Goal: Task Accomplishment & Management: Manage account settings

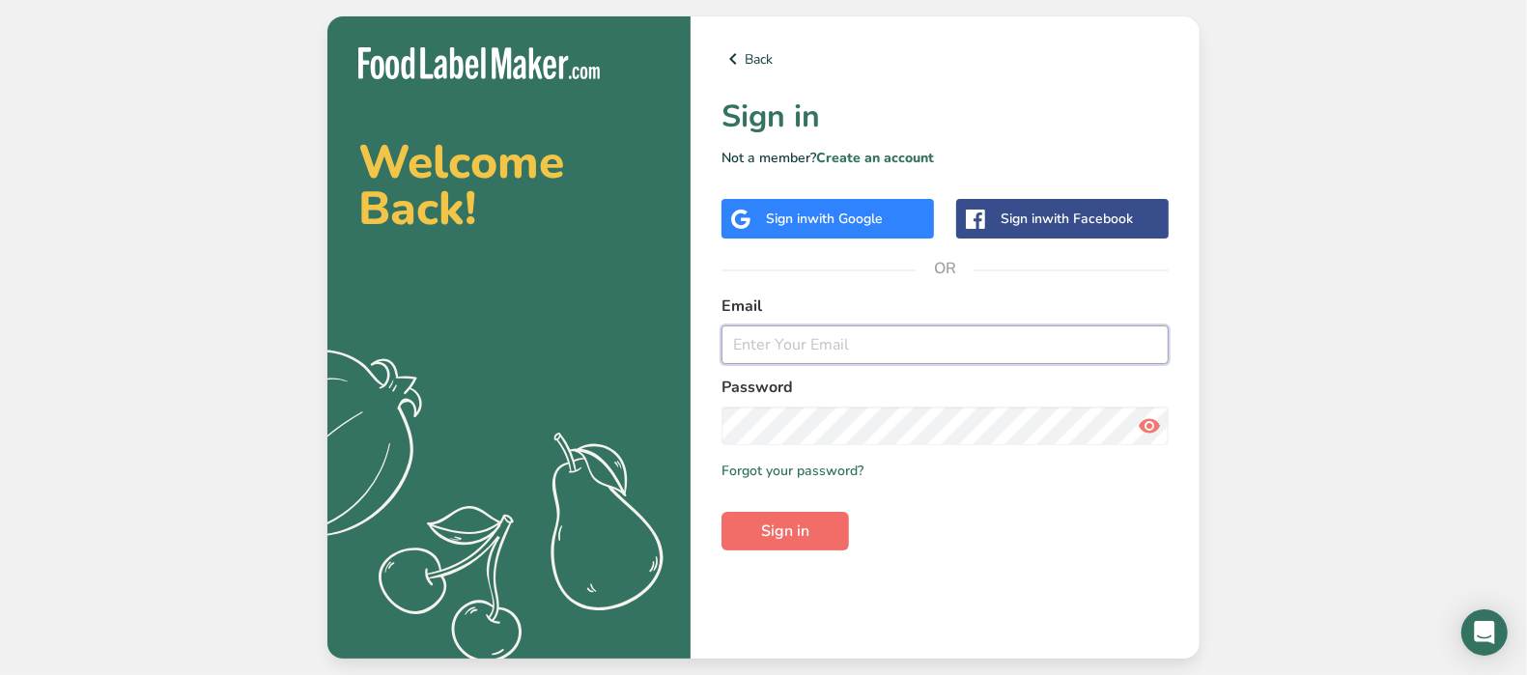
type input "[EMAIL_ADDRESS][DOMAIN_NAME]"
click at [799, 532] on span "Sign in" at bounding box center [785, 531] width 48 height 23
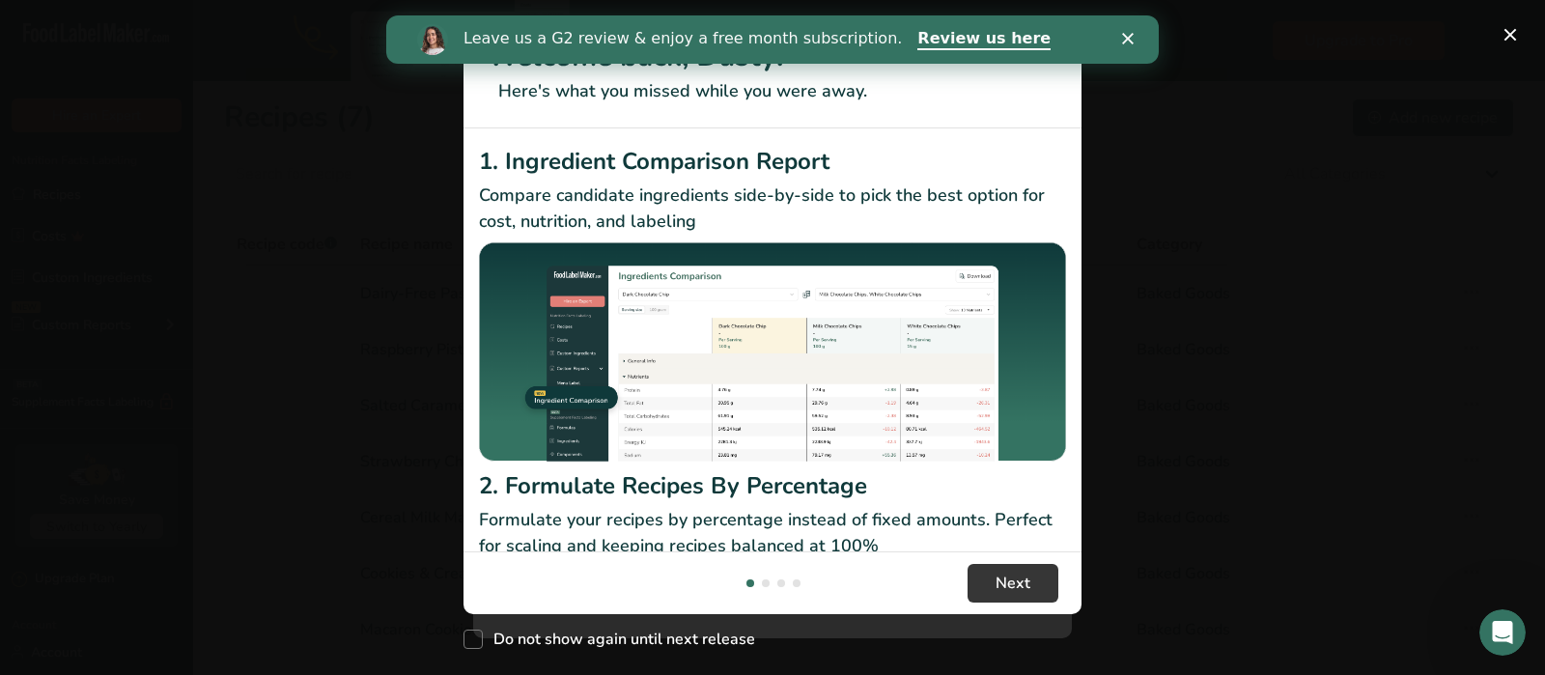
click at [1130, 39] on icon "Close" at bounding box center [1128, 39] width 12 height 12
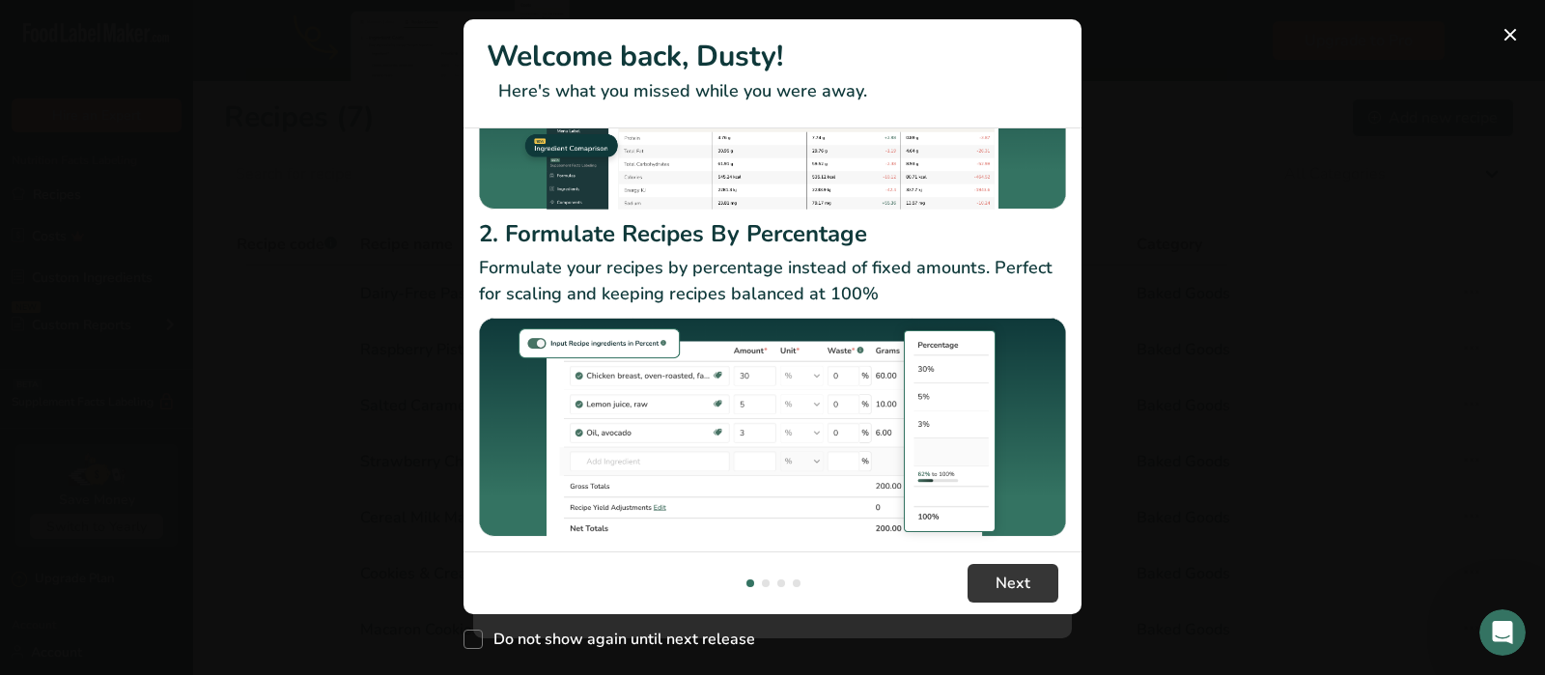
scroll to position [256, 0]
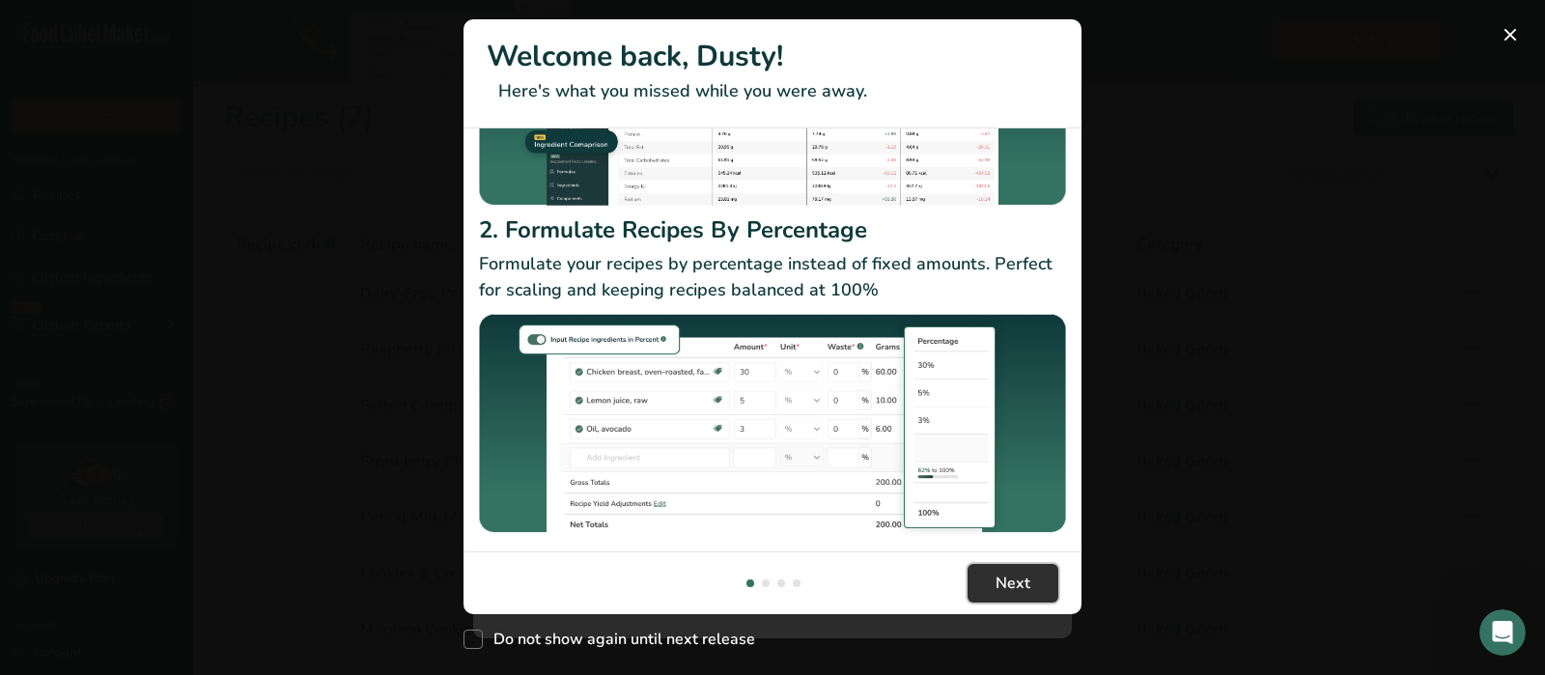
click at [1019, 572] on span "Next" at bounding box center [1013, 583] width 35 height 23
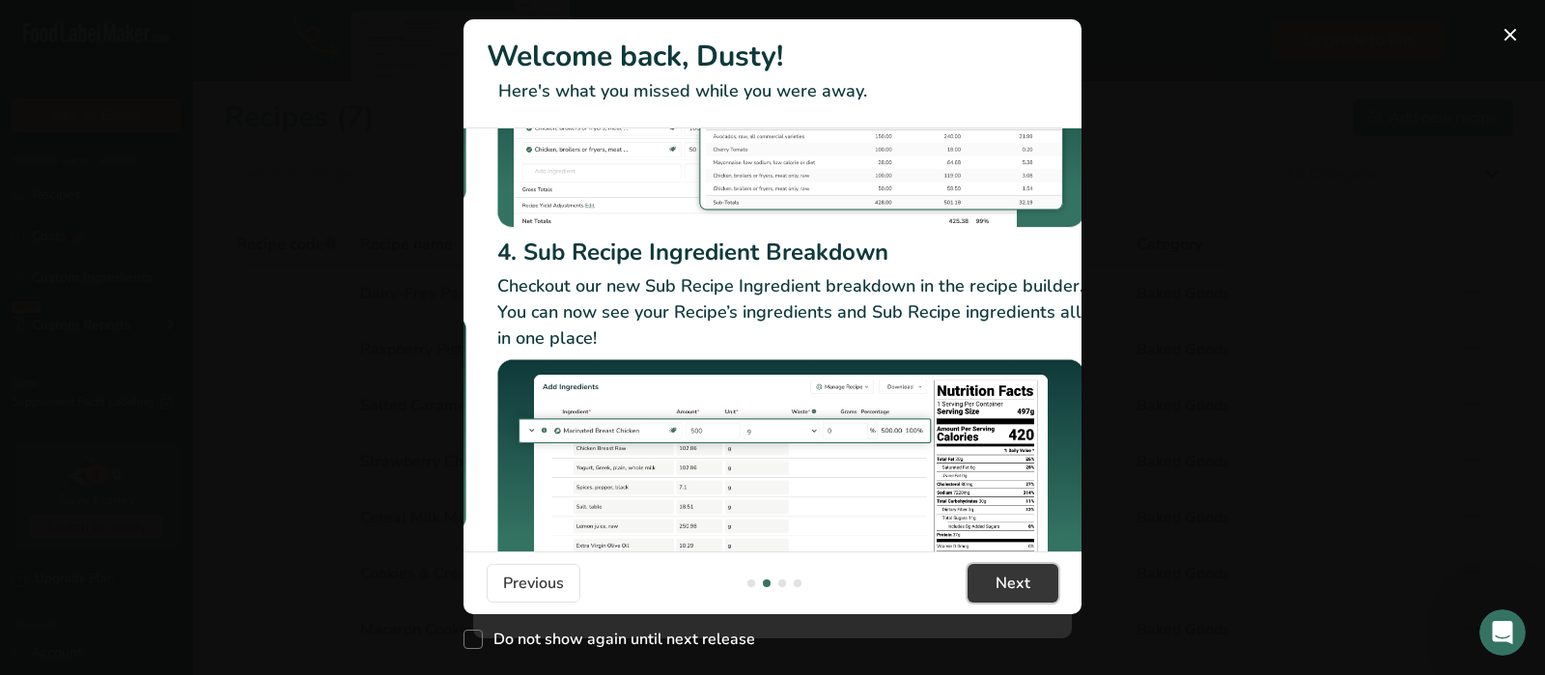
scroll to position [320, 0]
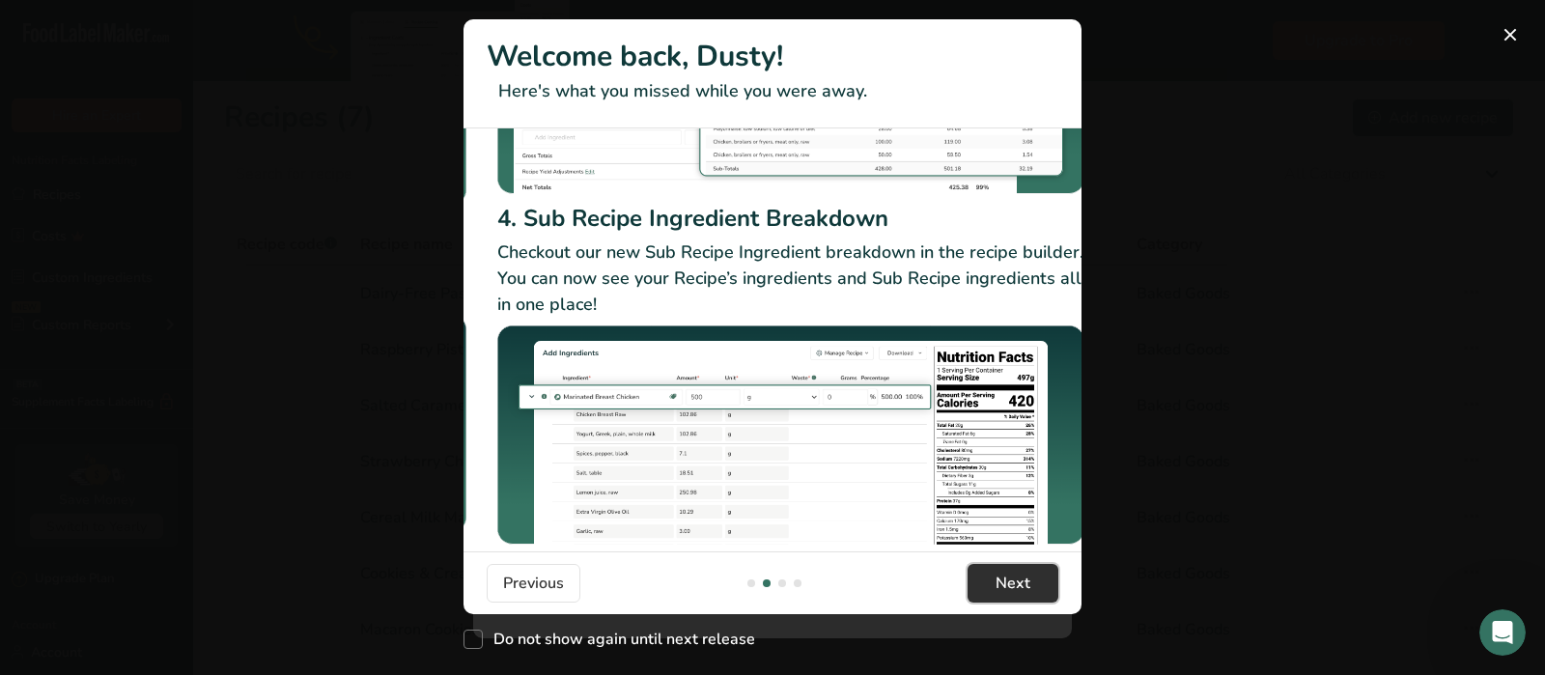
click at [999, 575] on span "Next" at bounding box center [1013, 583] width 35 height 23
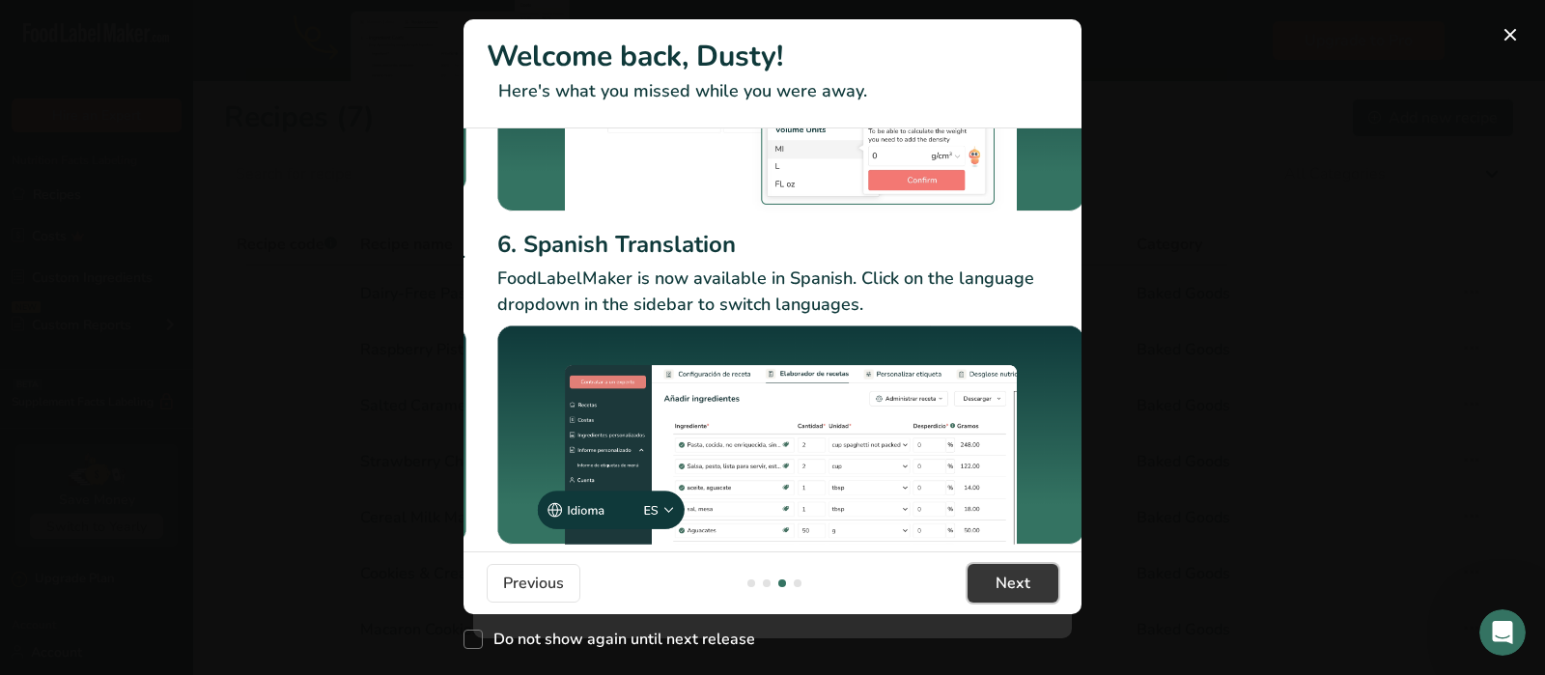
scroll to position [276, 0]
click at [1017, 578] on span "Next" at bounding box center [1013, 583] width 35 height 23
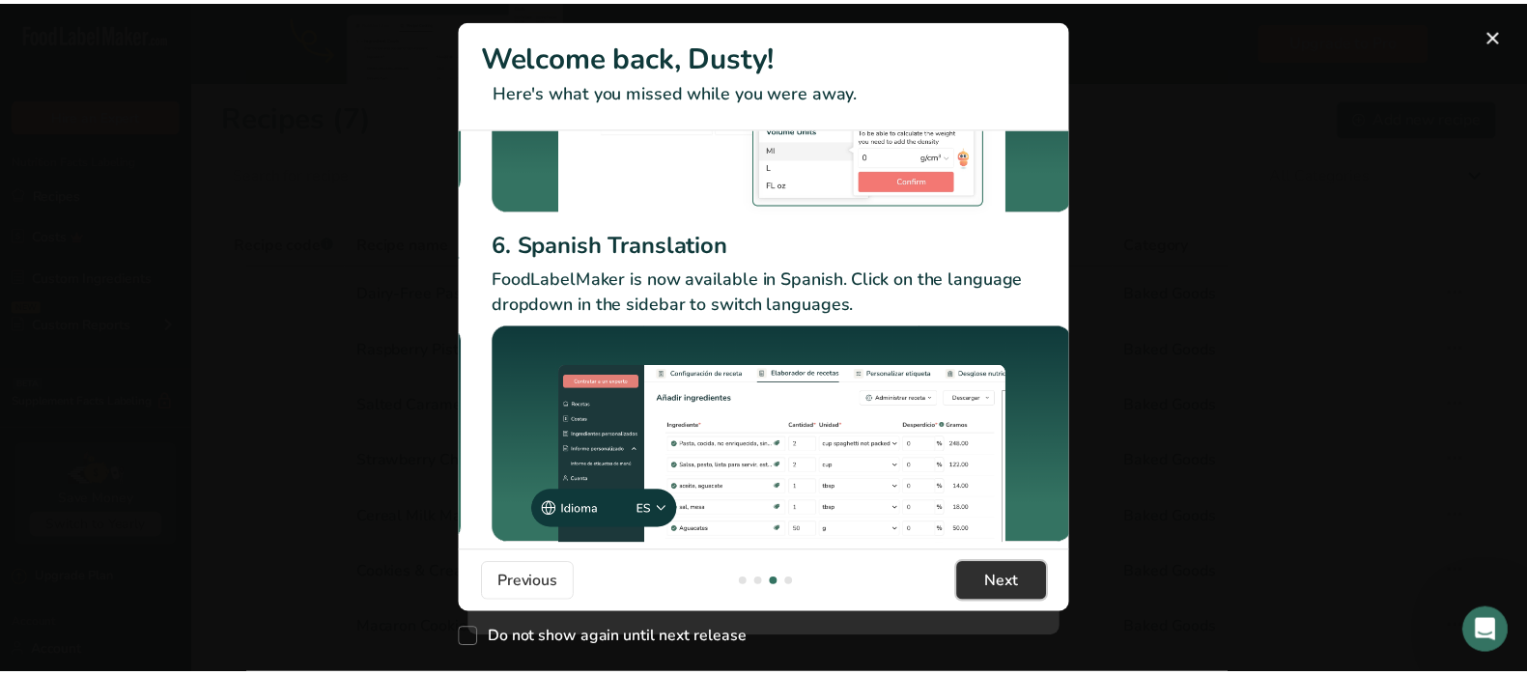
scroll to position [0, 1854]
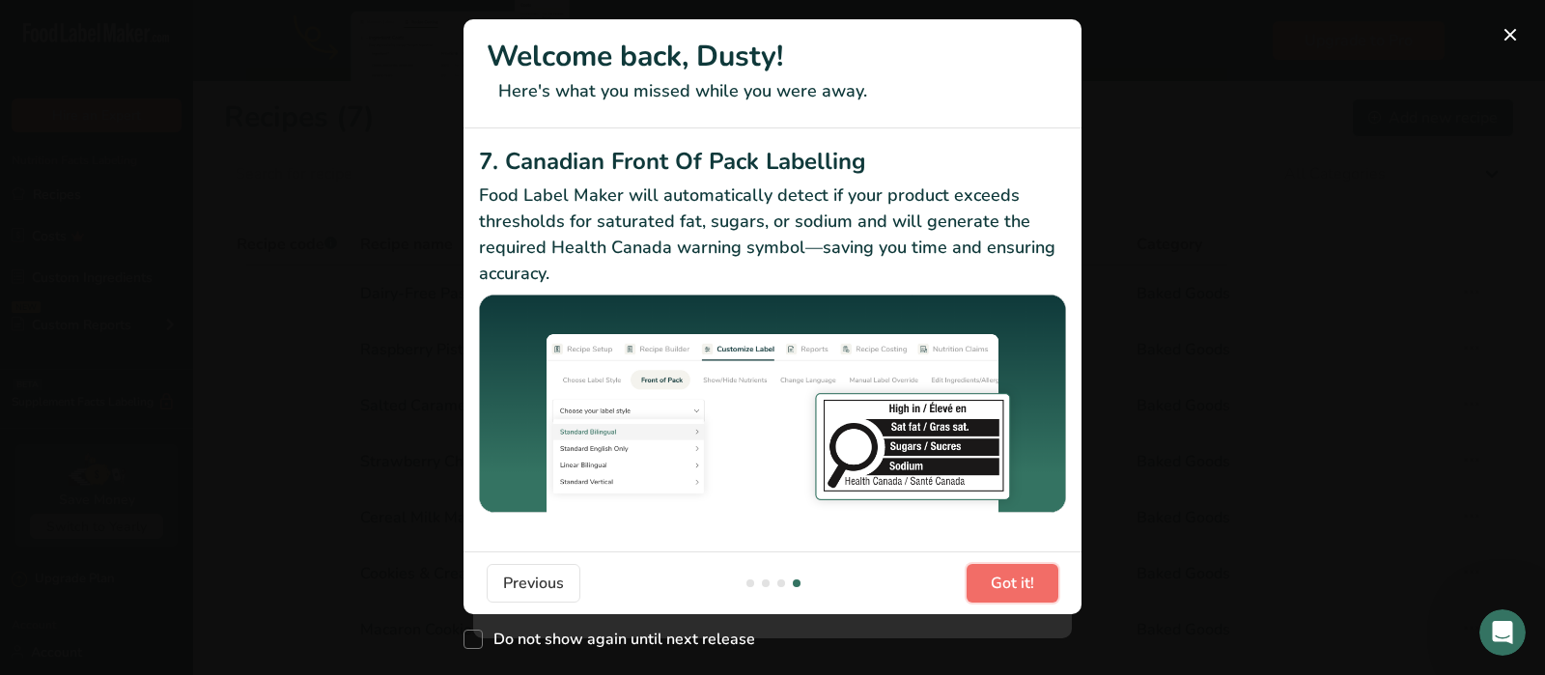
click at [1017, 578] on span "Got it!" at bounding box center [1012, 583] width 43 height 23
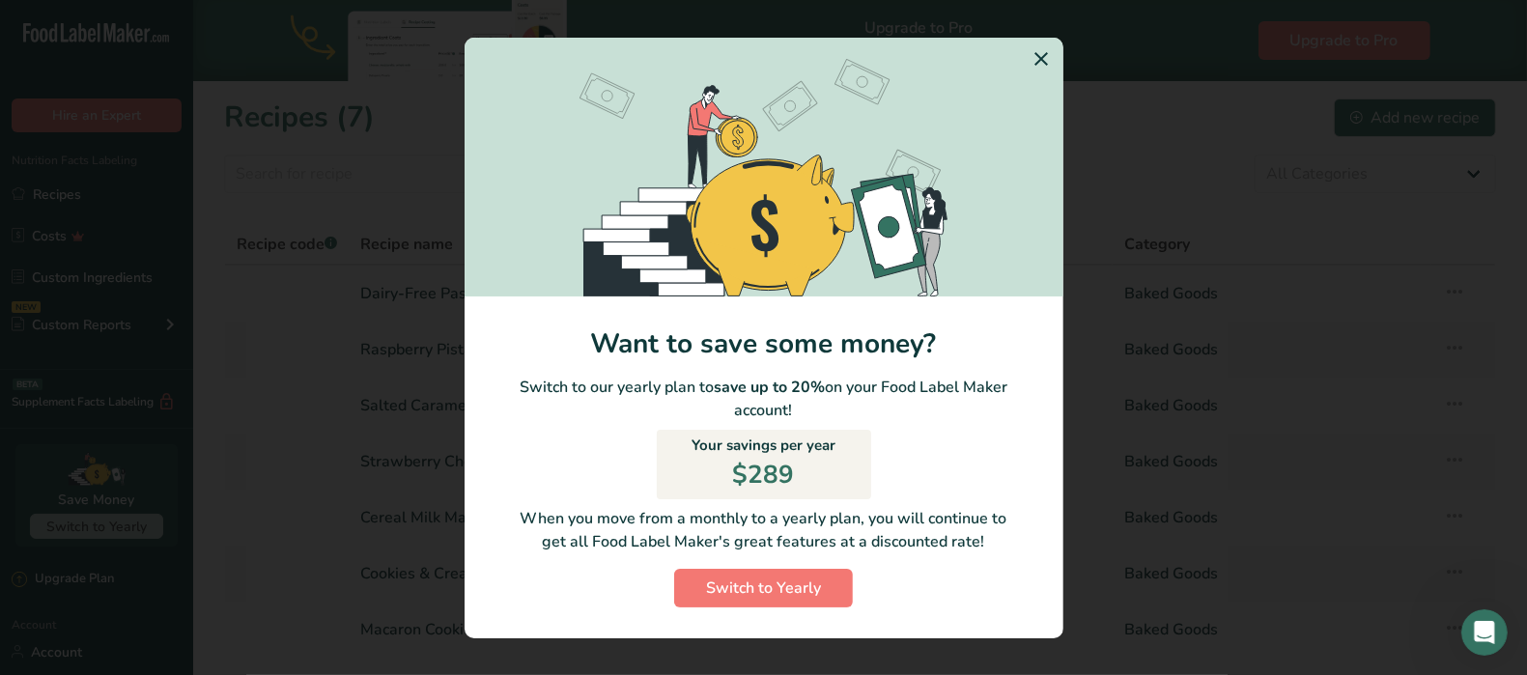
click at [1040, 53] on icon "Switch to Yearly Modal" at bounding box center [1042, 59] width 23 height 35
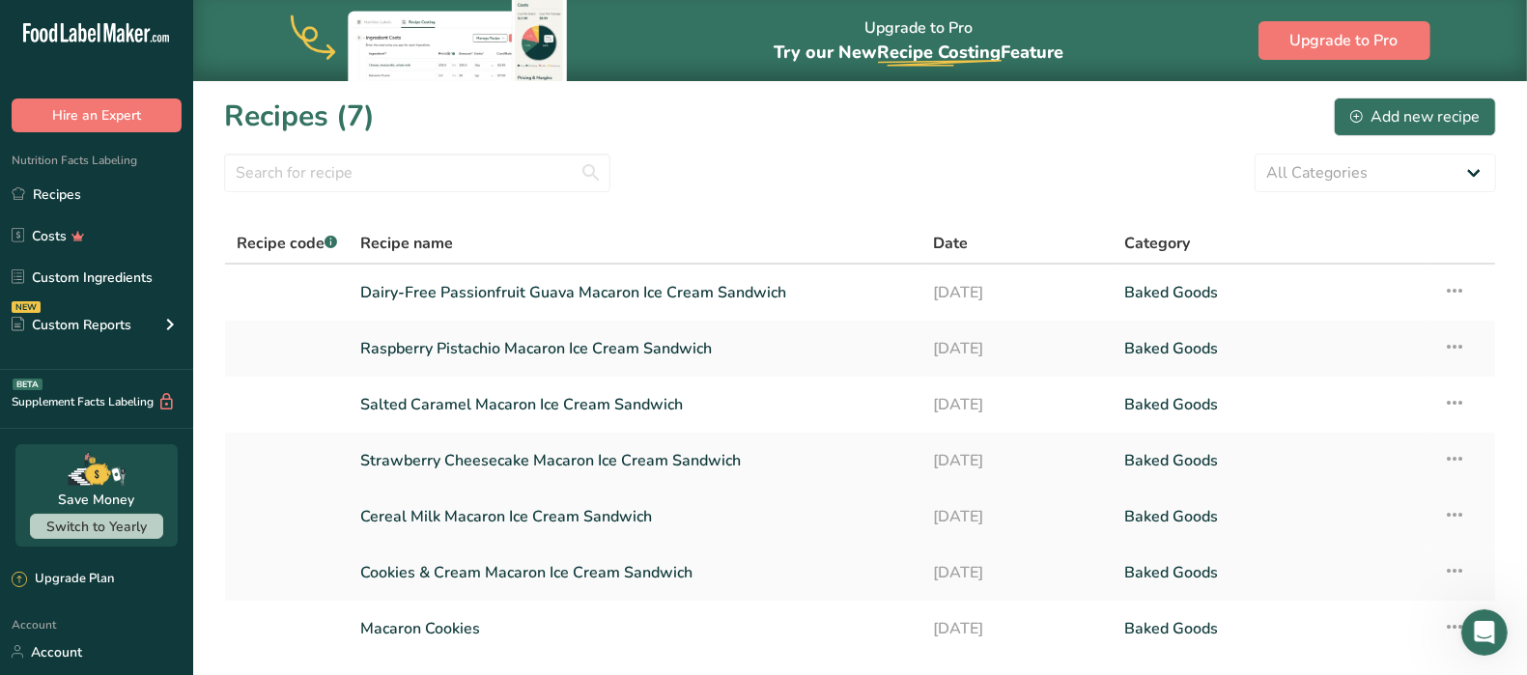
scroll to position [0, 0]
click at [442, 627] on link "Macaron Cookies" at bounding box center [635, 629] width 550 height 41
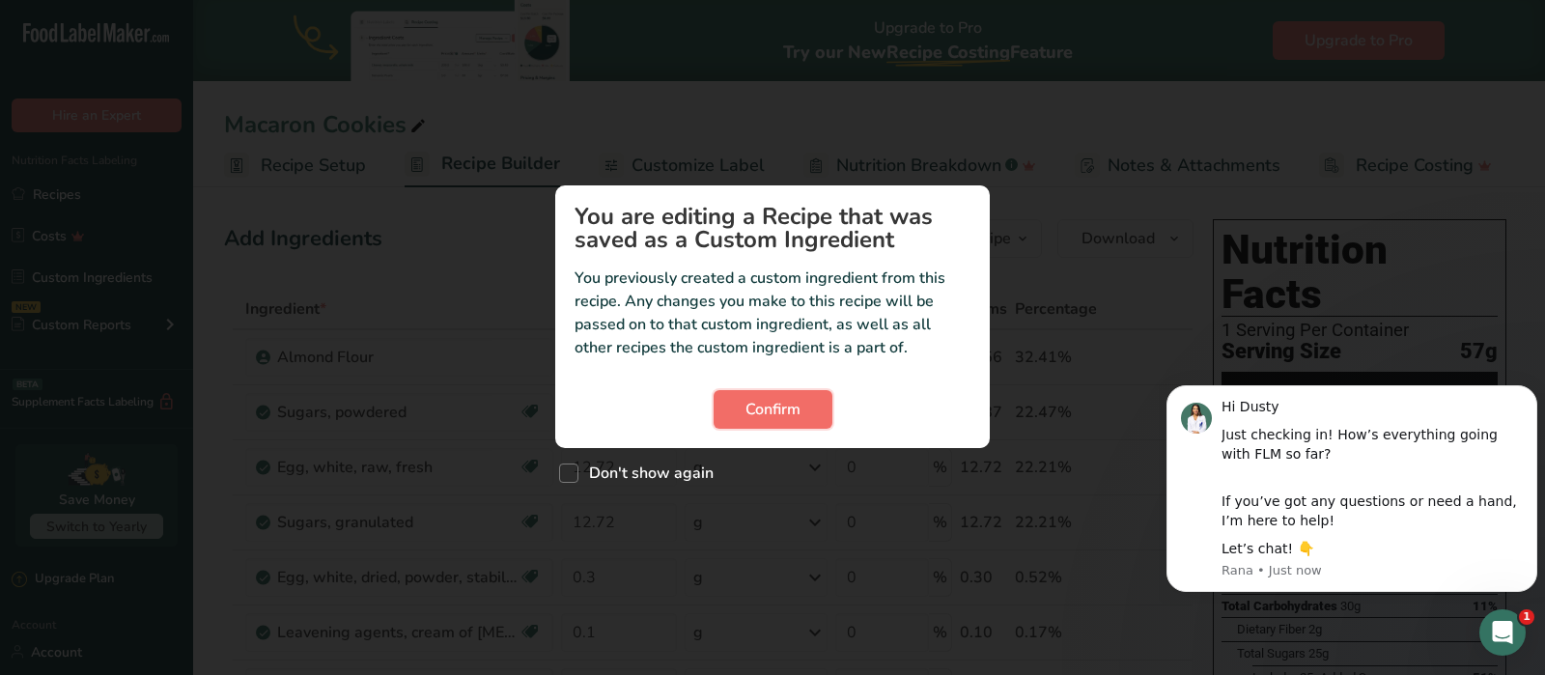
click at [775, 398] on span "Confirm" at bounding box center [773, 409] width 55 height 23
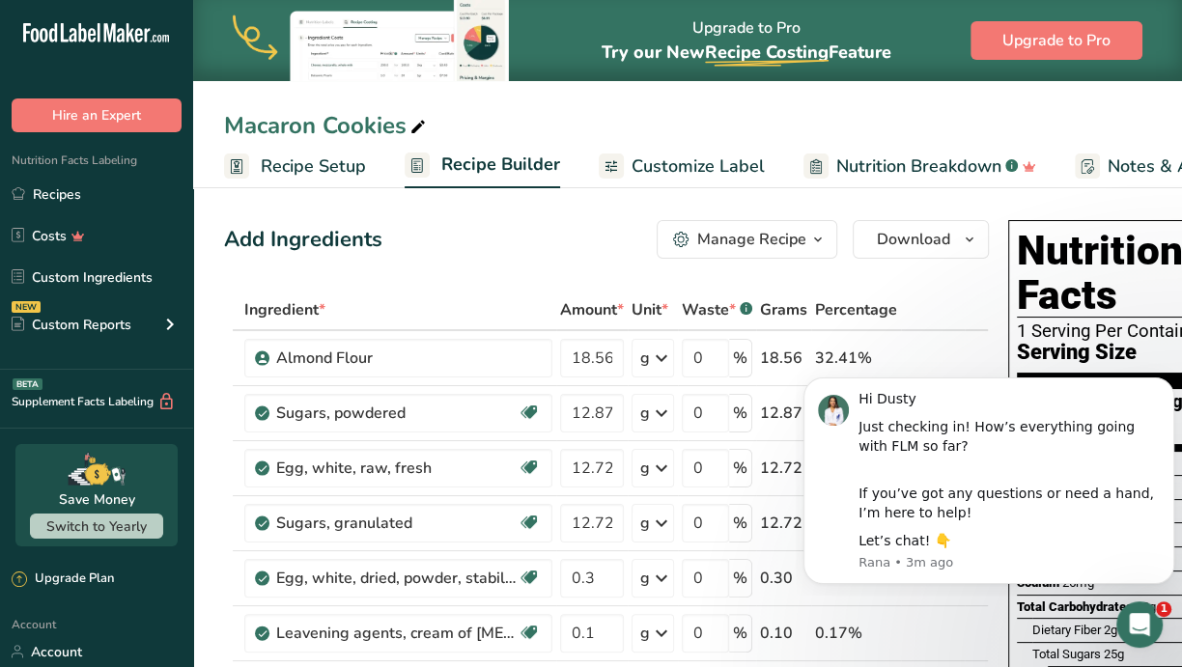
click at [509, 227] on div "Add Ingredients Manage Recipe Delete Recipe Duplicate Recipe Scale Recipe Save …" at bounding box center [606, 239] width 765 height 39
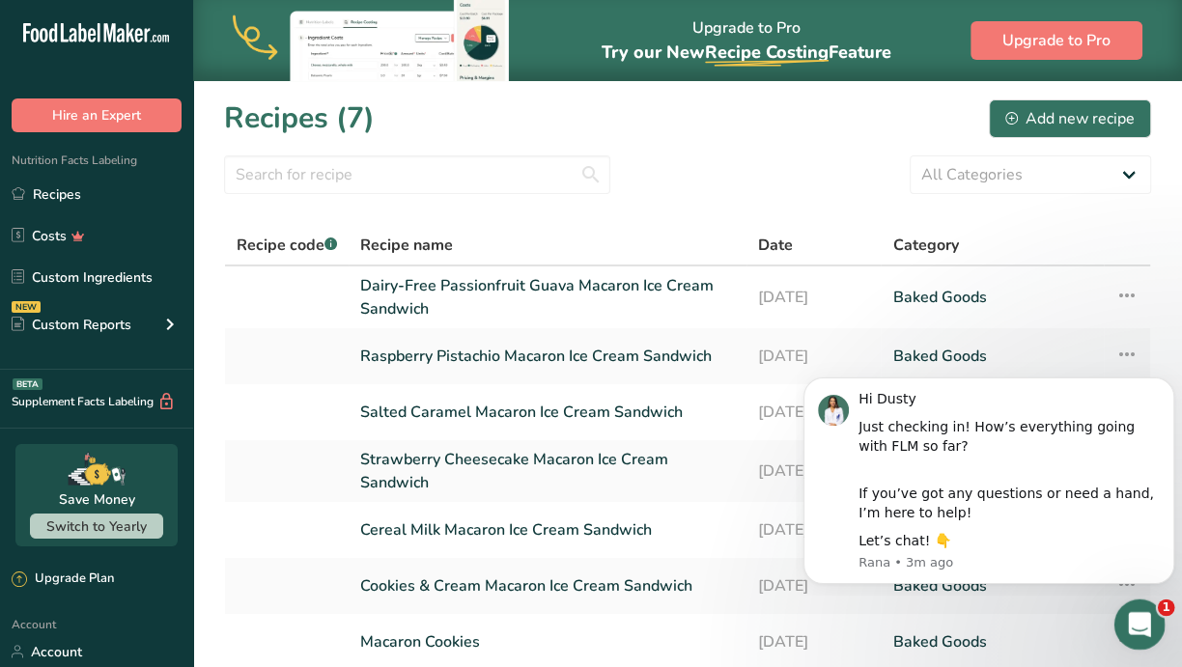
click at [1133, 619] on icon "Open Intercom Messenger" at bounding box center [1137, 623] width 32 height 32
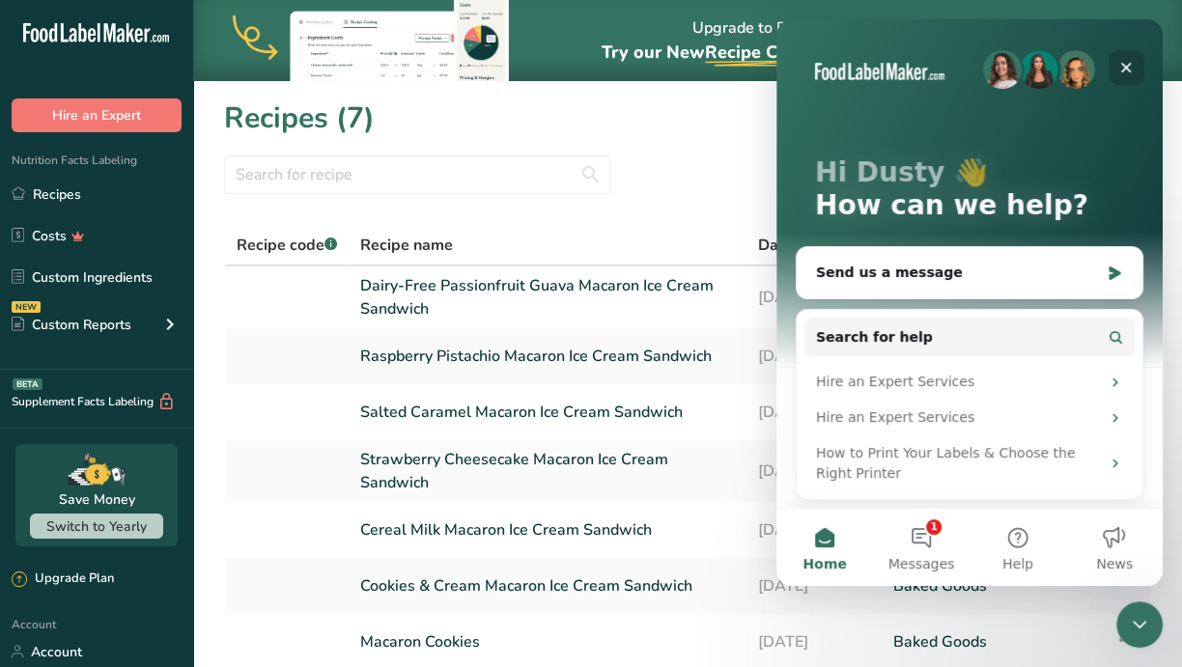
click at [1130, 66] on icon "Close" at bounding box center [1125, 67] width 15 height 15
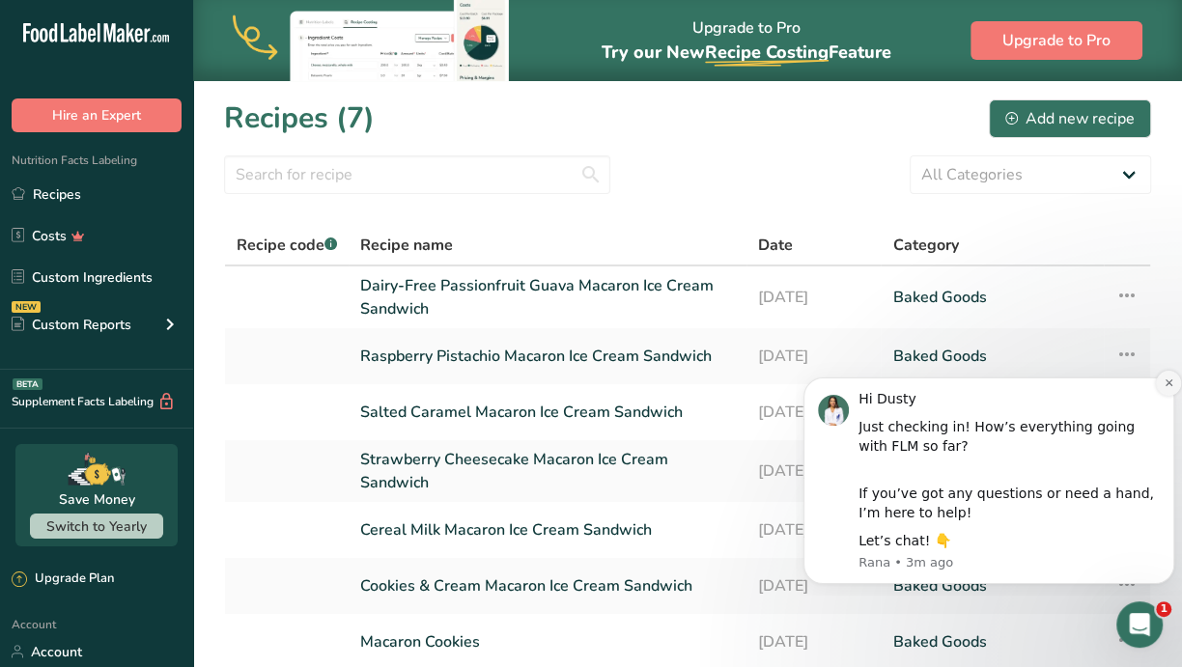
click at [1166, 382] on icon "Dismiss notification" at bounding box center [1169, 383] width 11 height 11
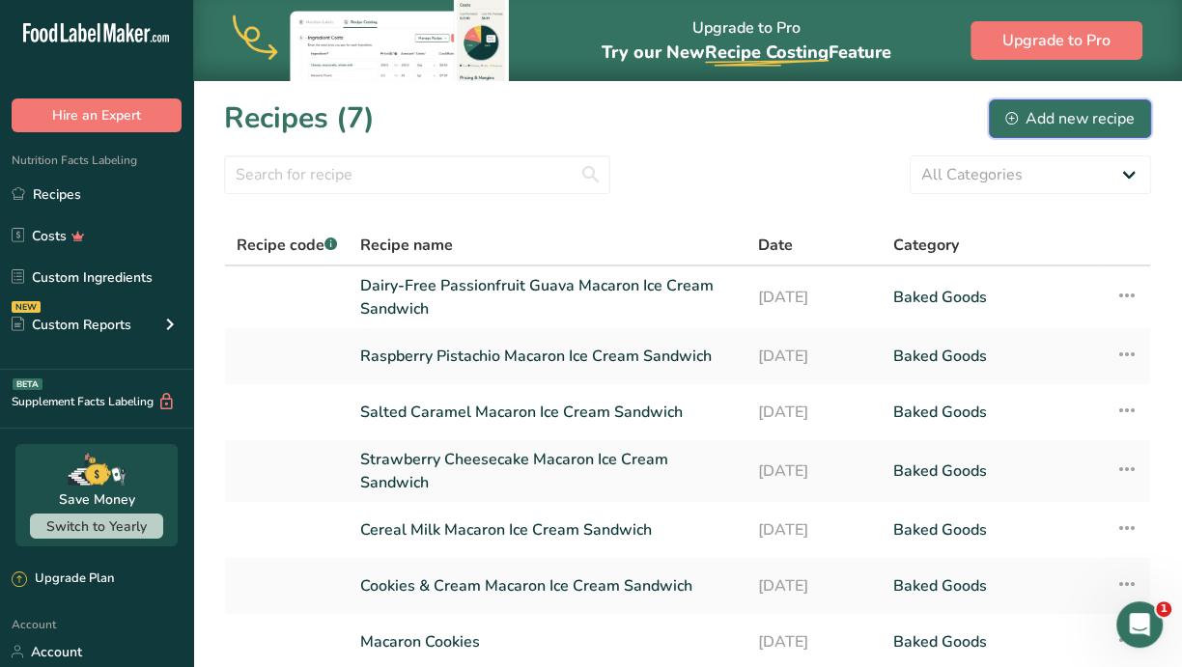
click at [1061, 127] on div "Add new recipe" at bounding box center [1069, 118] width 129 height 23
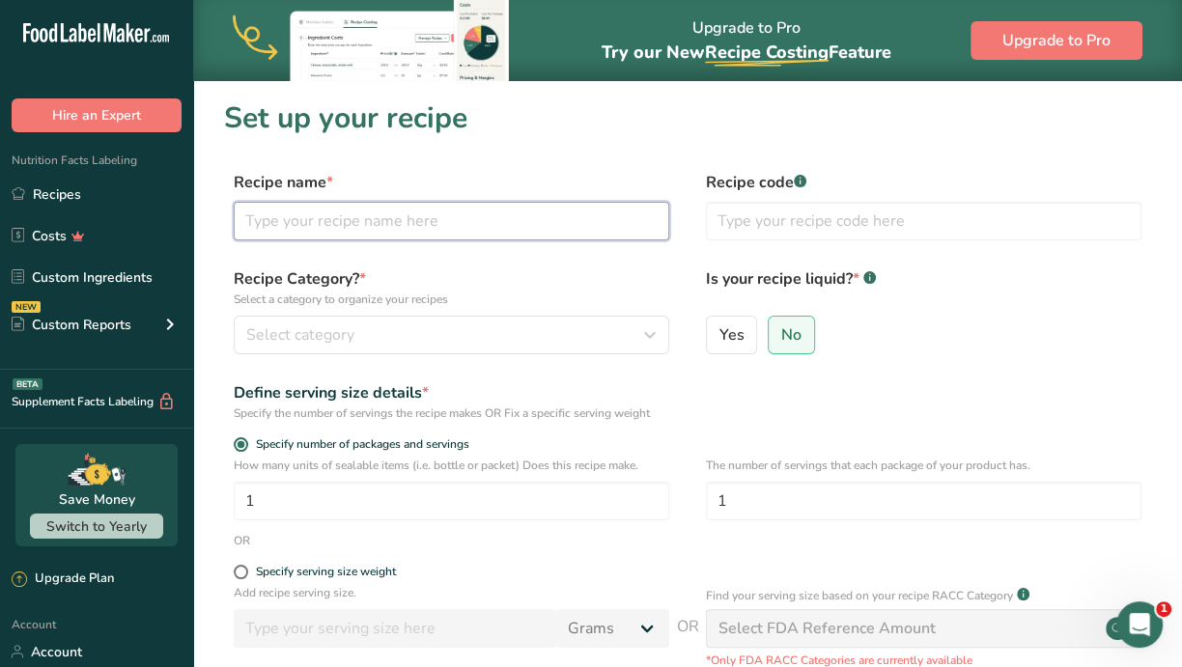
click at [349, 227] on input "text" at bounding box center [452, 221] width 436 height 39
type input "Banana Pudding"
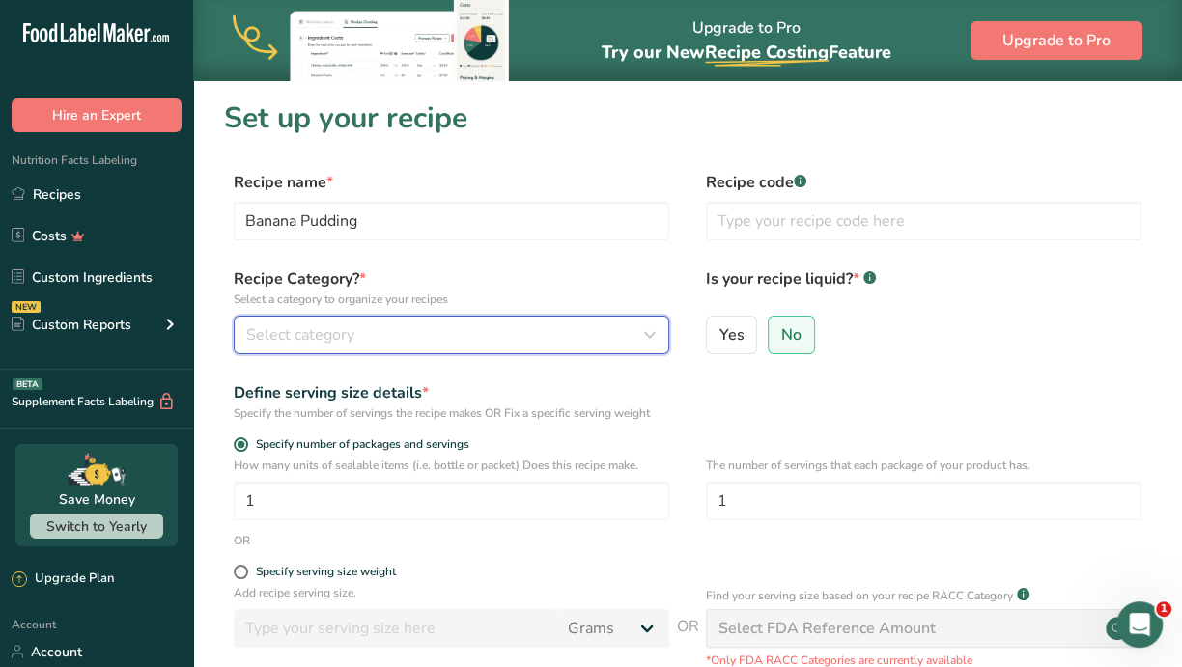
click at [496, 353] on button "Select category" at bounding box center [452, 335] width 436 height 39
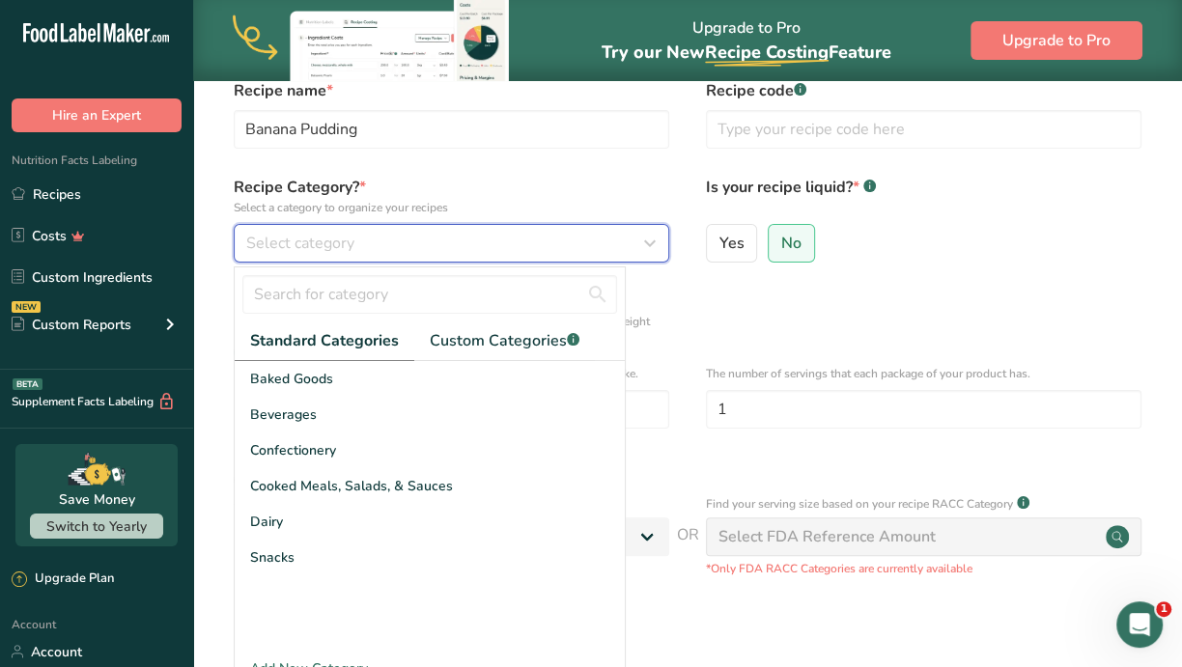
scroll to position [121, 0]
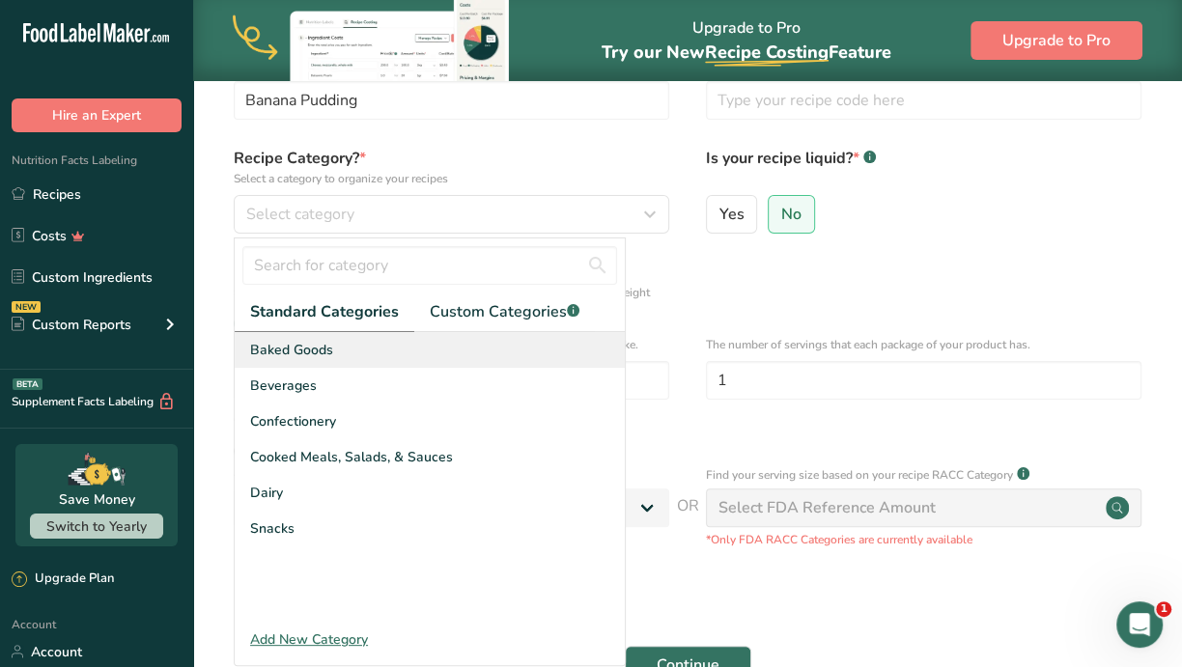
click at [363, 348] on div "Baked Goods" at bounding box center [430, 350] width 390 height 36
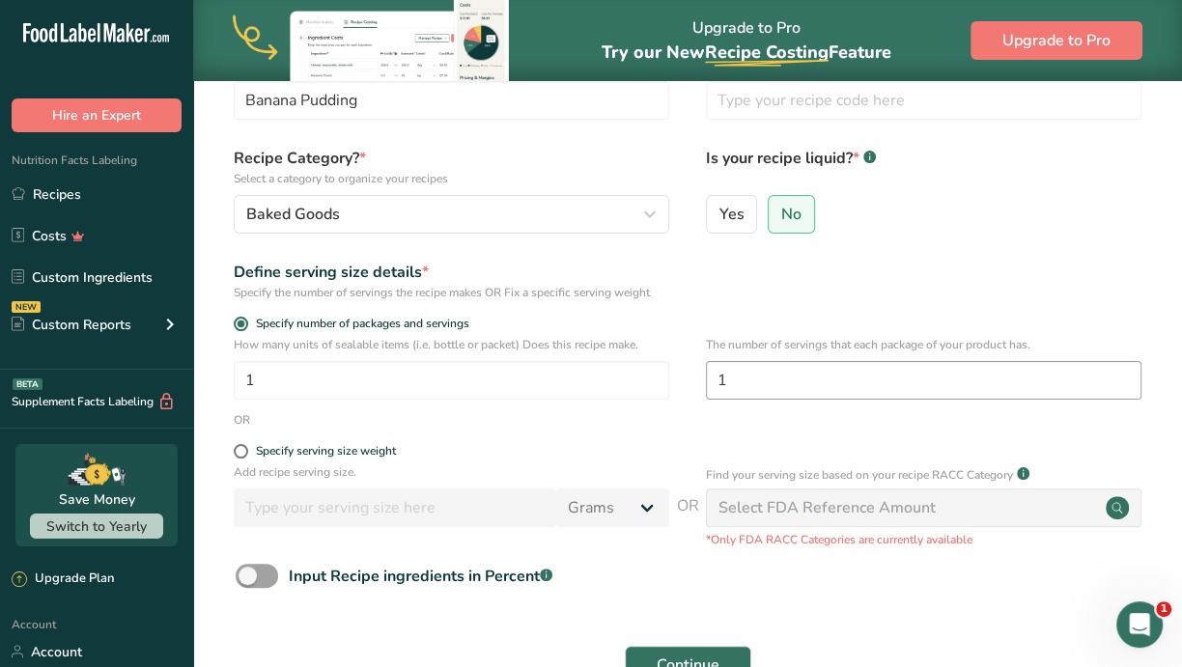
scroll to position [241, 0]
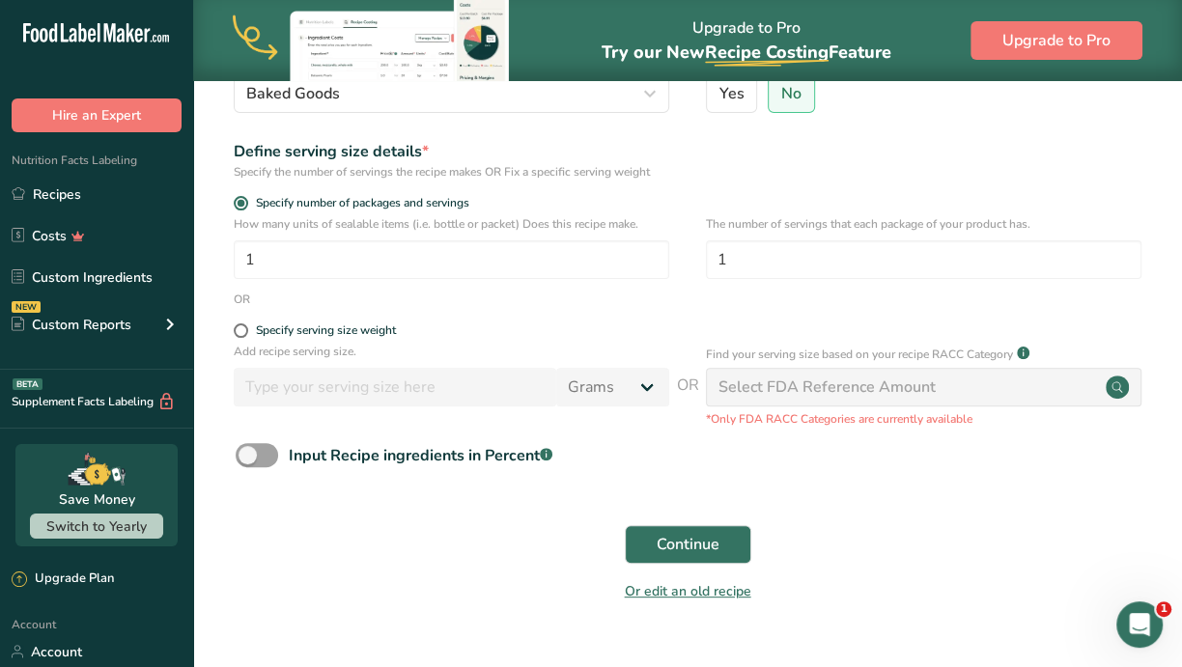
click at [887, 384] on div "Select FDA Reference Amount" at bounding box center [827, 387] width 217 height 23
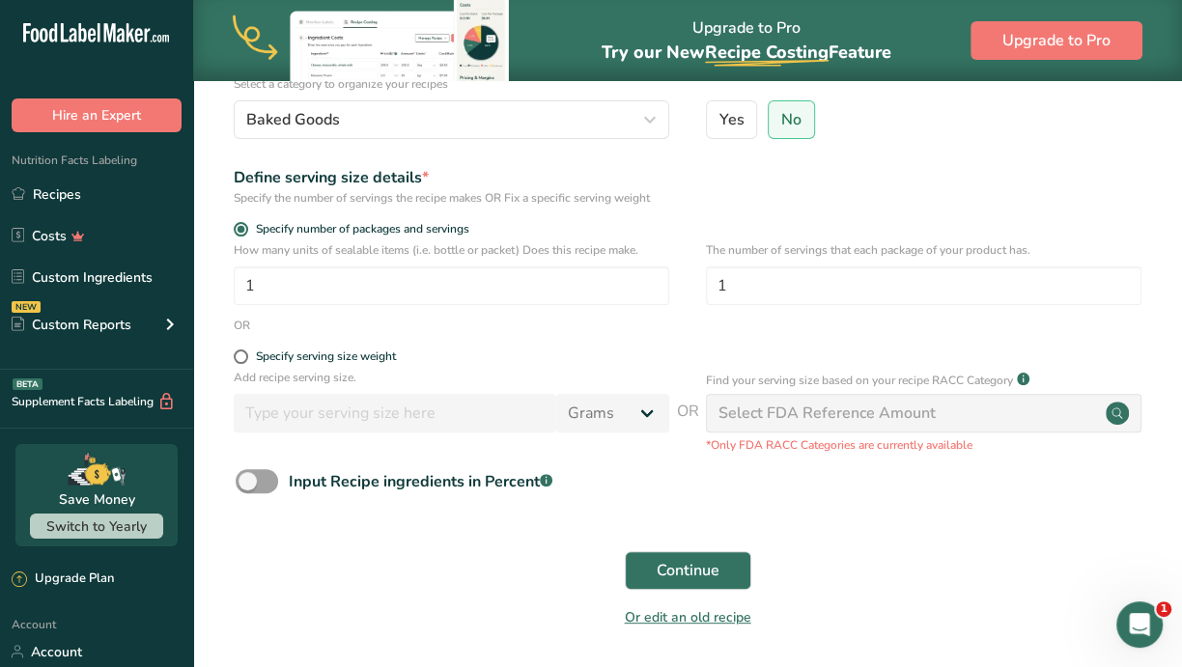
scroll to position [281, 0]
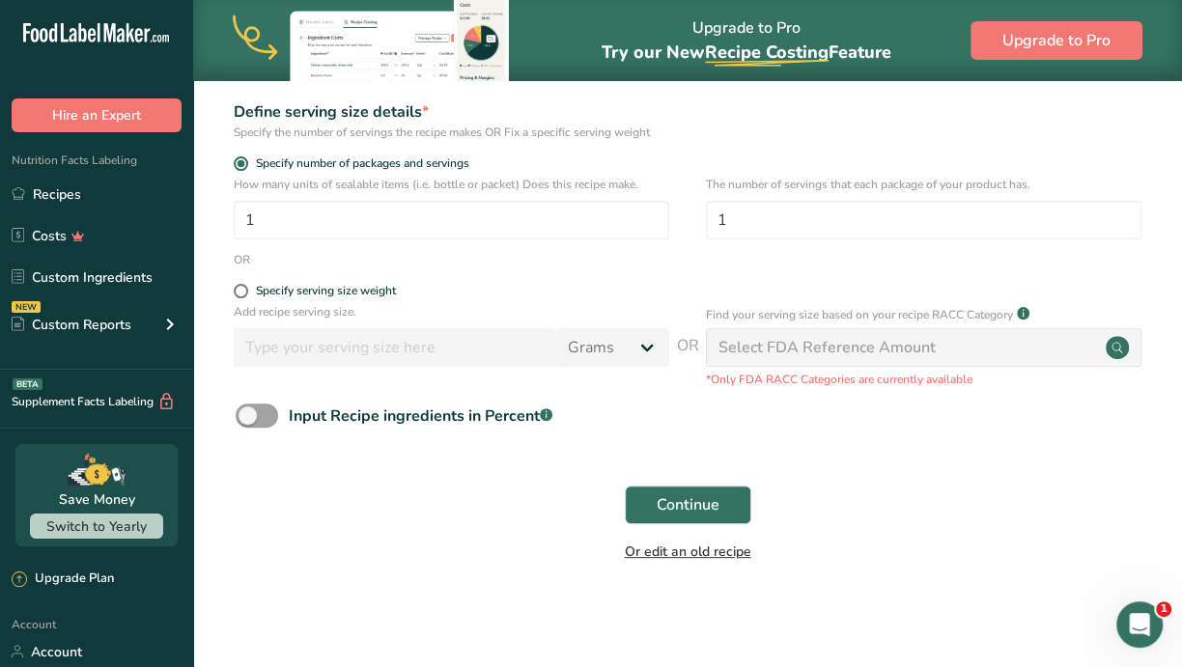
click at [685, 549] on link "Or edit an old recipe" at bounding box center [688, 552] width 127 height 18
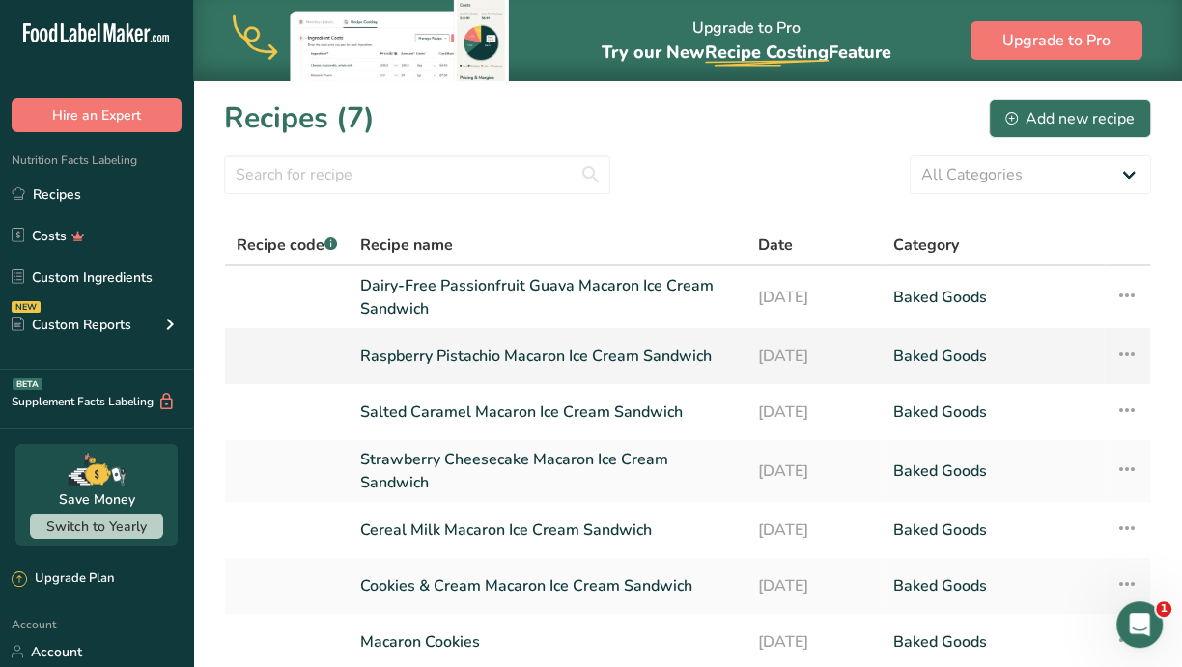
click at [582, 356] on link "Raspberry Pistachio Macaron Ice Cream Sandwich" at bounding box center [547, 356] width 375 height 41
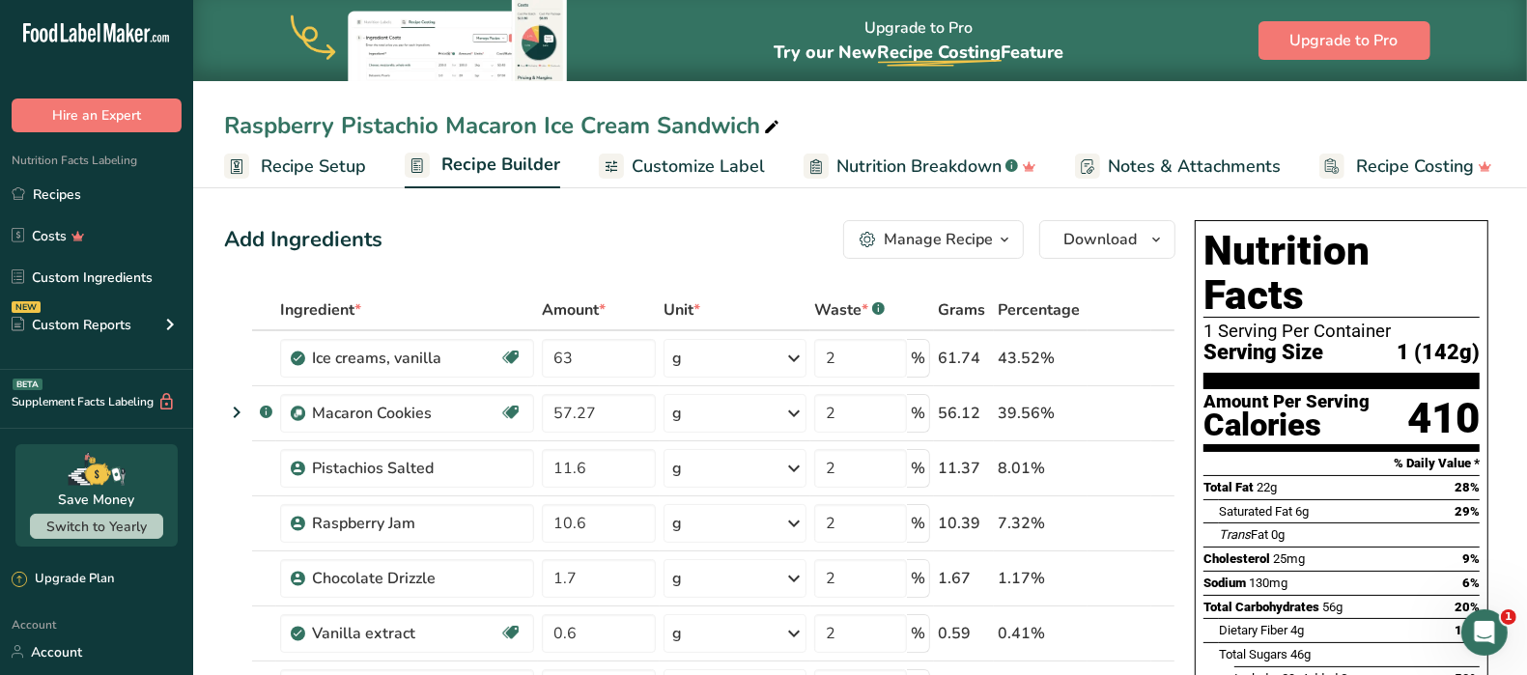
click at [708, 228] on div "Add Ingredients Manage Recipe Delete Recipe Duplicate Recipe Scale Recipe Save …" at bounding box center [699, 239] width 951 height 39
click at [507, 159] on span "Recipe Builder" at bounding box center [500, 165] width 119 height 26
click at [62, 194] on link "Recipes" at bounding box center [96, 194] width 193 height 37
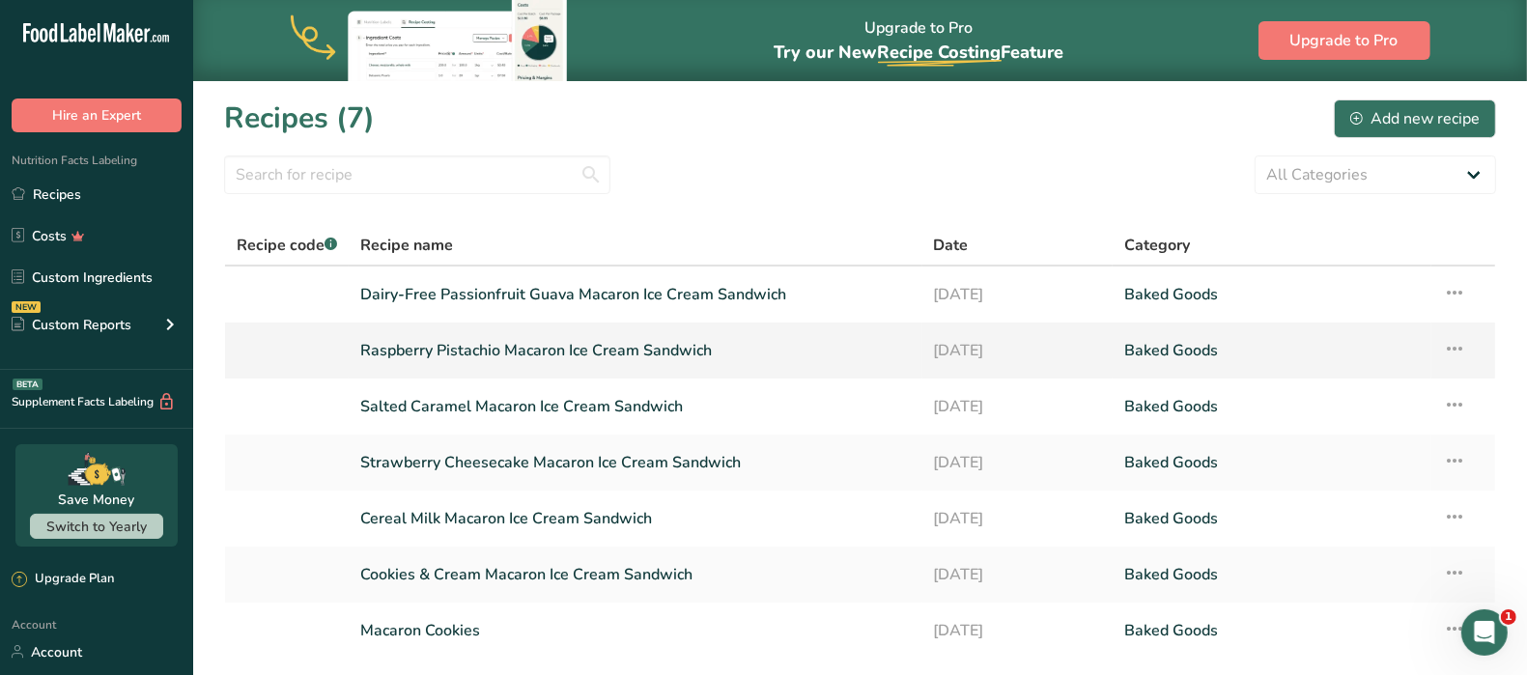
click at [1459, 349] on icon at bounding box center [1454, 348] width 23 height 35
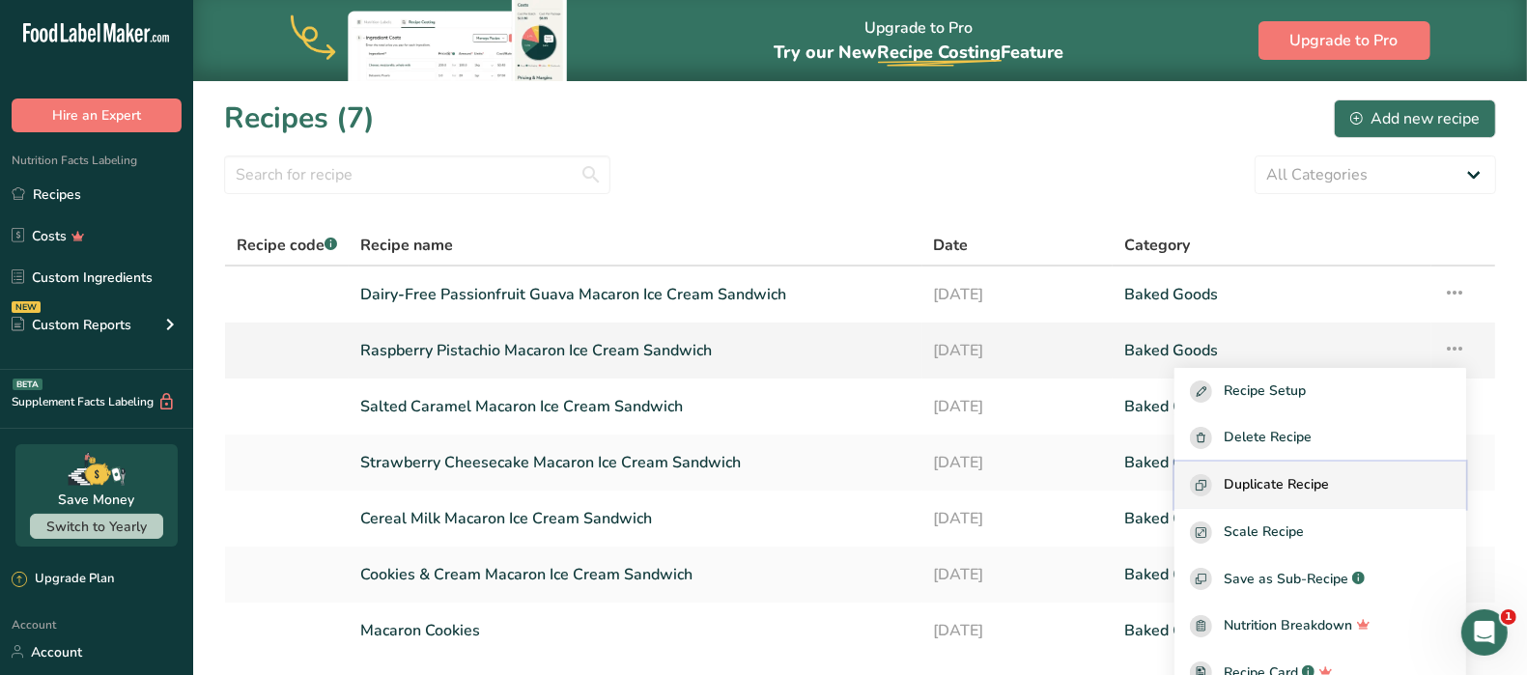
click at [1329, 487] on span "Duplicate Recipe" at bounding box center [1276, 485] width 105 height 22
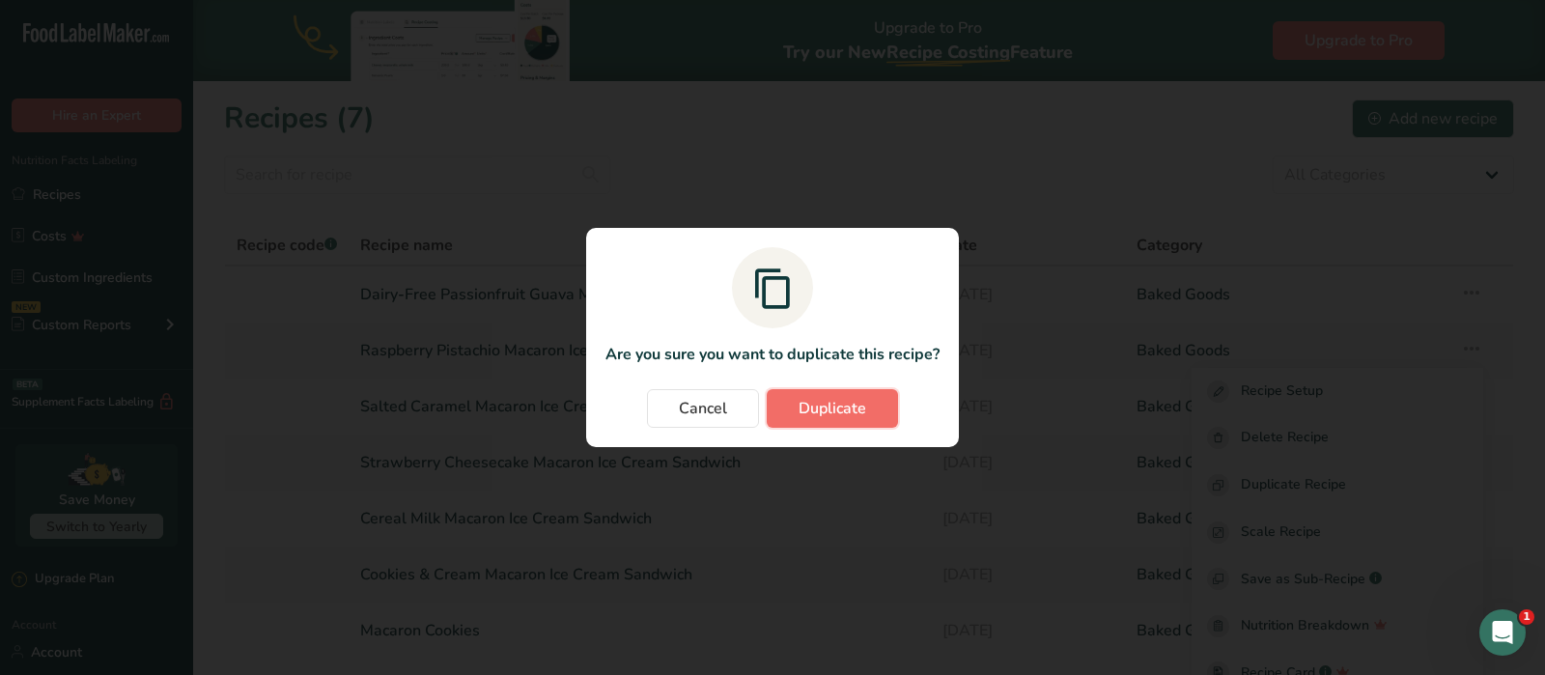
click at [850, 396] on button "Duplicate" at bounding box center [832, 408] width 131 height 39
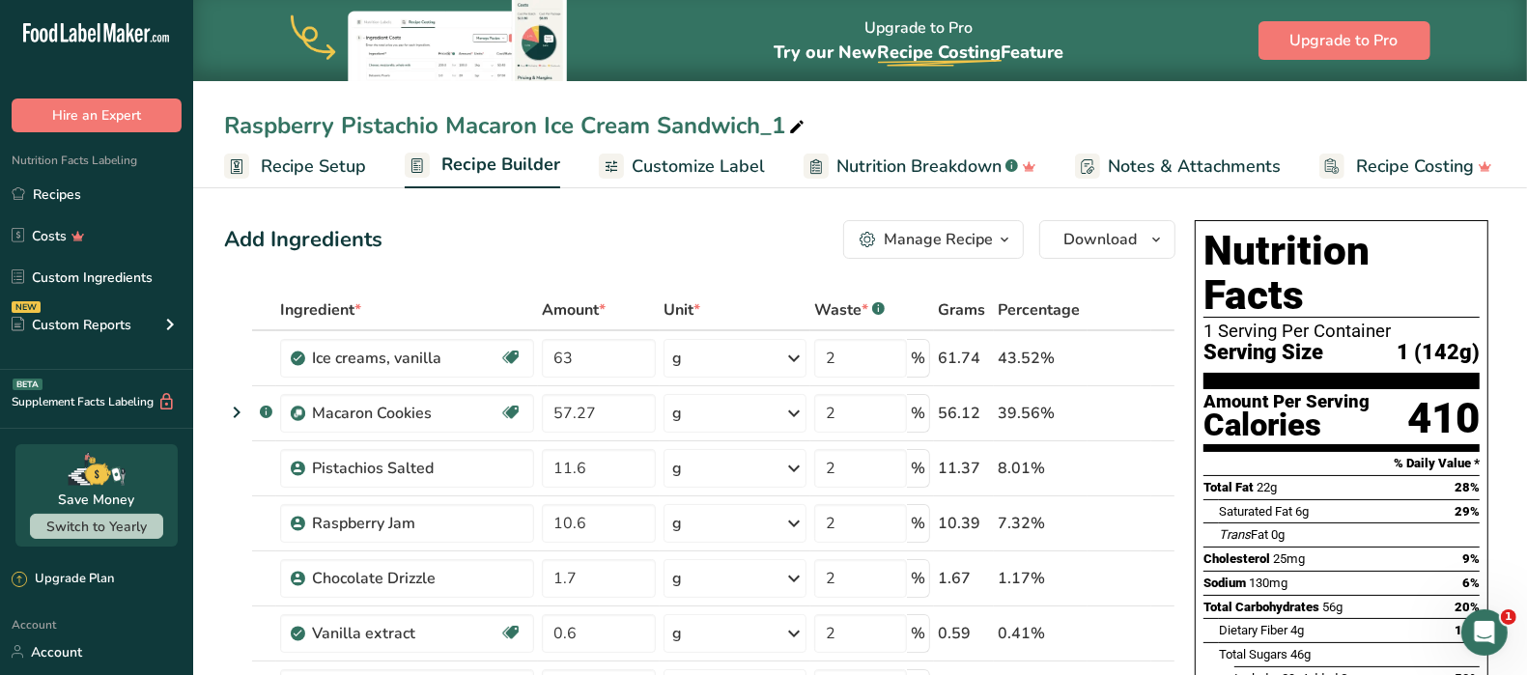
click at [805, 125] on icon at bounding box center [796, 127] width 17 height 27
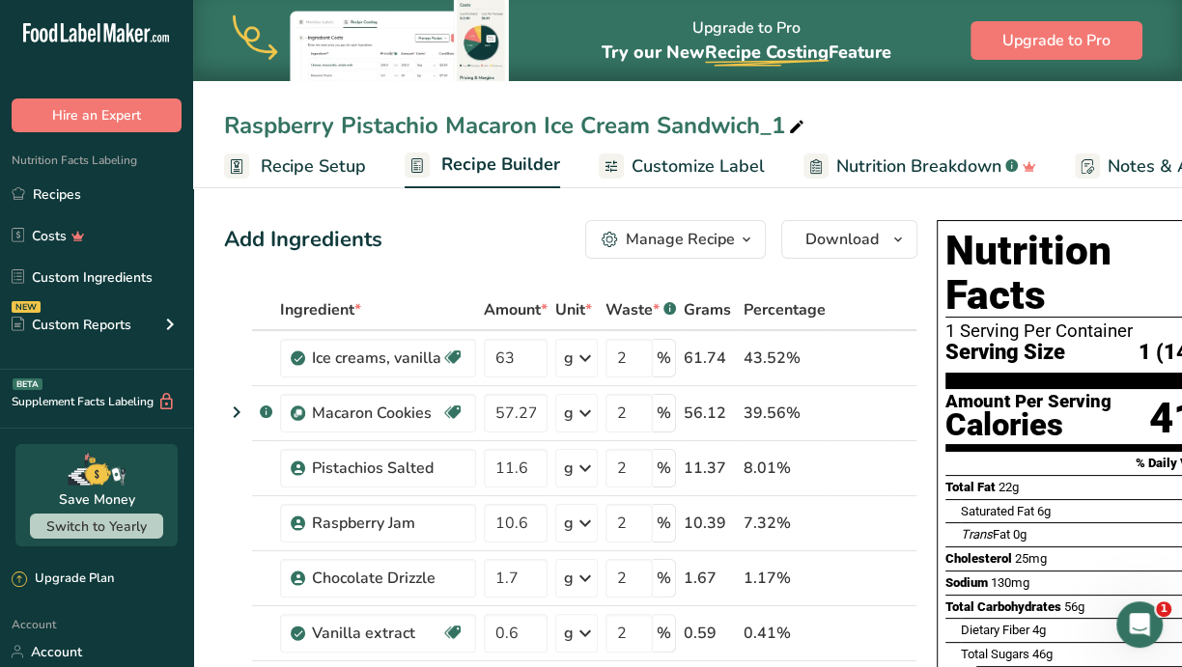
click at [805, 126] on icon at bounding box center [796, 127] width 17 height 27
drag, startPoint x: 435, startPoint y: 128, endPoint x: 141, endPoint y: 124, distance: 293.7
type input "Blue Raspberry Cotton Candy Macaron Ice Cream Sandwich_1"
click at [248, 293] on th at bounding box center [238, 311] width 27 height 41
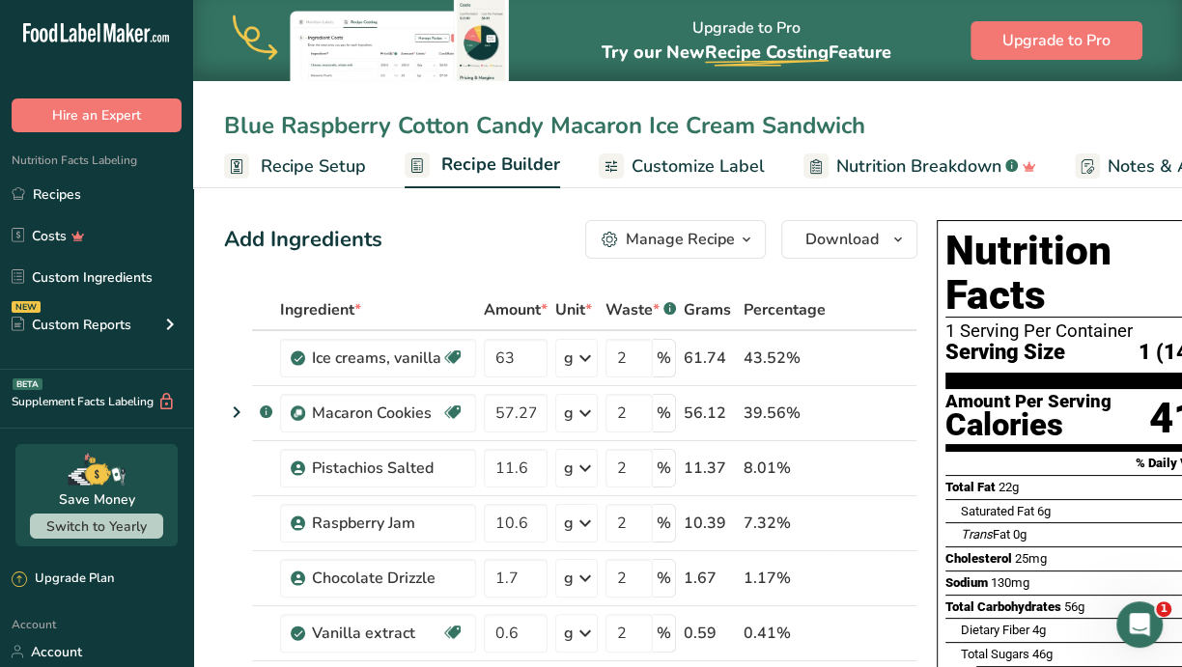
type input "Blue Raspberry Cotton Candy Macaron Ice Cream Sandwich"
click at [871, 467] on icon at bounding box center [878, 469] width 14 height 20
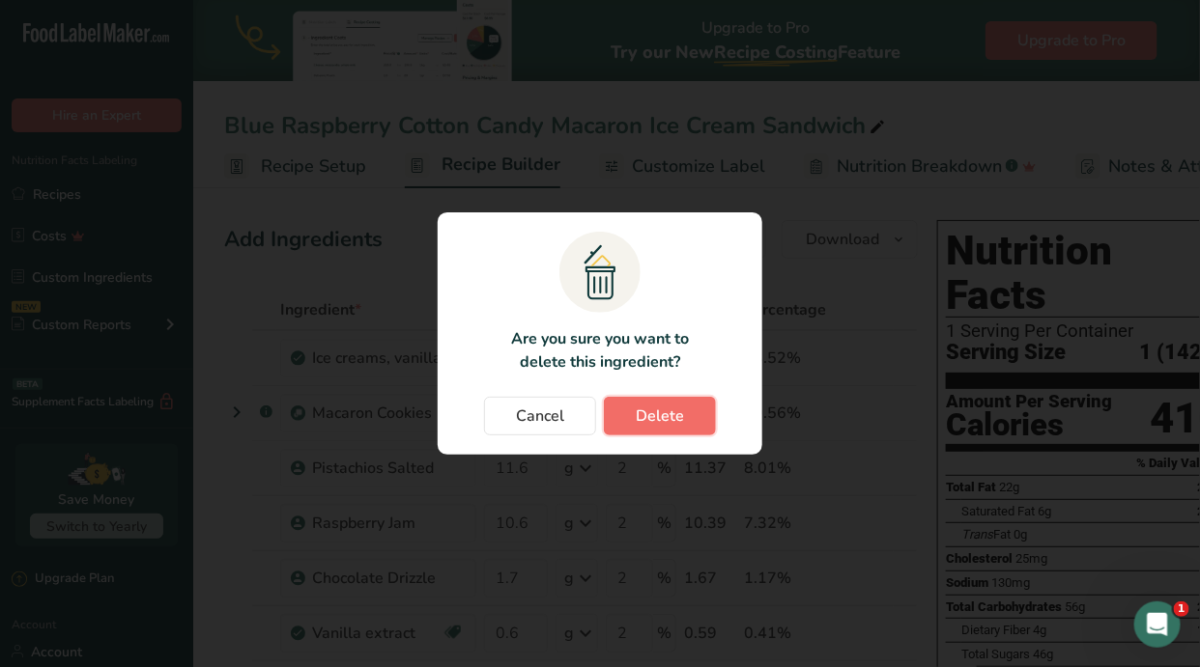
click at [696, 413] on button "Delete" at bounding box center [660, 416] width 112 height 39
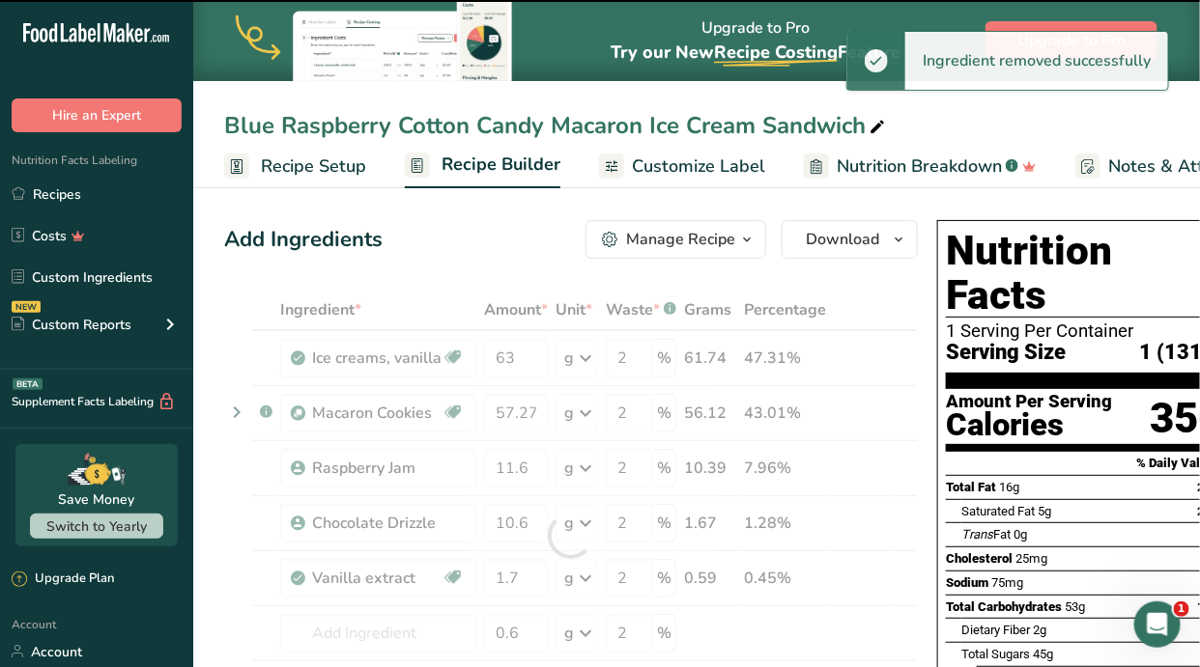
type input "10.6"
type input "1.7"
type input "0.6"
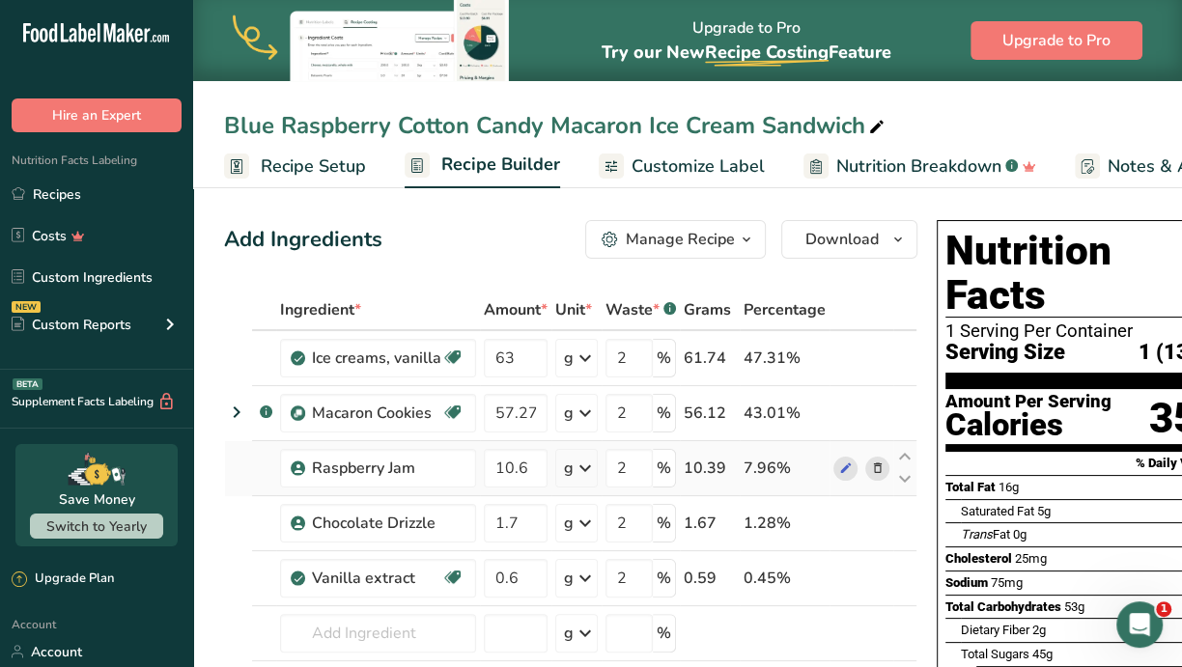
click at [871, 470] on icon at bounding box center [878, 469] width 14 height 20
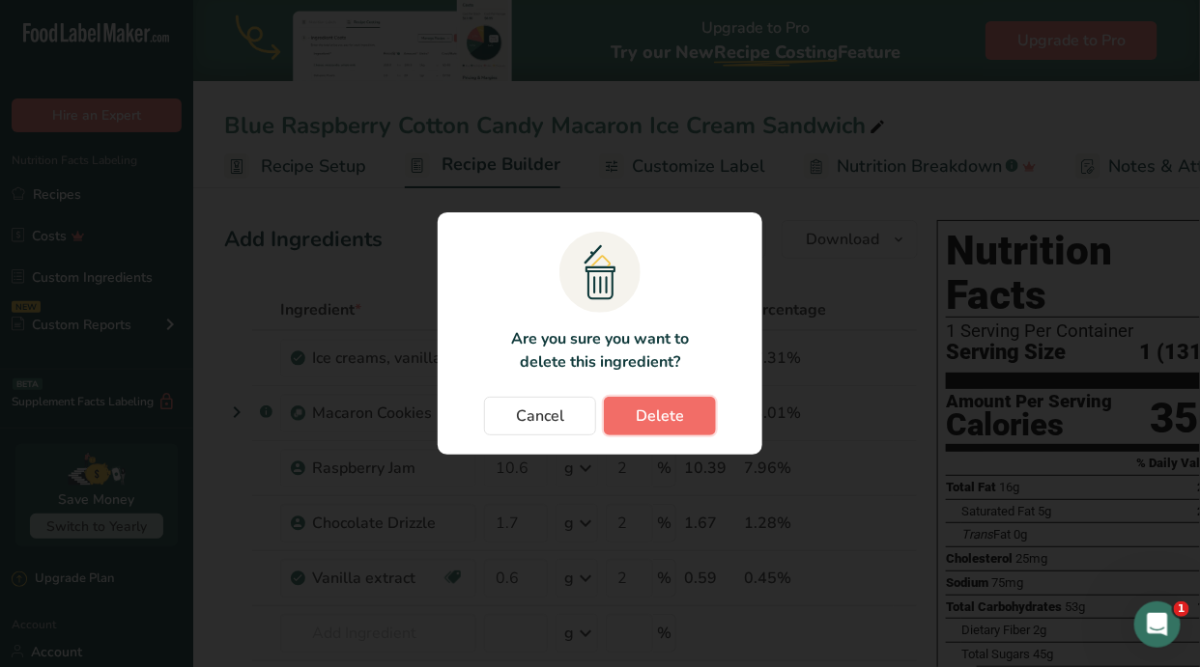
click at [682, 423] on button "Delete" at bounding box center [660, 416] width 112 height 39
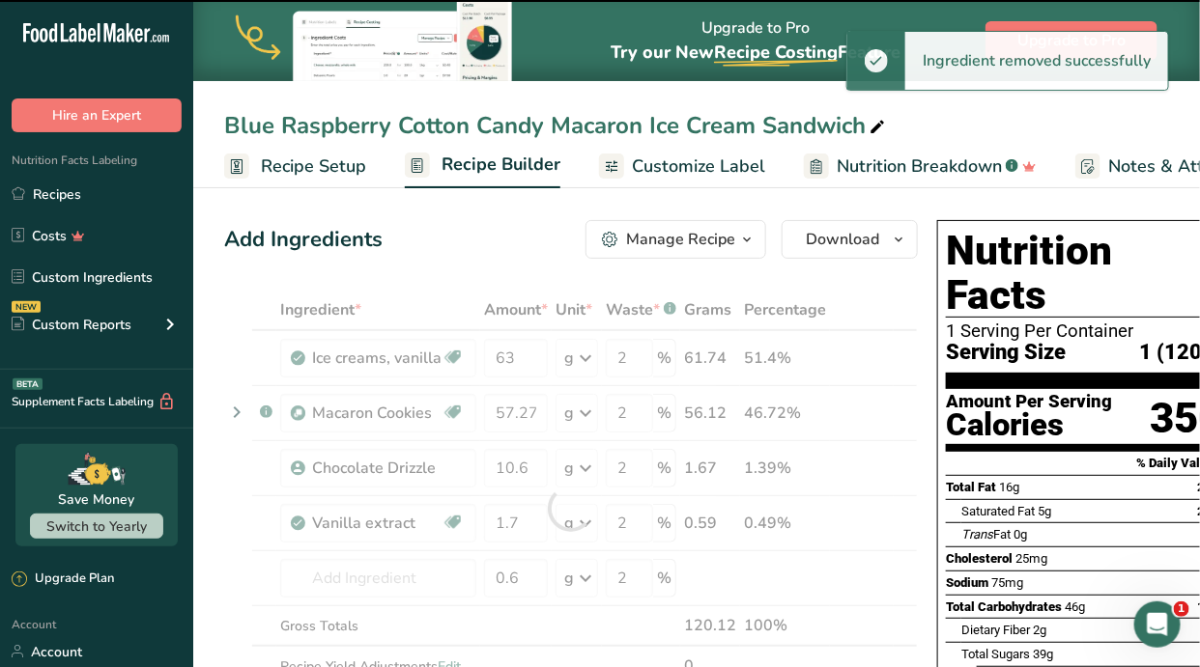
type input "1.7"
type input "0.6"
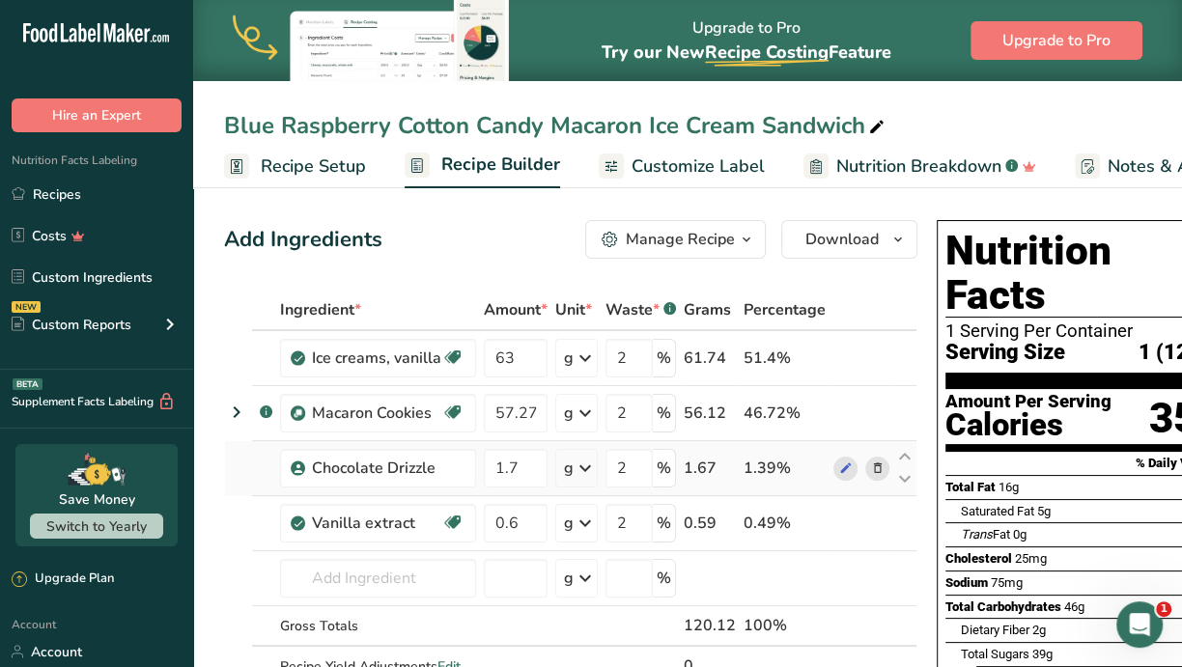
click at [874, 466] on icon at bounding box center [878, 469] width 14 height 20
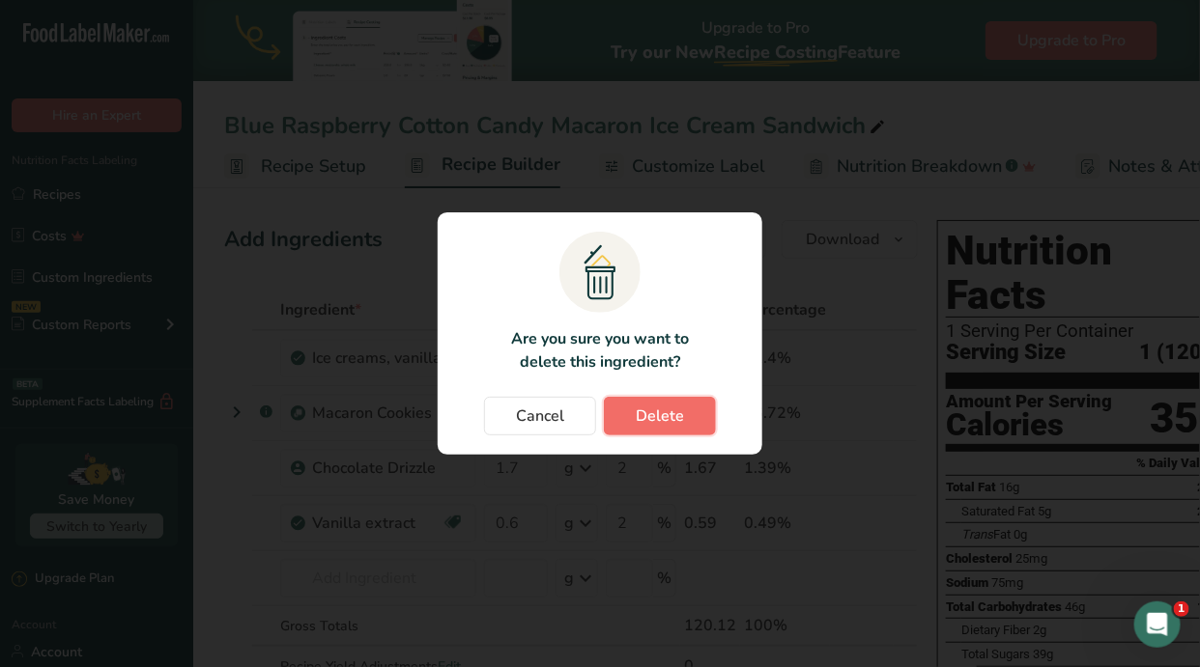
click at [645, 406] on span "Delete" at bounding box center [660, 416] width 48 height 23
type input "0.6"
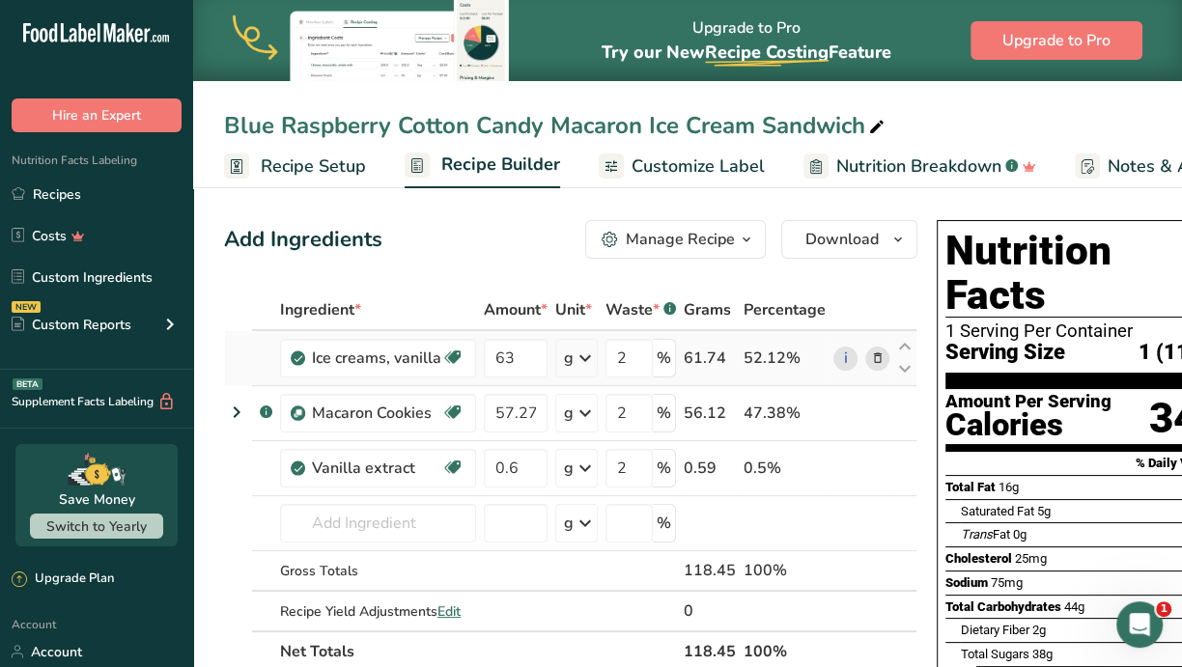
click at [874, 357] on icon at bounding box center [878, 359] width 14 height 20
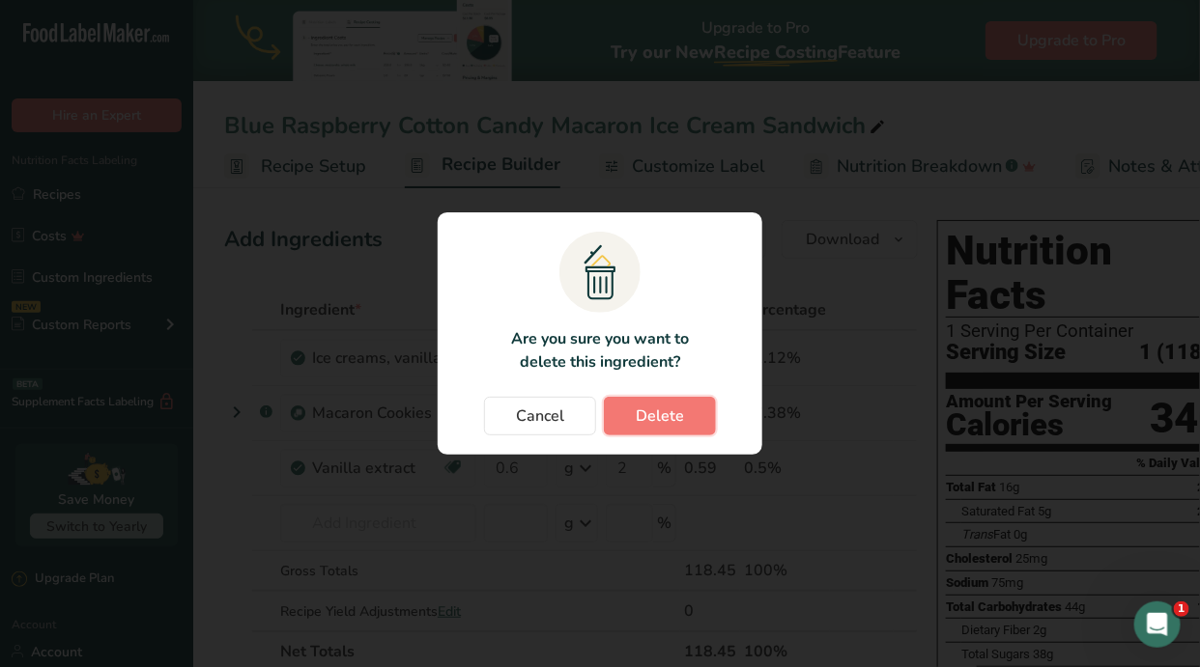
click at [647, 409] on span "Delete" at bounding box center [660, 416] width 48 height 23
type input "57.27"
type input "0.6"
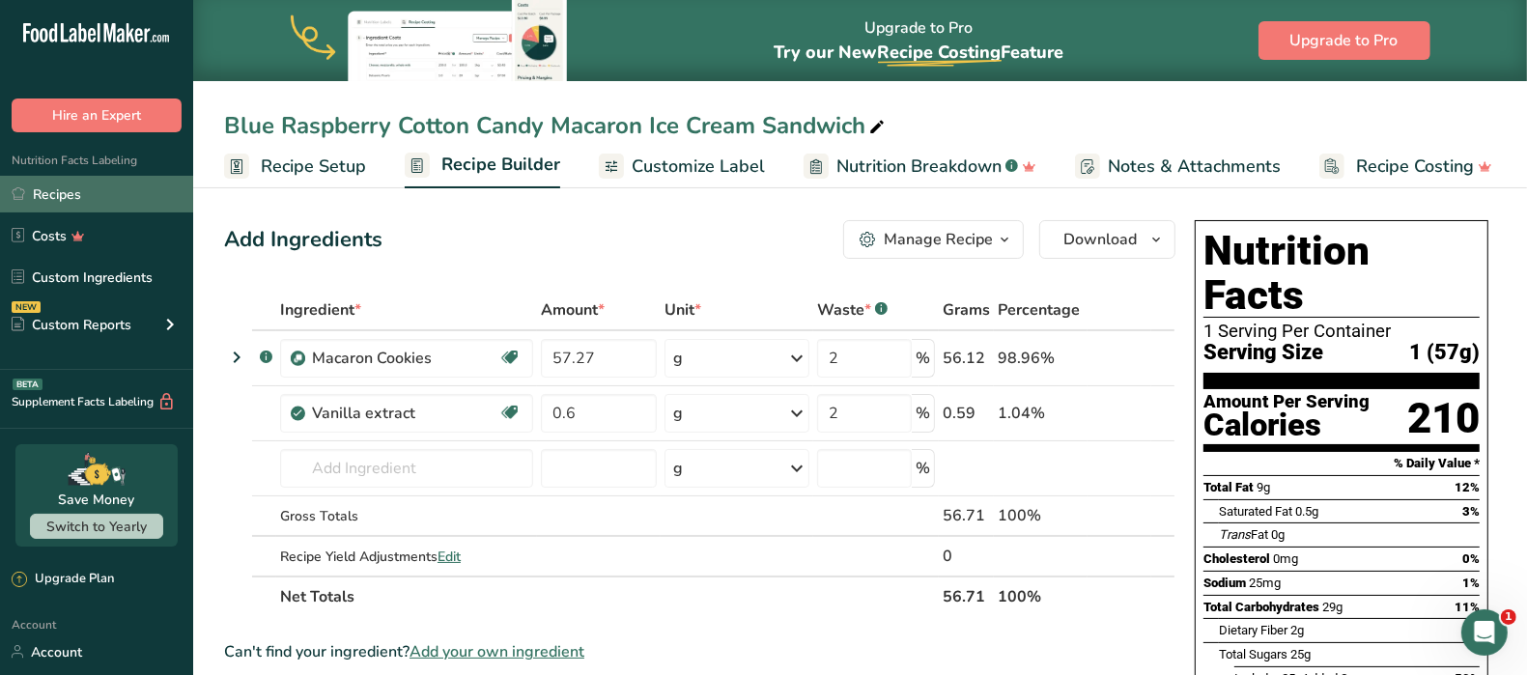
click at [75, 193] on link "Recipes" at bounding box center [96, 194] width 193 height 37
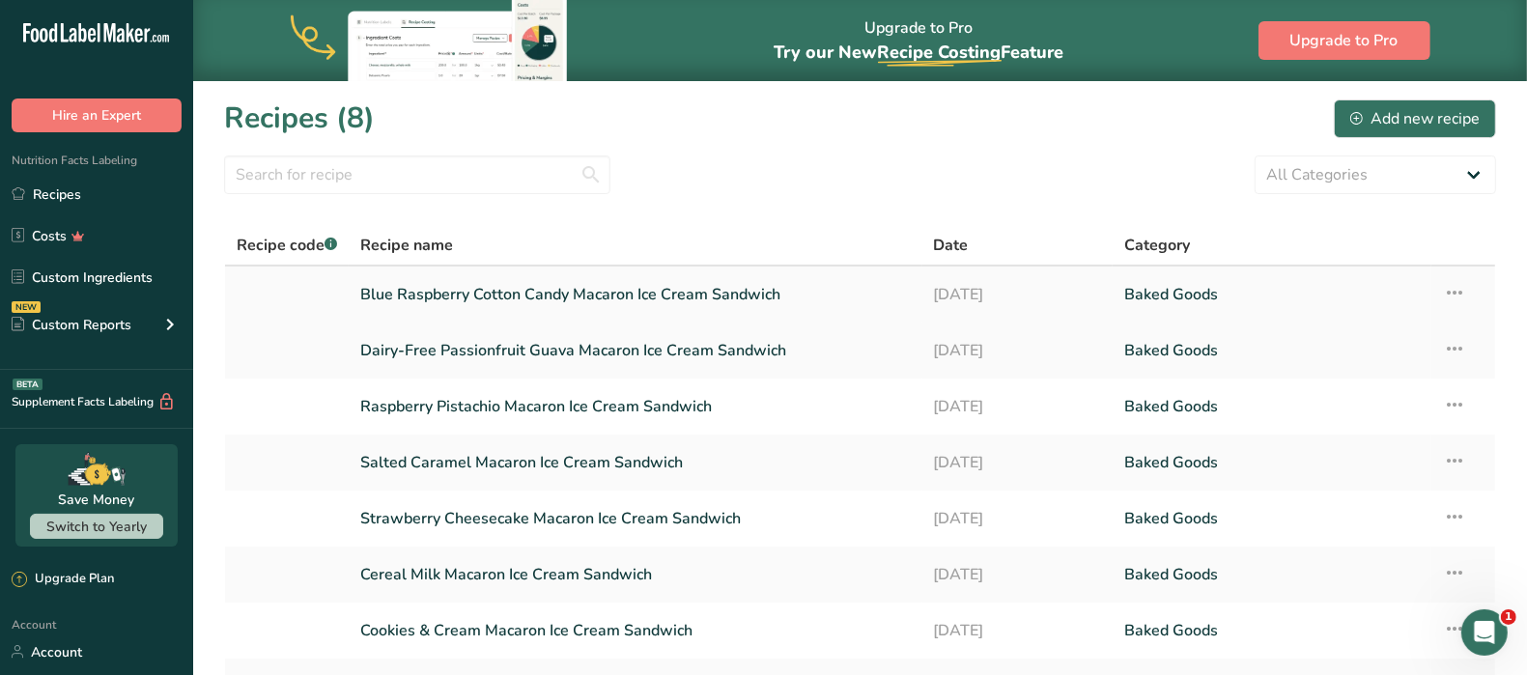
click at [1455, 293] on icon at bounding box center [1454, 292] width 23 height 35
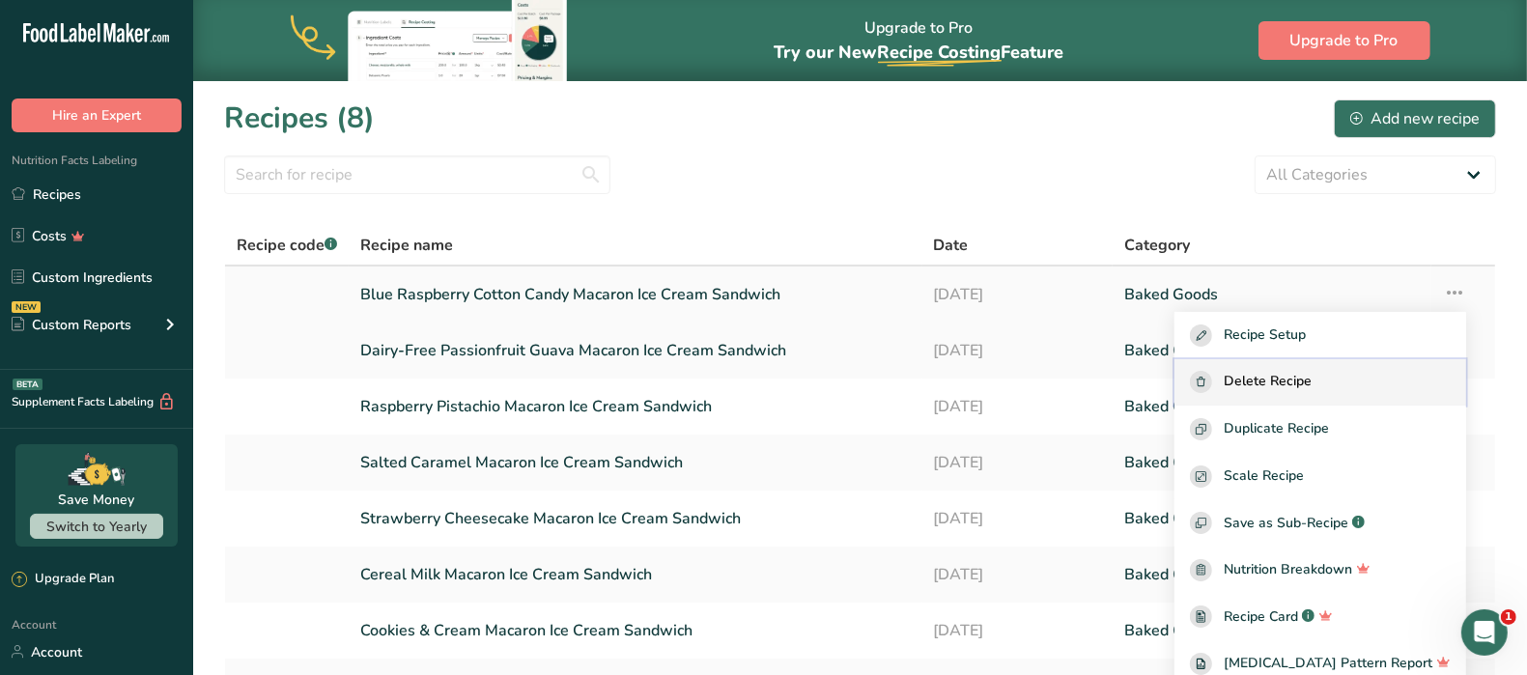
click at [1306, 382] on span "Delete Recipe" at bounding box center [1268, 382] width 88 height 22
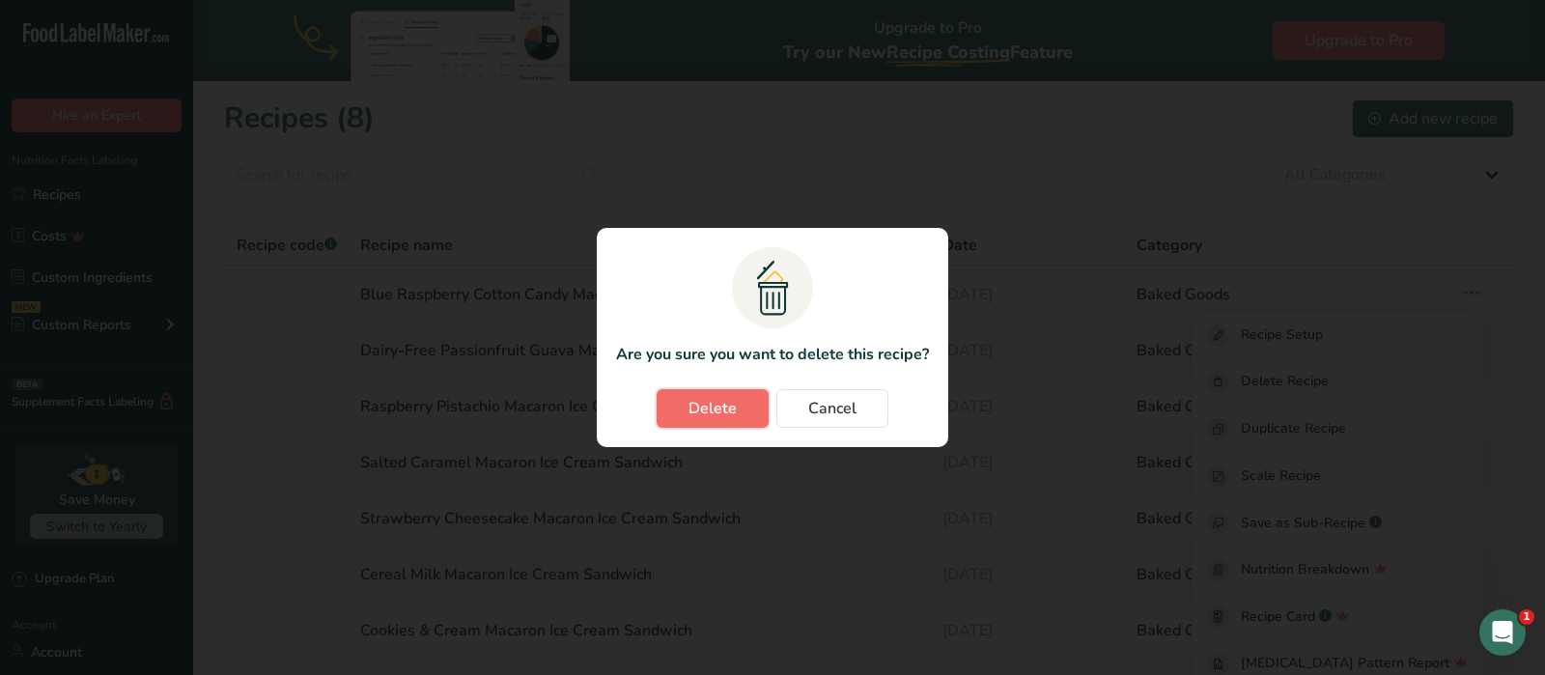
click at [737, 407] on button "Delete" at bounding box center [713, 408] width 112 height 39
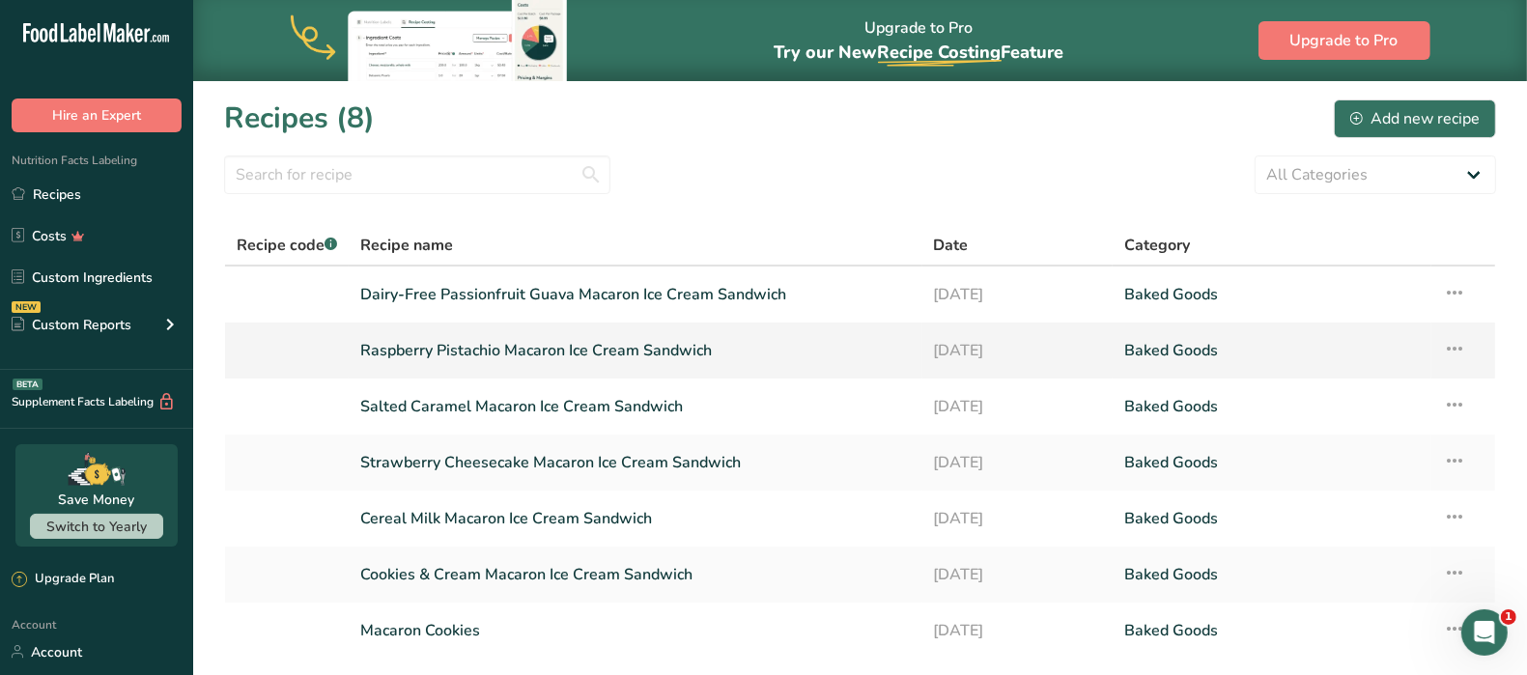
click at [739, 350] on link "Raspberry Pistachio Macaron Ice Cream Sandwich" at bounding box center [635, 350] width 550 height 41
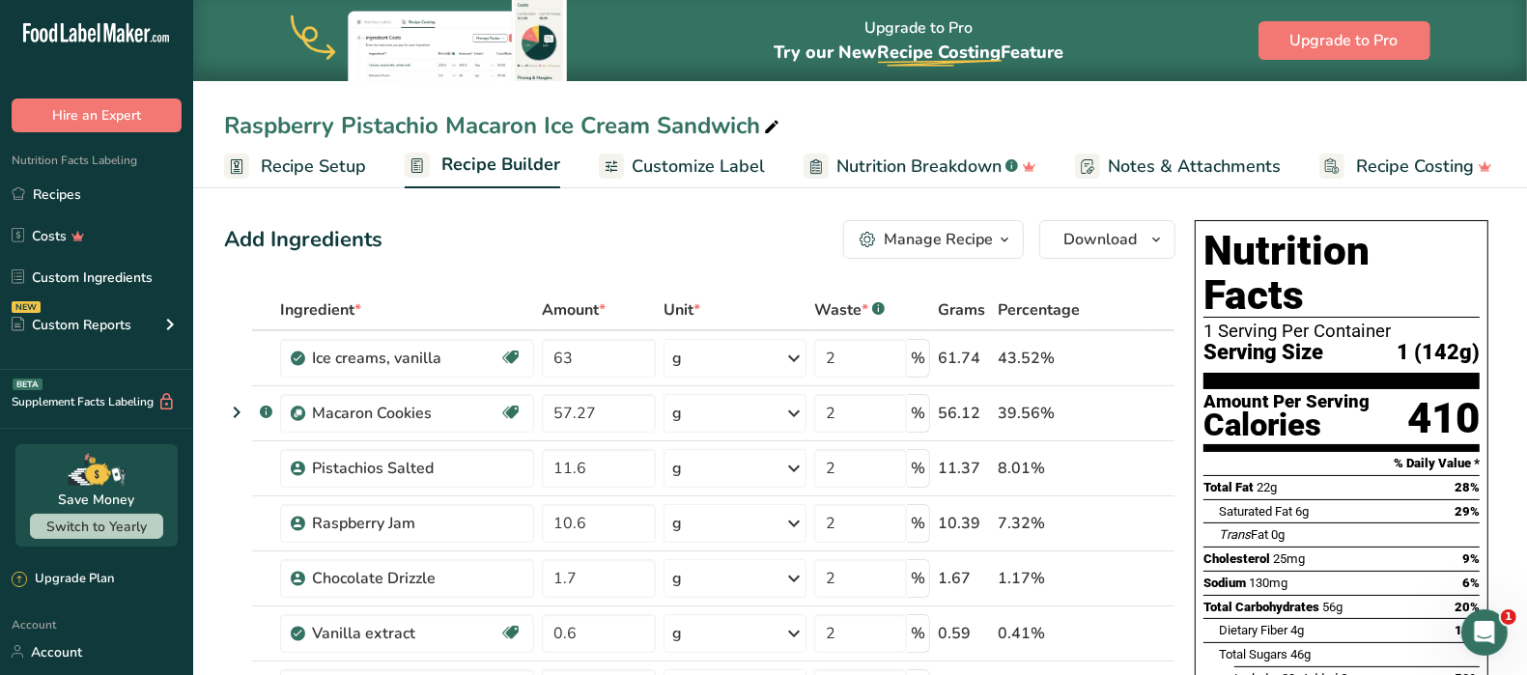
click at [749, 231] on div "Add Ingredients Manage Recipe Delete Recipe Duplicate Recipe Scale Recipe Save …" at bounding box center [699, 239] width 951 height 39
click at [237, 412] on icon at bounding box center [236, 412] width 23 height 35
click at [233, 407] on icon at bounding box center [236, 412] width 23 height 35
click at [232, 413] on icon at bounding box center [236, 412] width 23 height 35
click at [81, 198] on link "Recipes" at bounding box center [96, 194] width 193 height 37
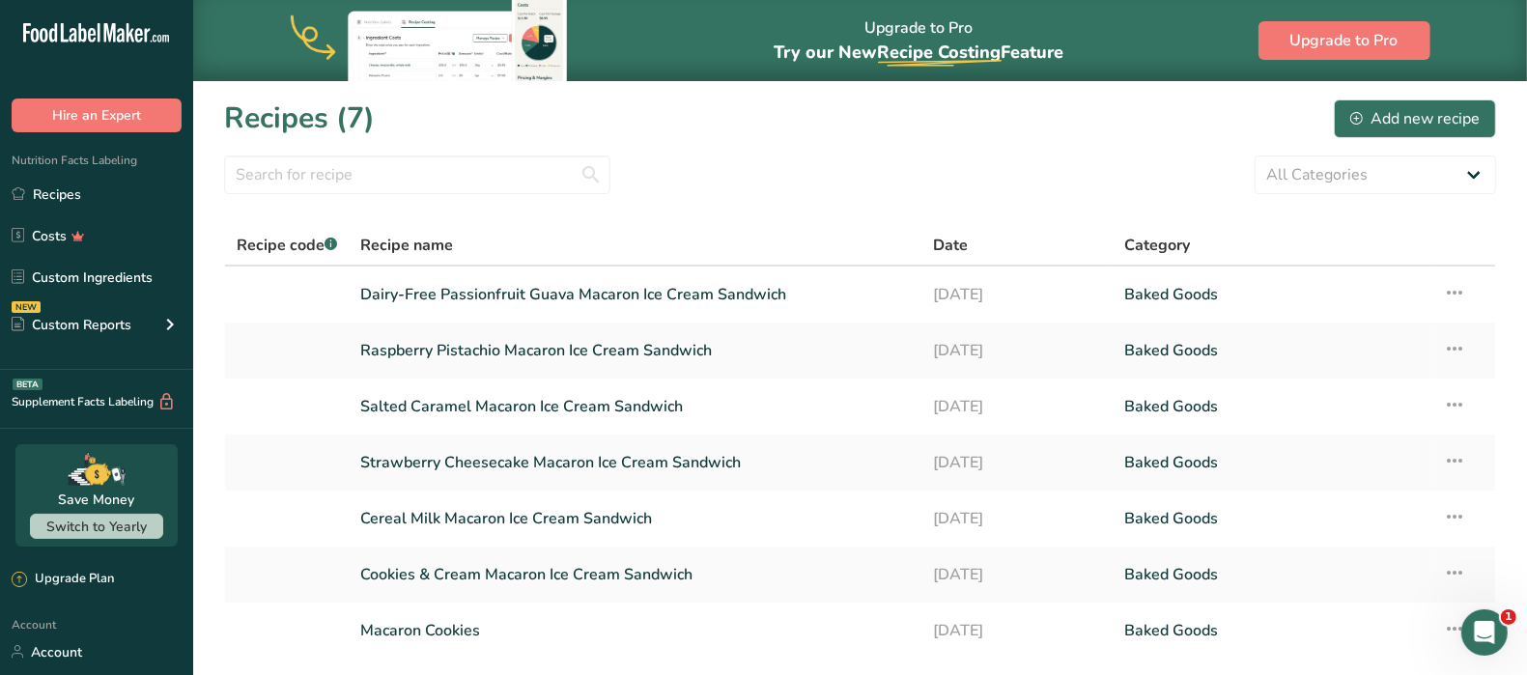
click at [973, 149] on section "Recipes (7) Add new recipe All Categories Baked Goods [GEOGRAPHIC_DATA] Confect…" at bounding box center [860, 416] width 1334 height 671
click at [1457, 351] on icon at bounding box center [1454, 348] width 23 height 35
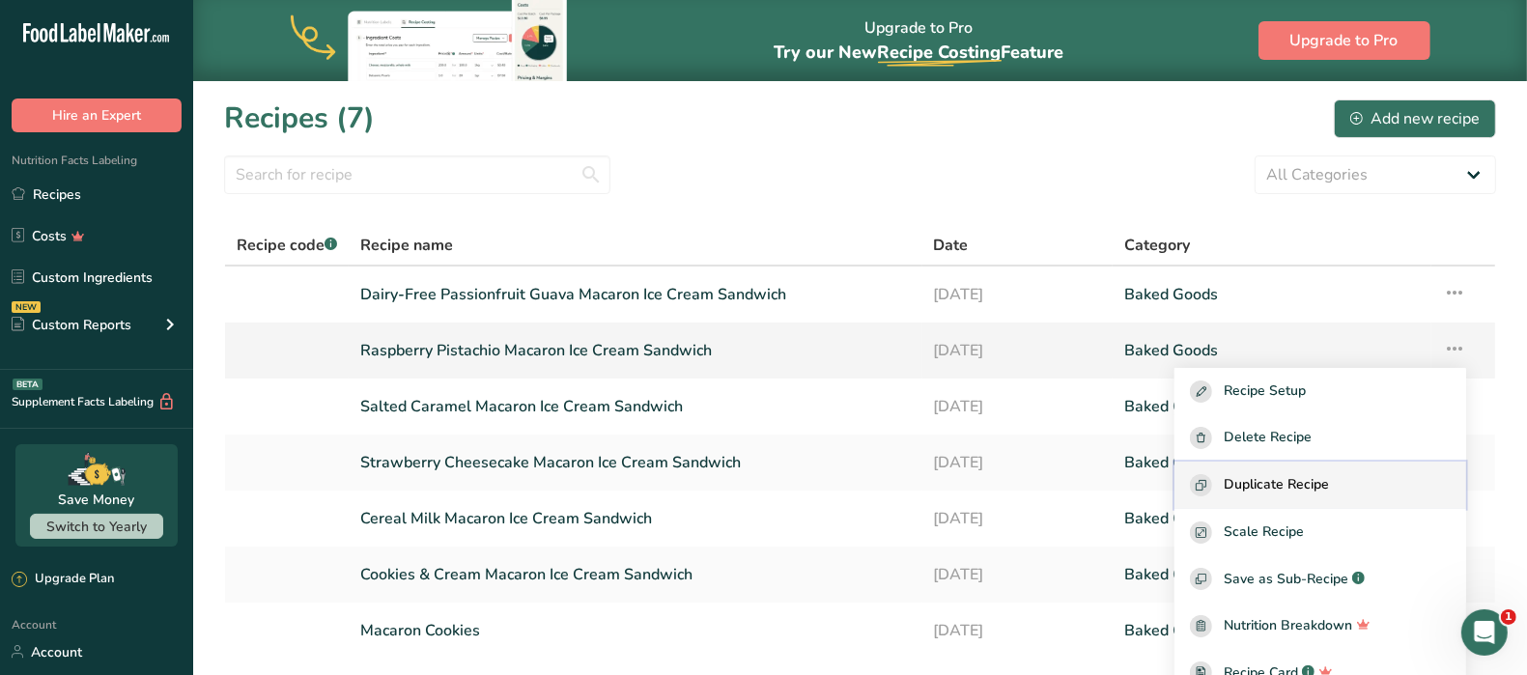
click at [1329, 480] on span "Duplicate Recipe" at bounding box center [1276, 485] width 105 height 22
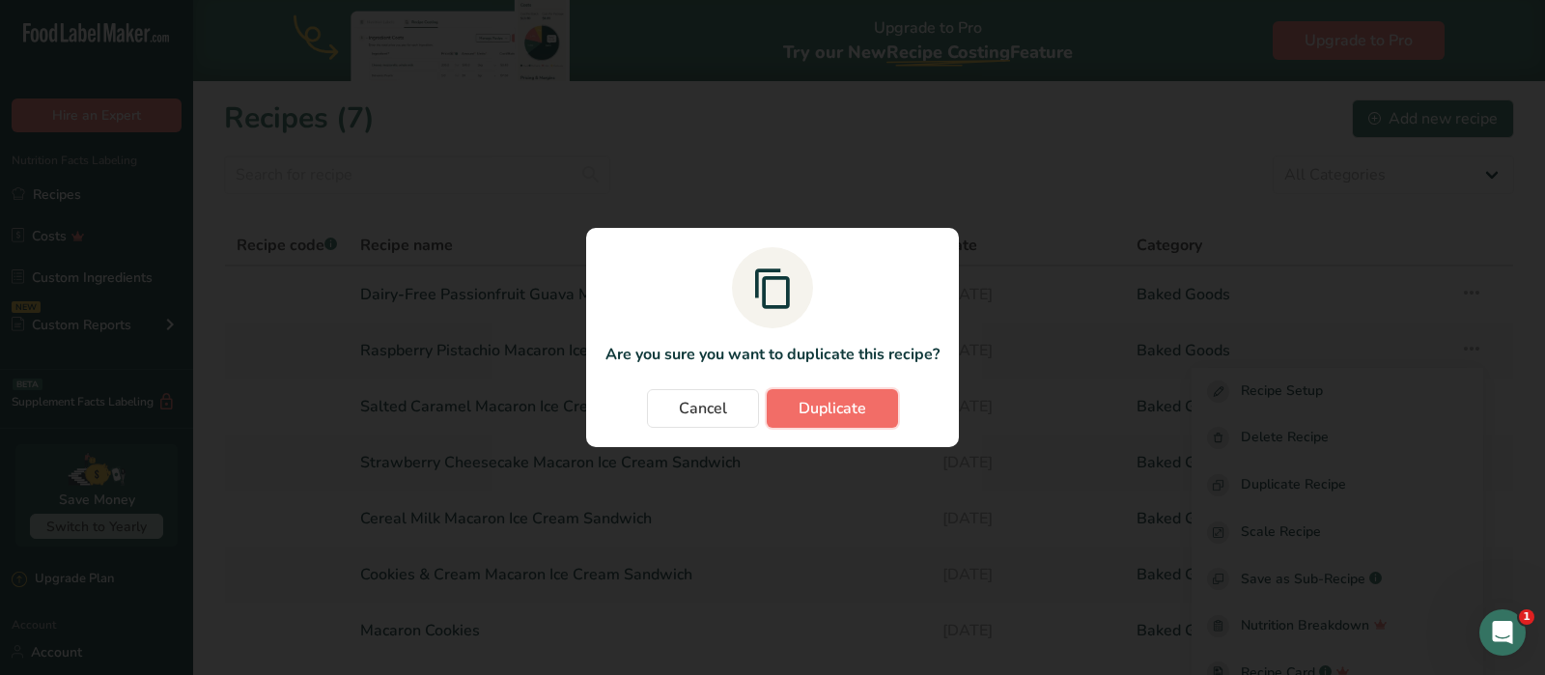
click at [858, 402] on span "Duplicate" at bounding box center [833, 408] width 68 height 23
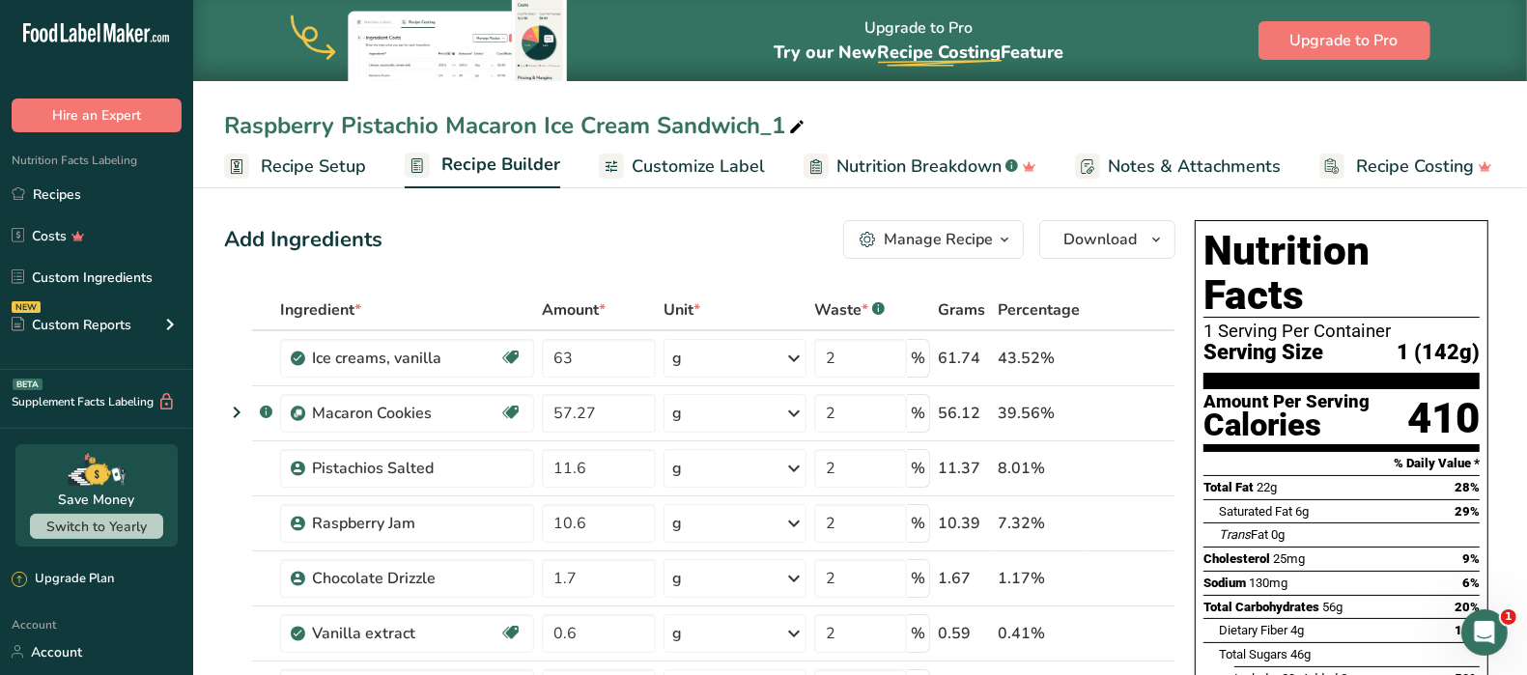
click at [404, 123] on div "Raspberry Pistachio Macaron Ice Cream Sandwich_1" at bounding box center [516, 125] width 584 height 35
drag, startPoint x: 438, startPoint y: 122, endPoint x: 193, endPoint y: 124, distance: 244.4
click at [195, 122] on div "Raspberry Pistachio Macaron Ice Cream Sandwich_1" at bounding box center [860, 125] width 1334 height 35
drag, startPoint x: 643, startPoint y: 125, endPoint x: 600, endPoint y: 126, distance: 43.5
click at [600, 126] on input "Base Macaron Ice Cream Sandwich_1" at bounding box center [860, 125] width 1272 height 35
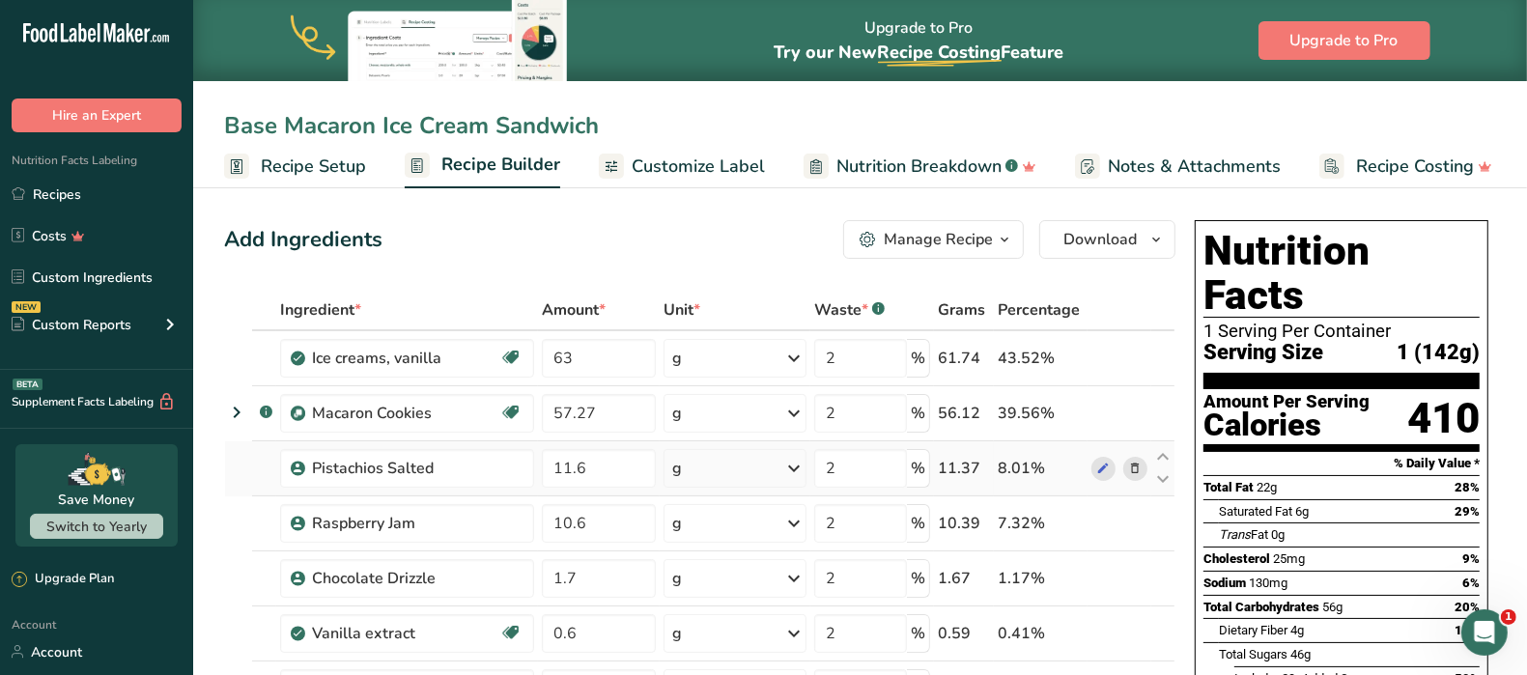
type input "Base Macaron Ice Cream Sandwich"
click at [1137, 468] on icon at bounding box center [1135, 469] width 14 height 20
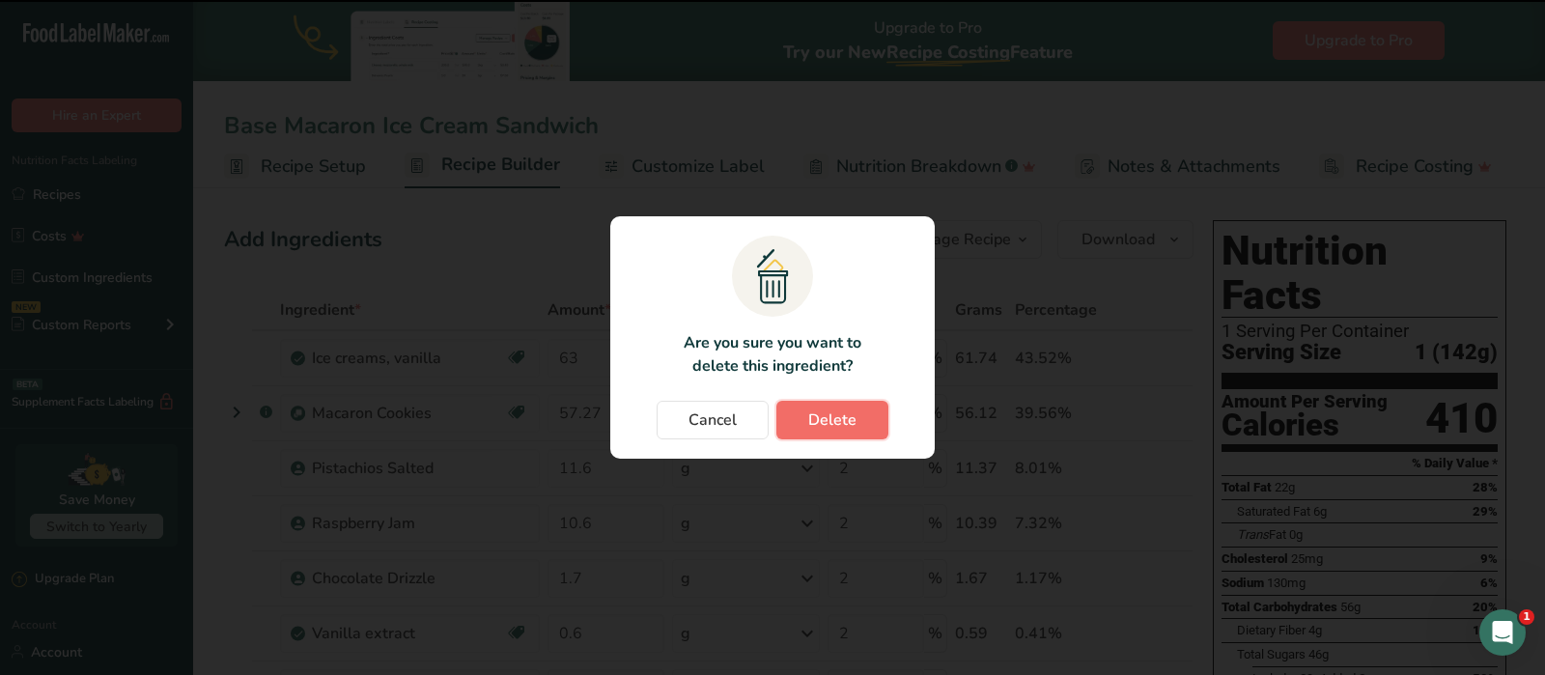
click at [846, 412] on span "Delete" at bounding box center [832, 420] width 48 height 23
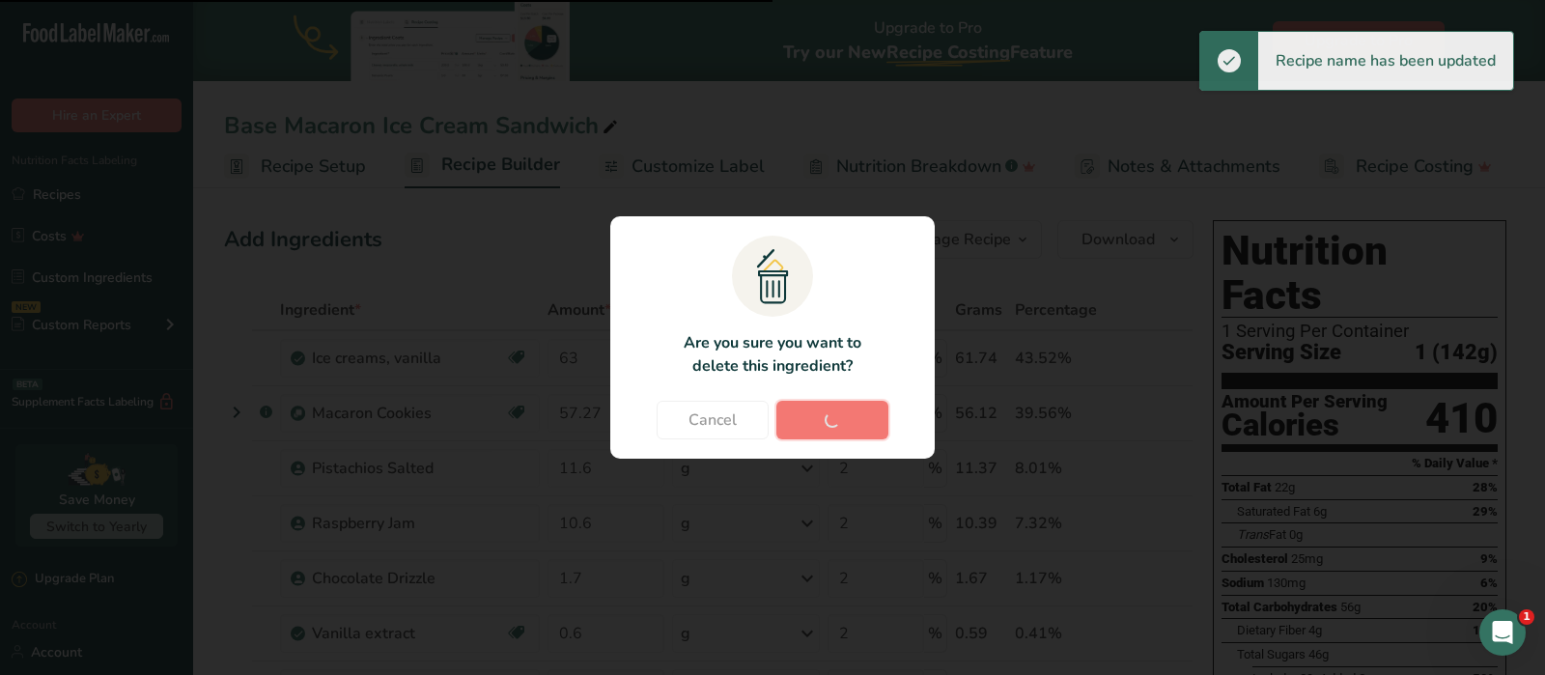
type input "10.6"
type input "1.7"
type input "0.6"
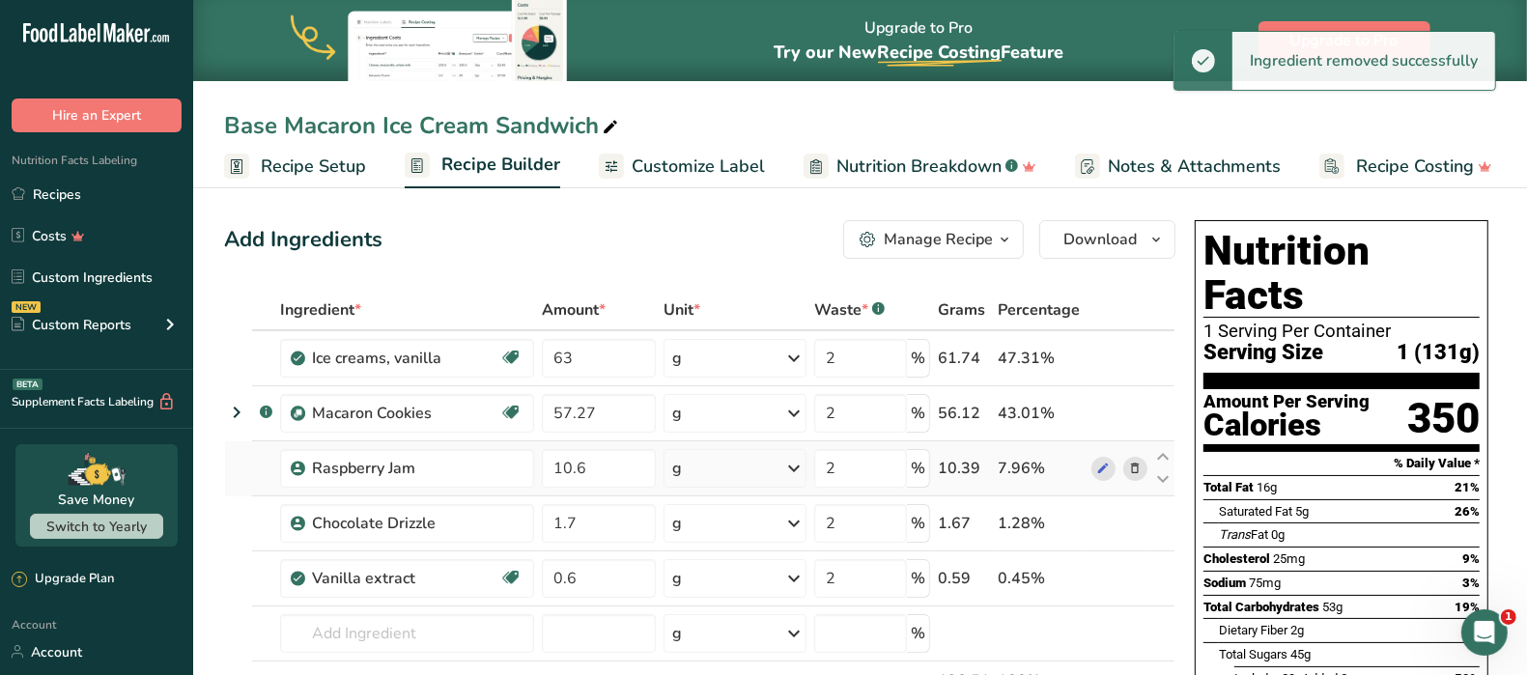
click at [1132, 464] on icon at bounding box center [1135, 469] width 14 height 20
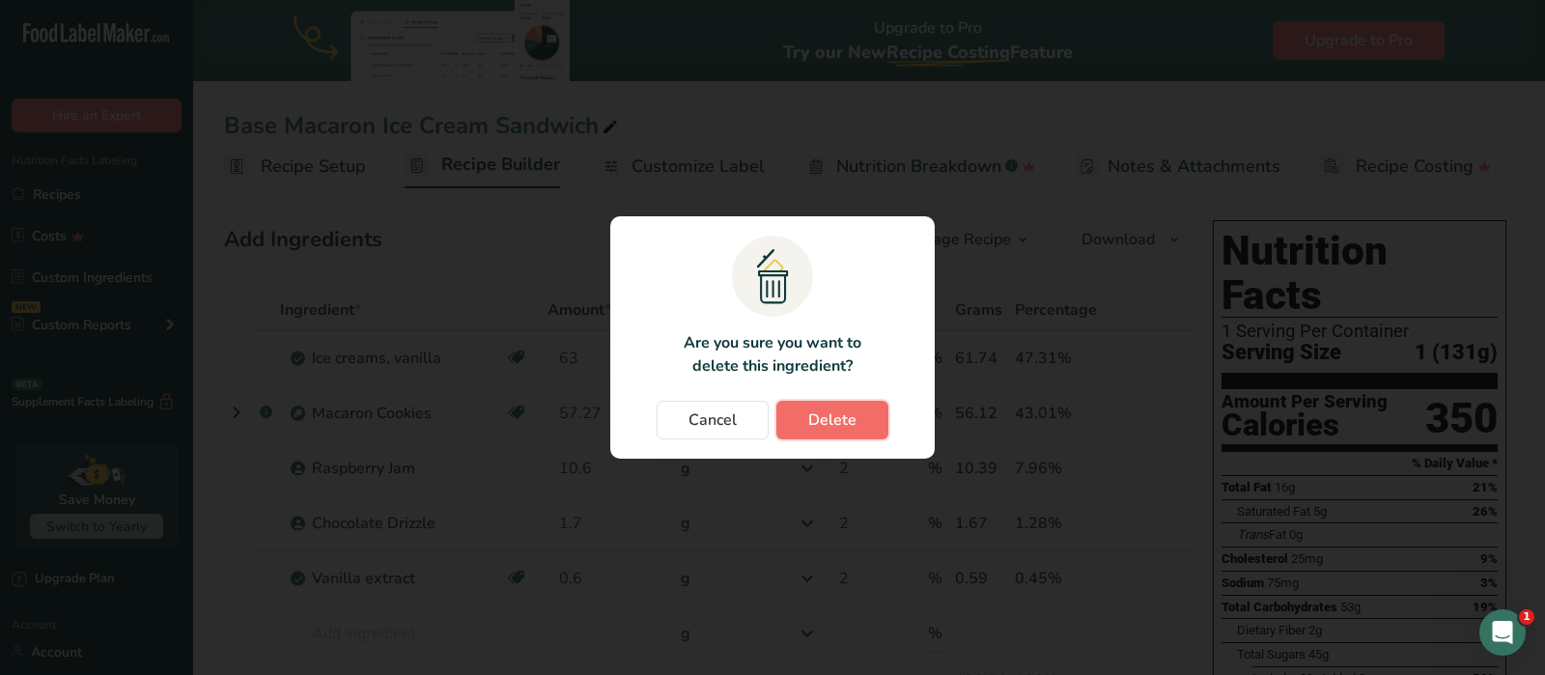
click at [839, 415] on span "Delete" at bounding box center [832, 420] width 48 height 23
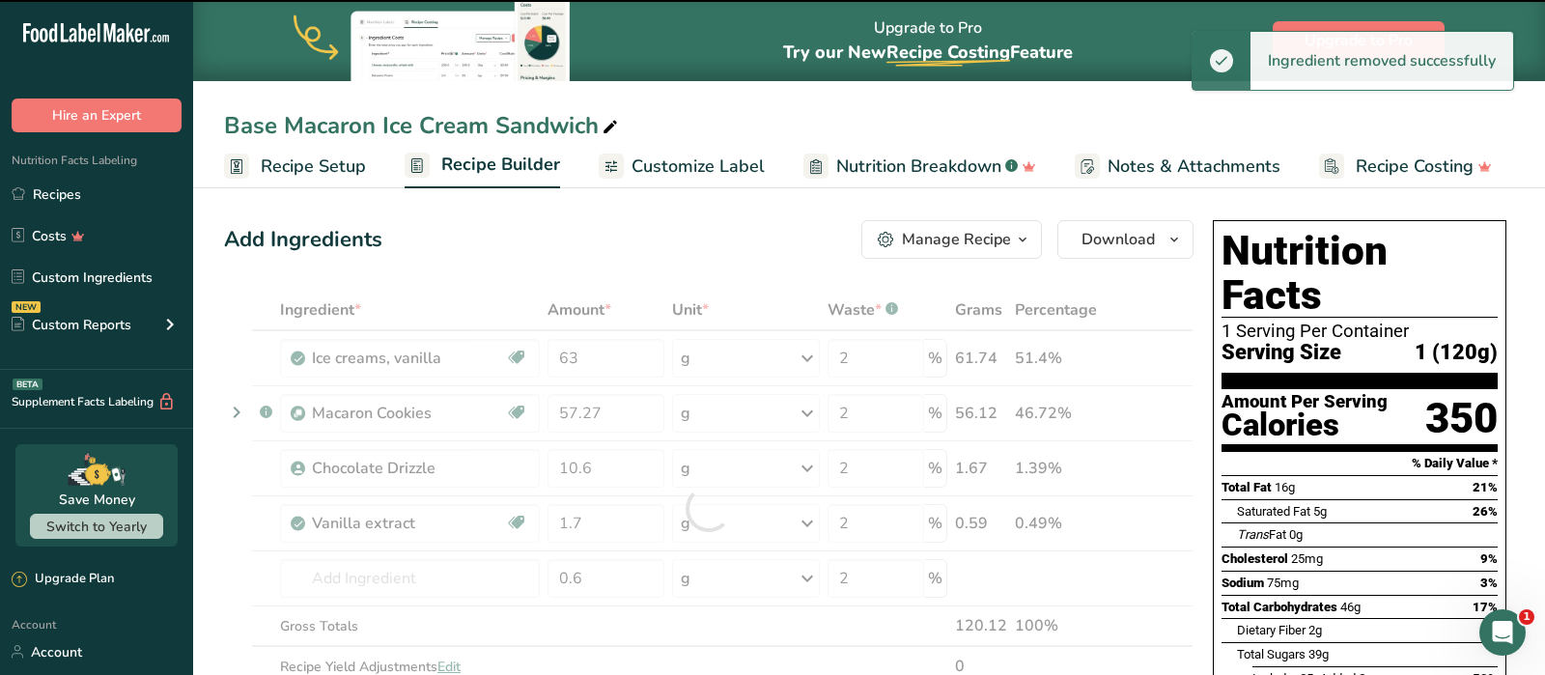
type input "1.7"
type input "0.6"
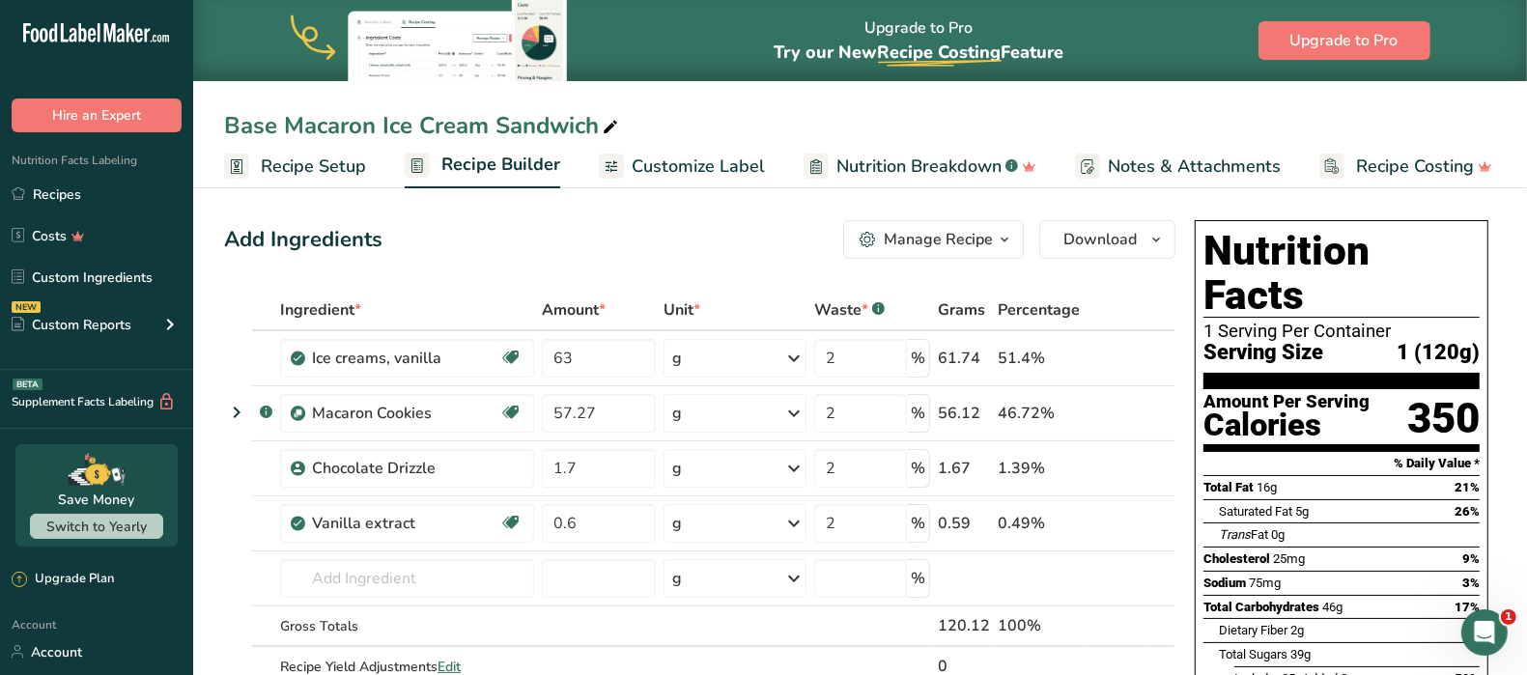
click at [1135, 467] on icon at bounding box center [1135, 469] width 14 height 20
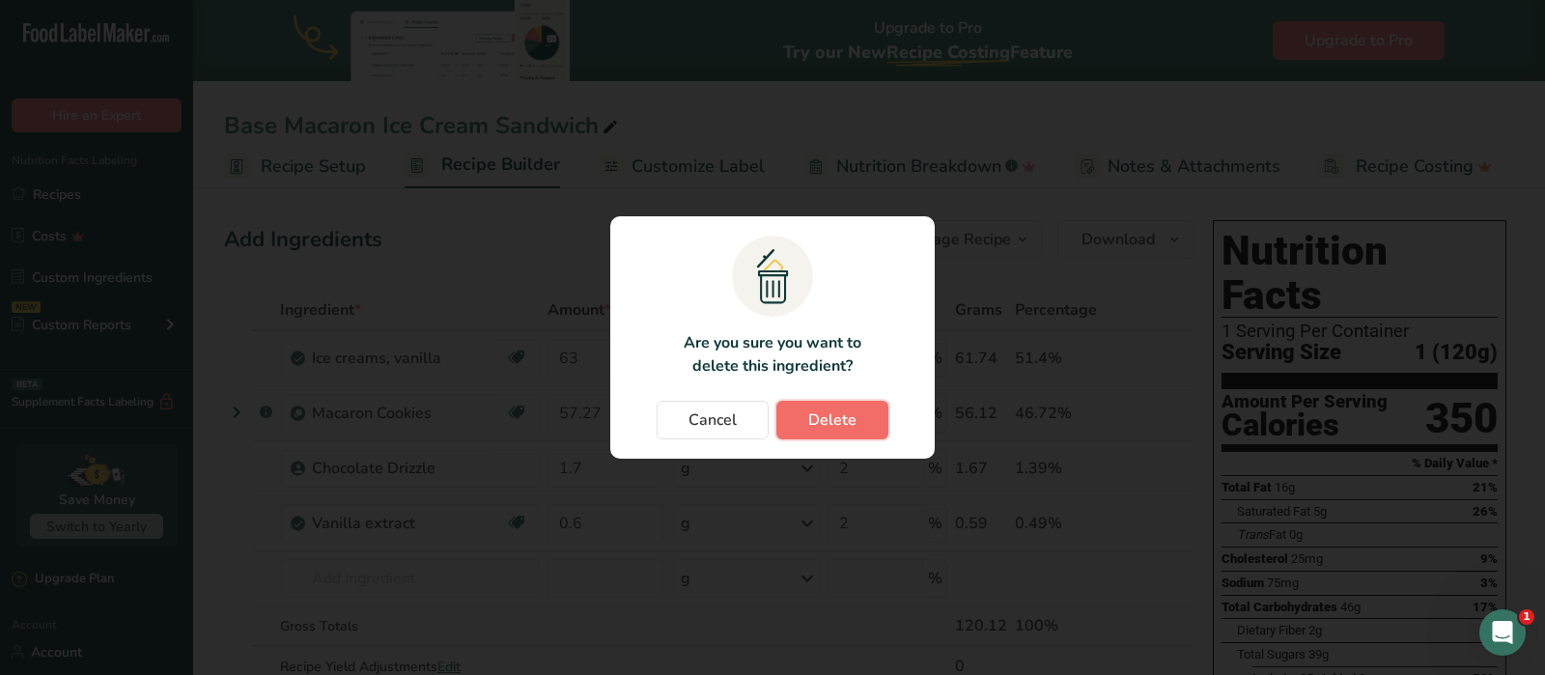
click at [868, 416] on button "Delete" at bounding box center [833, 420] width 112 height 39
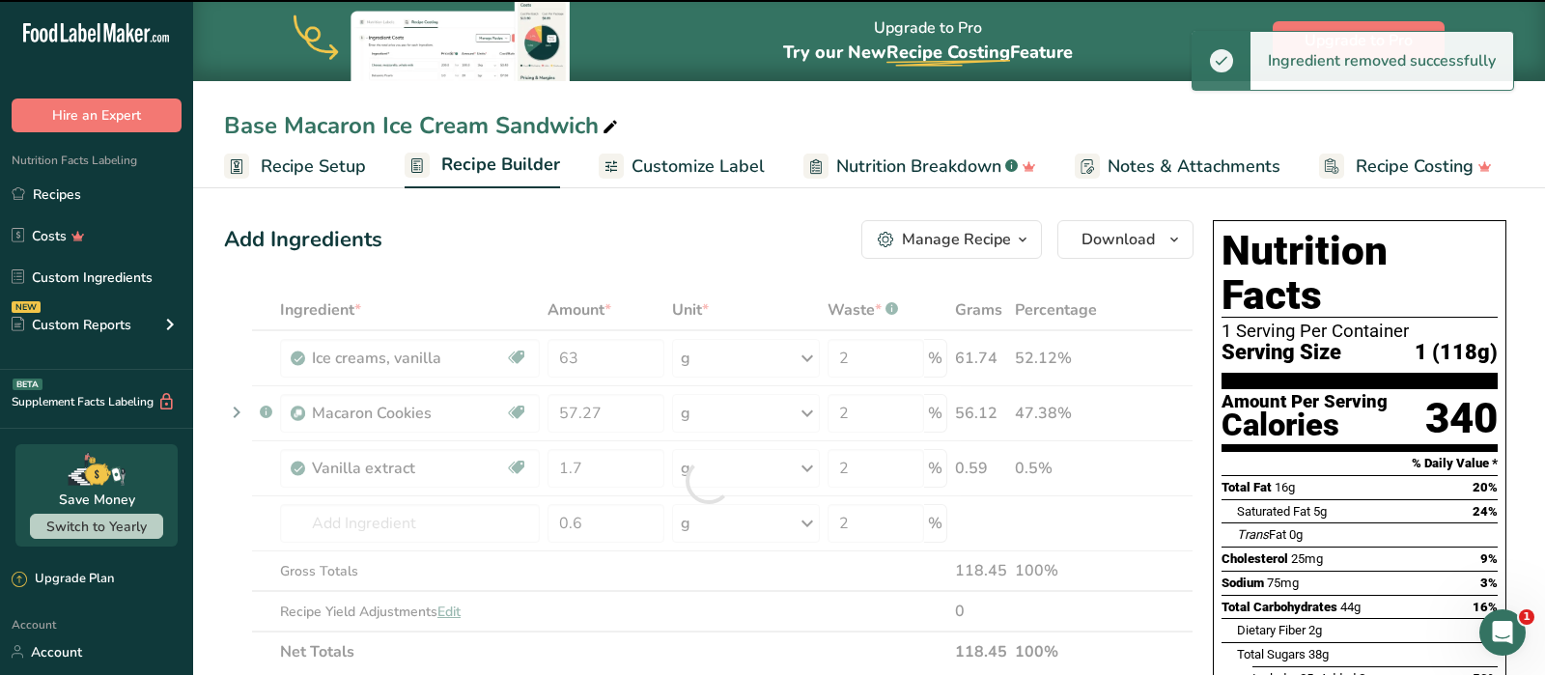
type input "0.6"
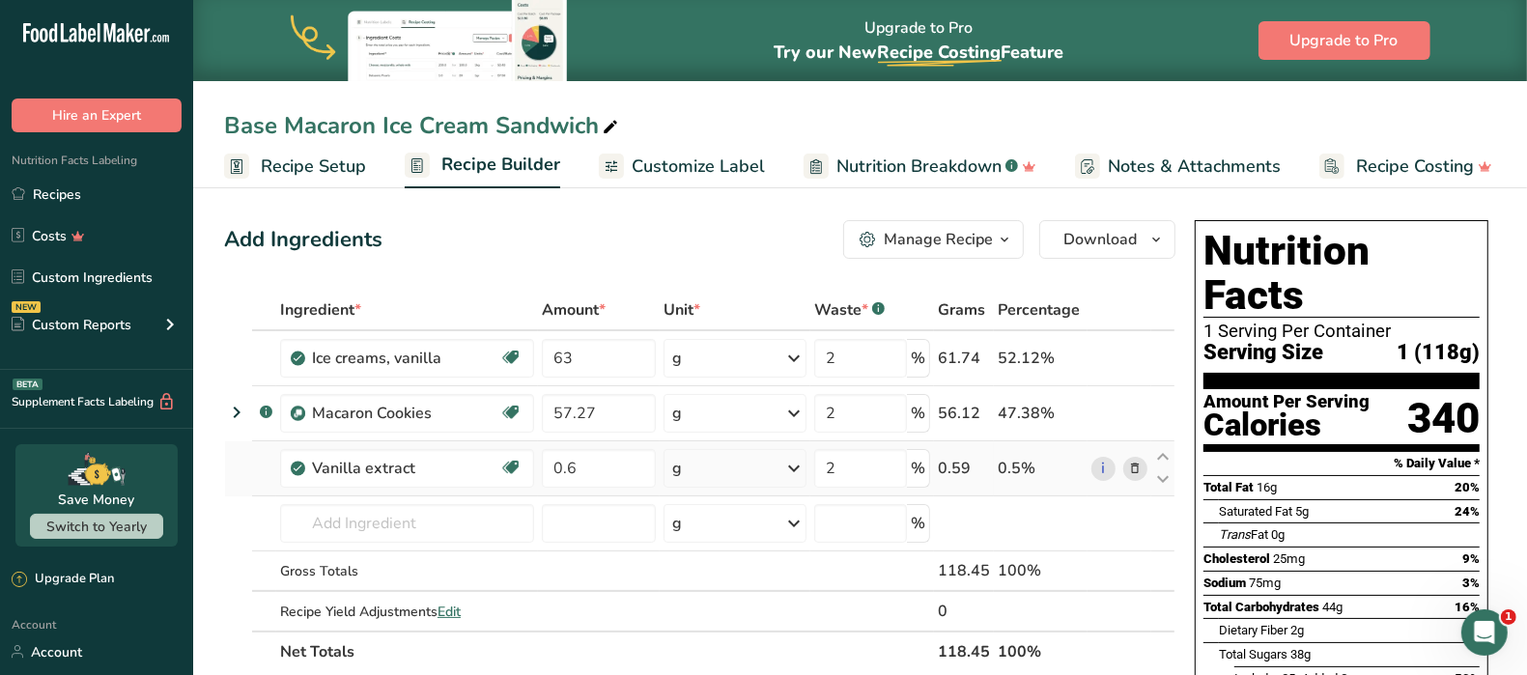
click at [1140, 468] on icon at bounding box center [1135, 469] width 14 height 20
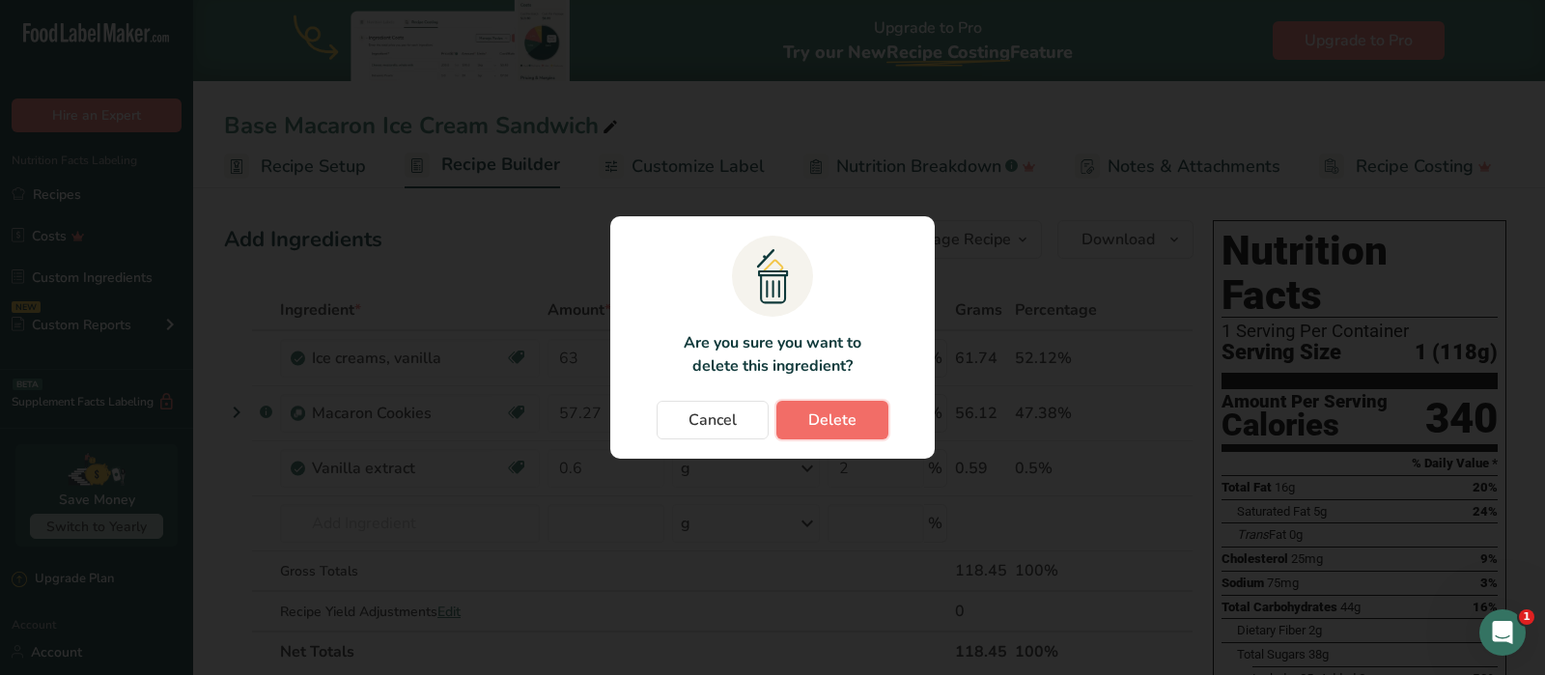
click at [863, 428] on button "Delete" at bounding box center [833, 420] width 112 height 39
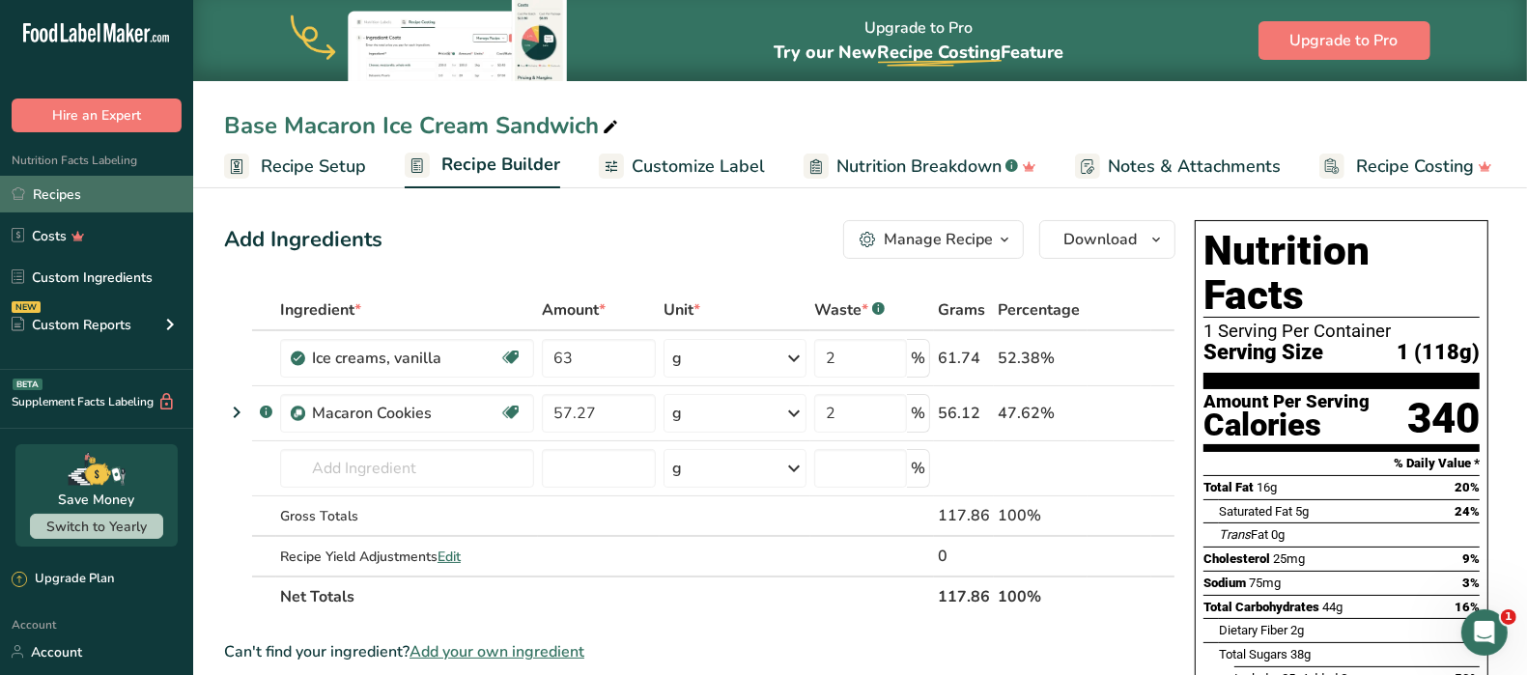
click at [64, 199] on link "Recipes" at bounding box center [96, 194] width 193 height 37
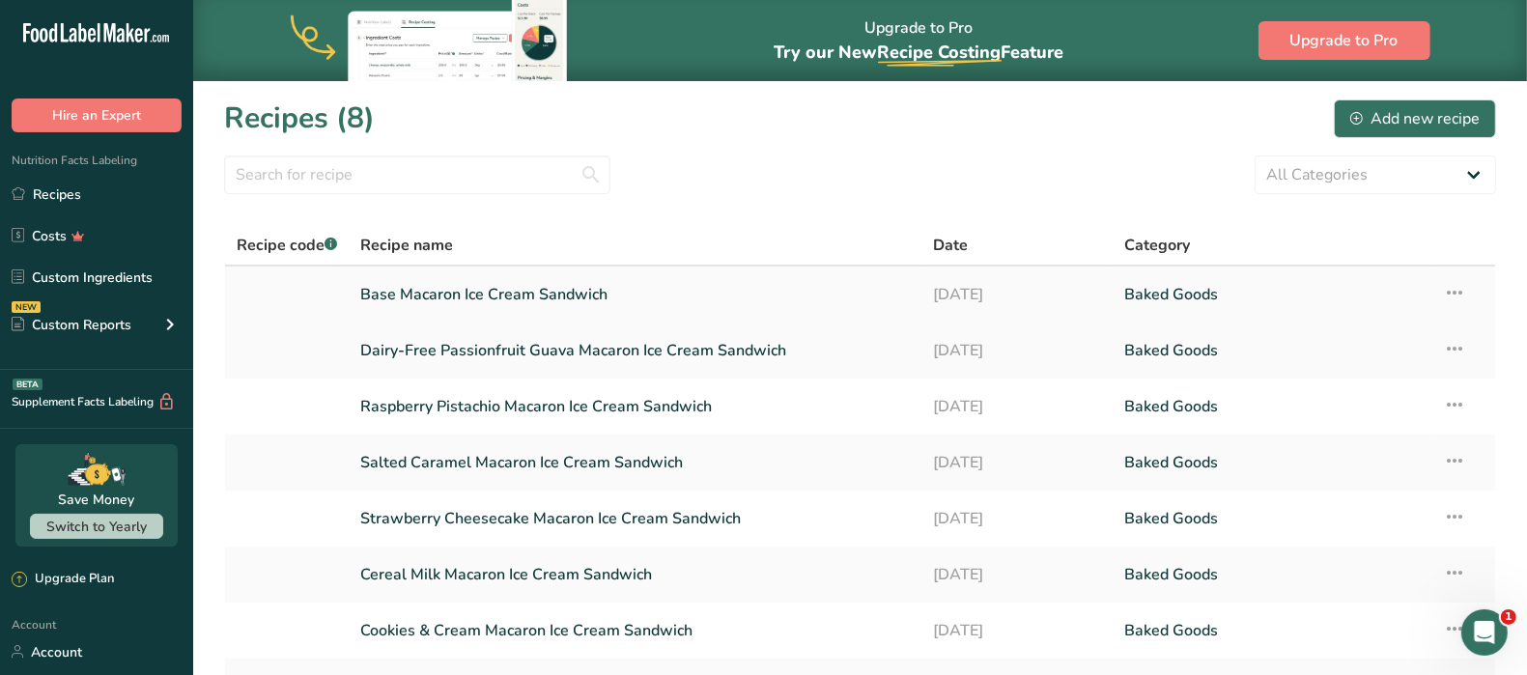
click at [1454, 291] on icon at bounding box center [1454, 292] width 23 height 35
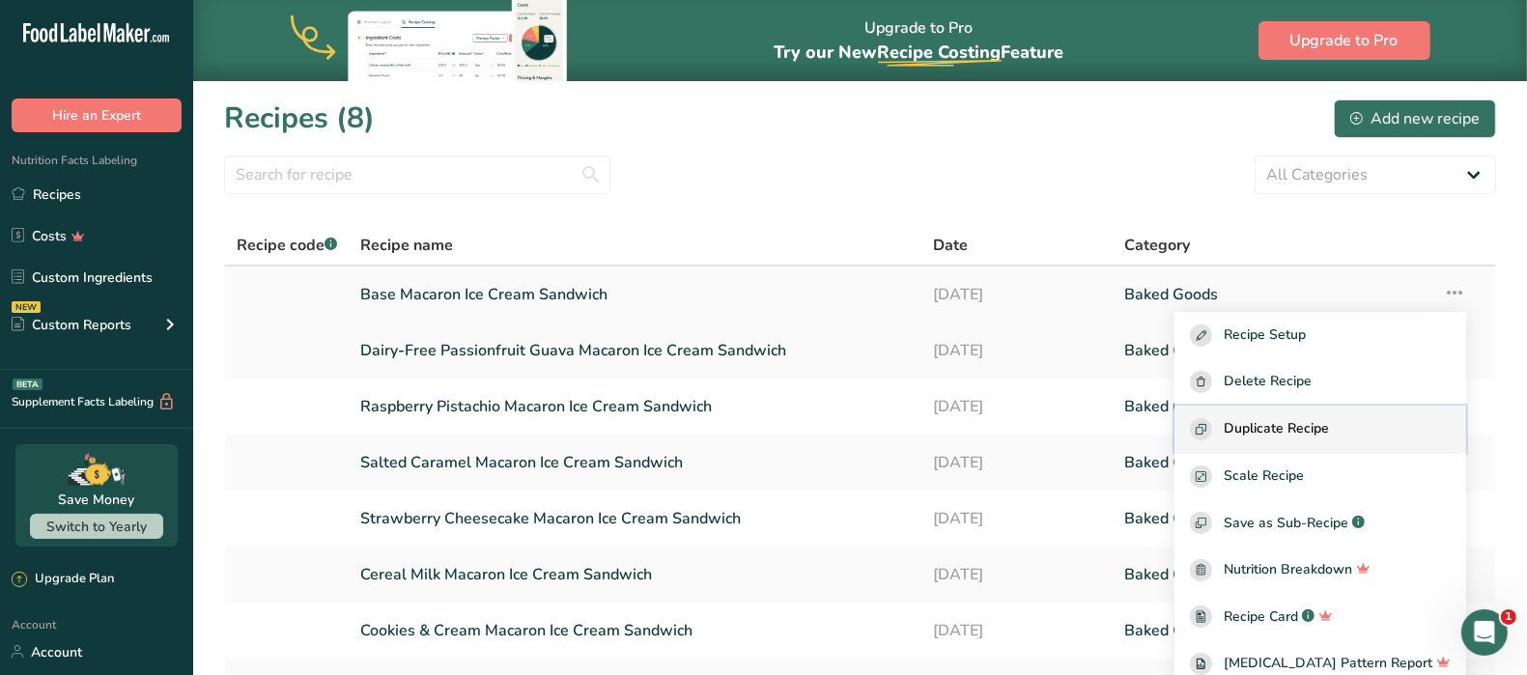
click at [1329, 425] on span "Duplicate Recipe" at bounding box center [1276, 429] width 105 height 22
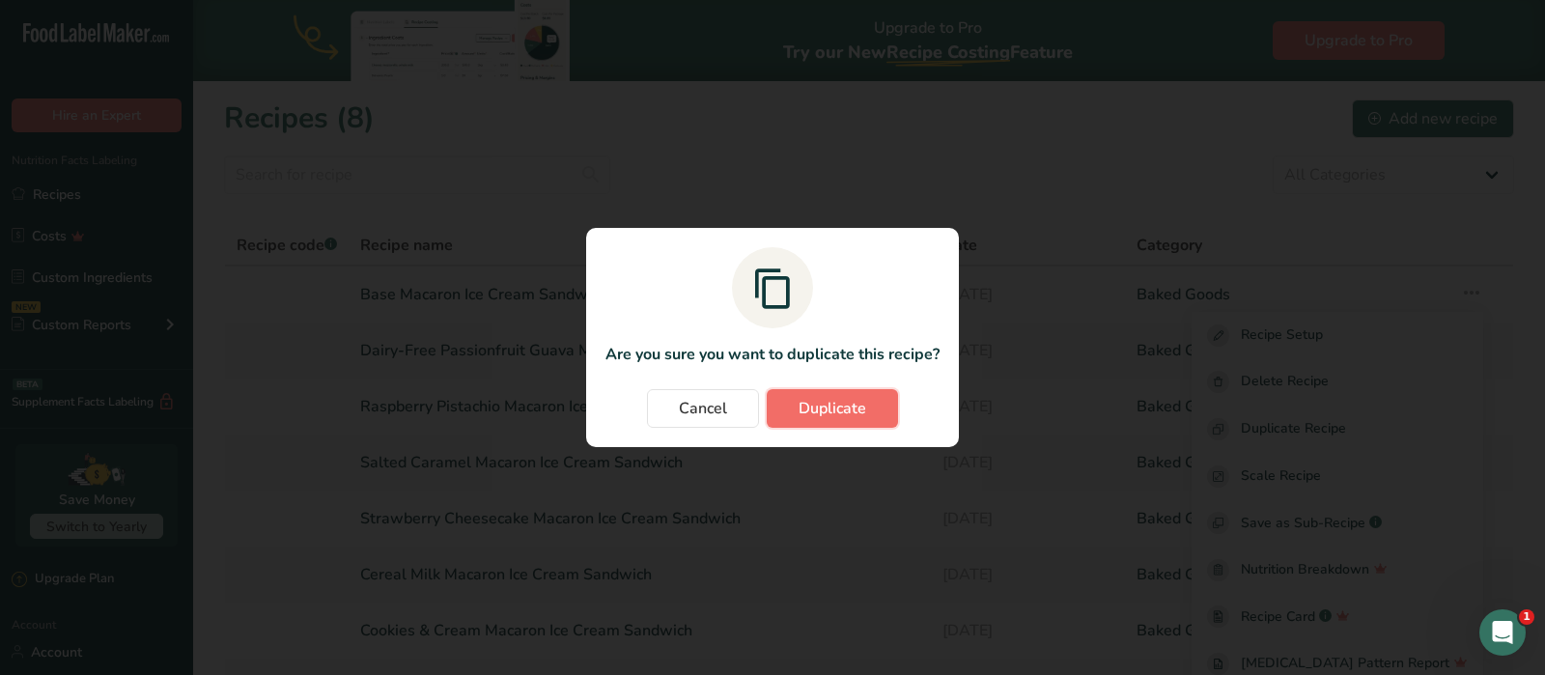
click at [829, 405] on span "Duplicate" at bounding box center [833, 408] width 68 height 23
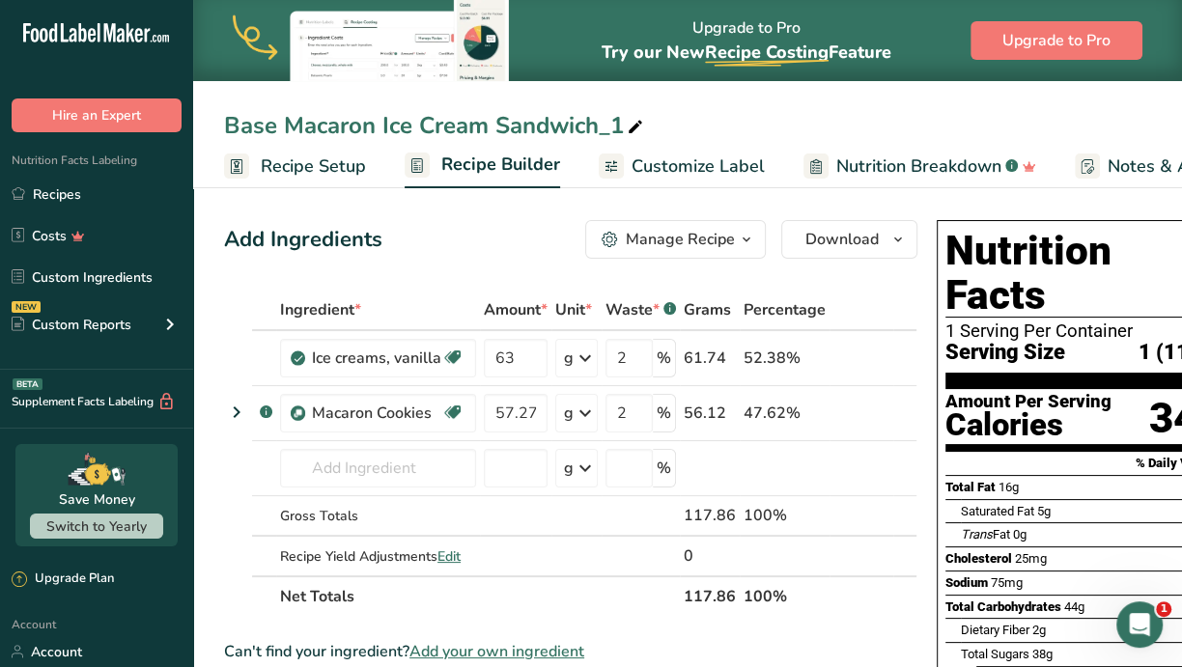
click at [266, 127] on div "Base Macaron Ice Cream Sandwich_1" at bounding box center [435, 125] width 423 height 35
drag, startPoint x: 275, startPoint y: 126, endPoint x: 243, endPoint y: 127, distance: 31.9
click at [243, 127] on input "Base Macaron Ice Cream Sandwich_1" at bounding box center [687, 125] width 927 height 35
click at [903, 126] on input "Blue Raspberry Cotton Candy Macaron Ice Cream Sandwich_1" at bounding box center [687, 125] width 927 height 35
type input "Blue Raspberry Cotton Candy Macaron Ice Cream Sandwich"
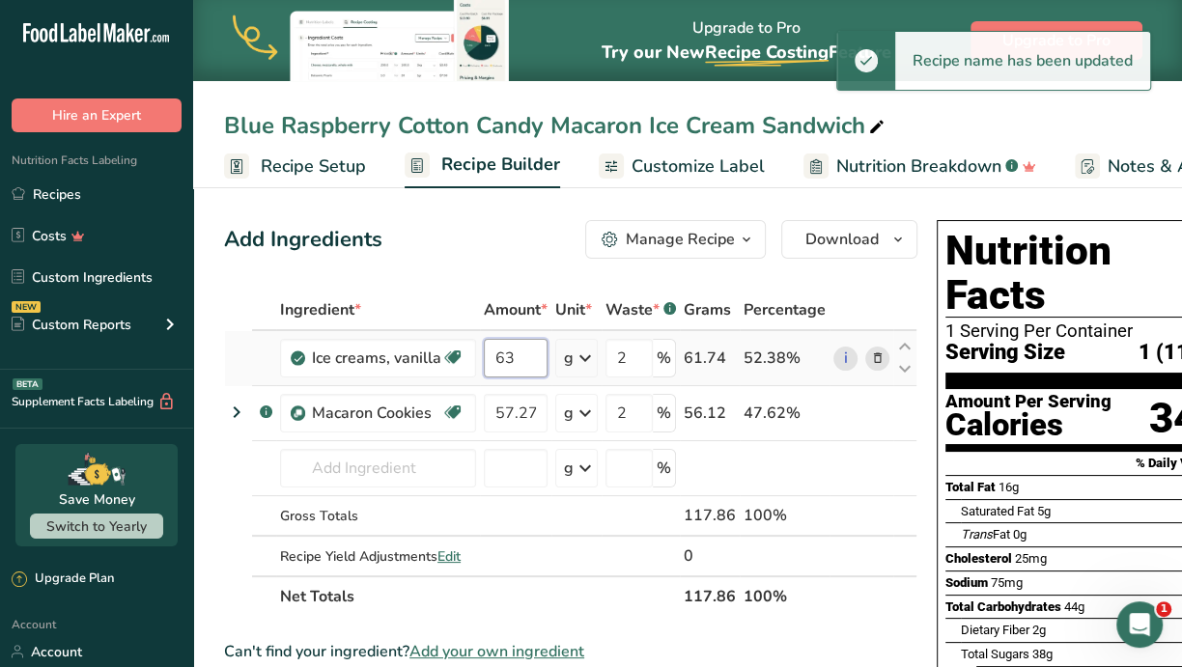
drag, startPoint x: 508, startPoint y: 353, endPoint x: 530, endPoint y: 353, distance: 22.2
click at [508, 354] on input "63" at bounding box center [516, 358] width 64 height 39
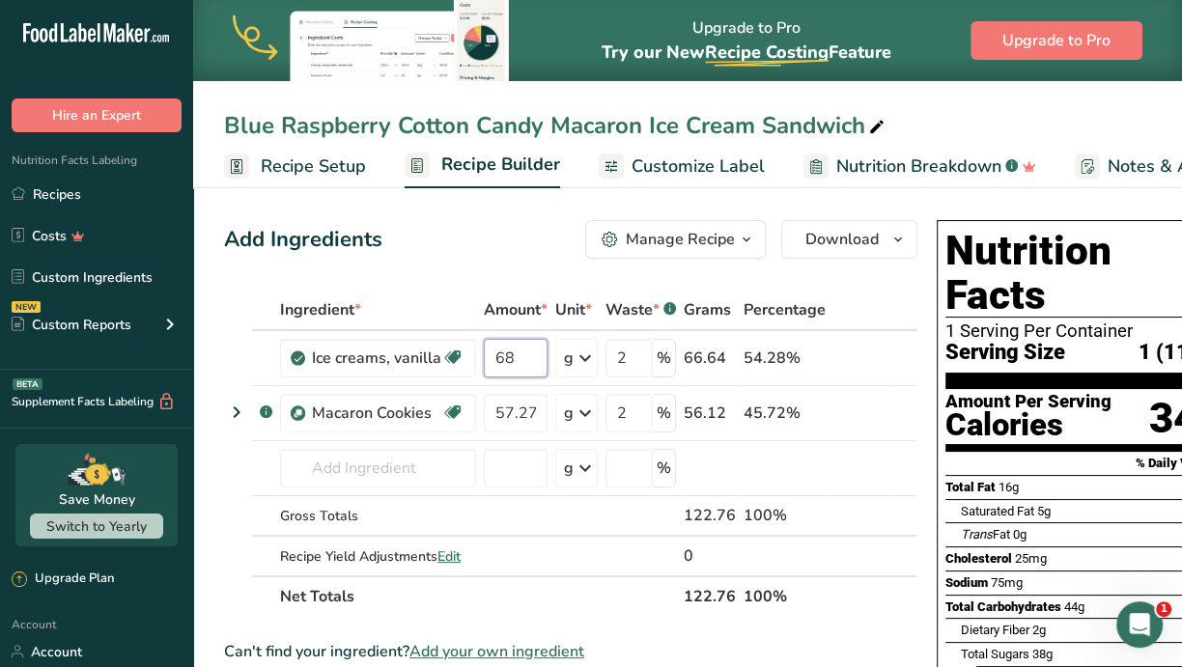
type input "68"
click at [387, 467] on div "Ingredient * Amount * Unit * Waste * .a-a{fill:#347362;}.b-a{fill:#fff;} Grams …" at bounding box center [570, 453] width 693 height 327
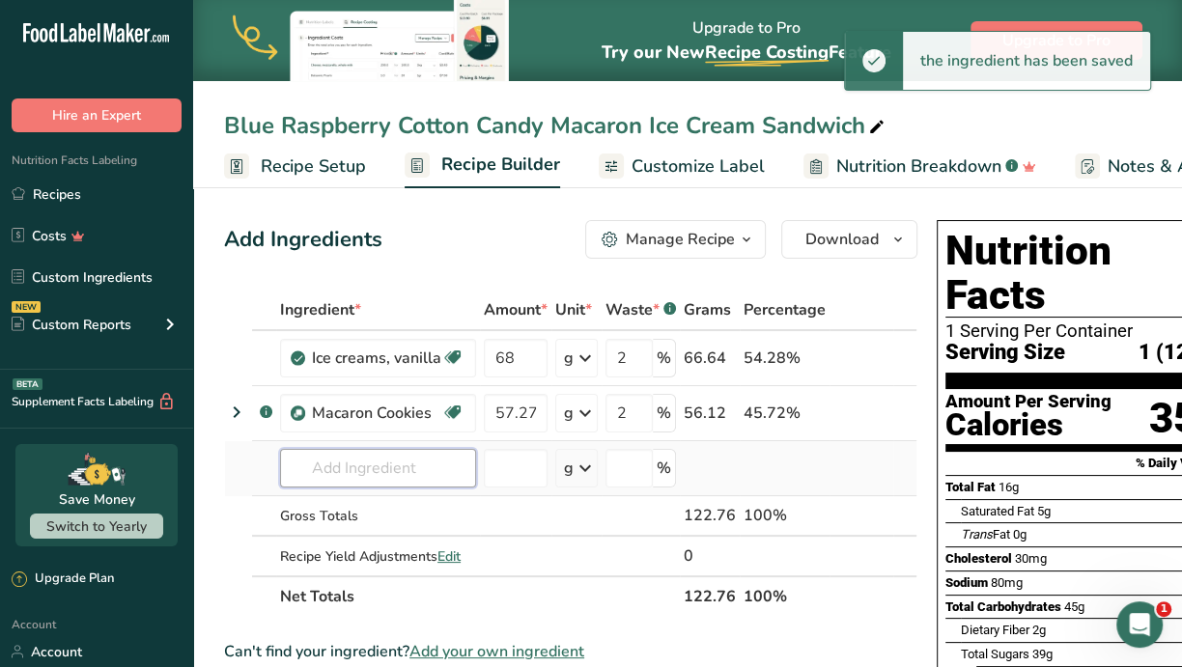
click at [328, 469] on input "text" at bounding box center [378, 468] width 196 height 39
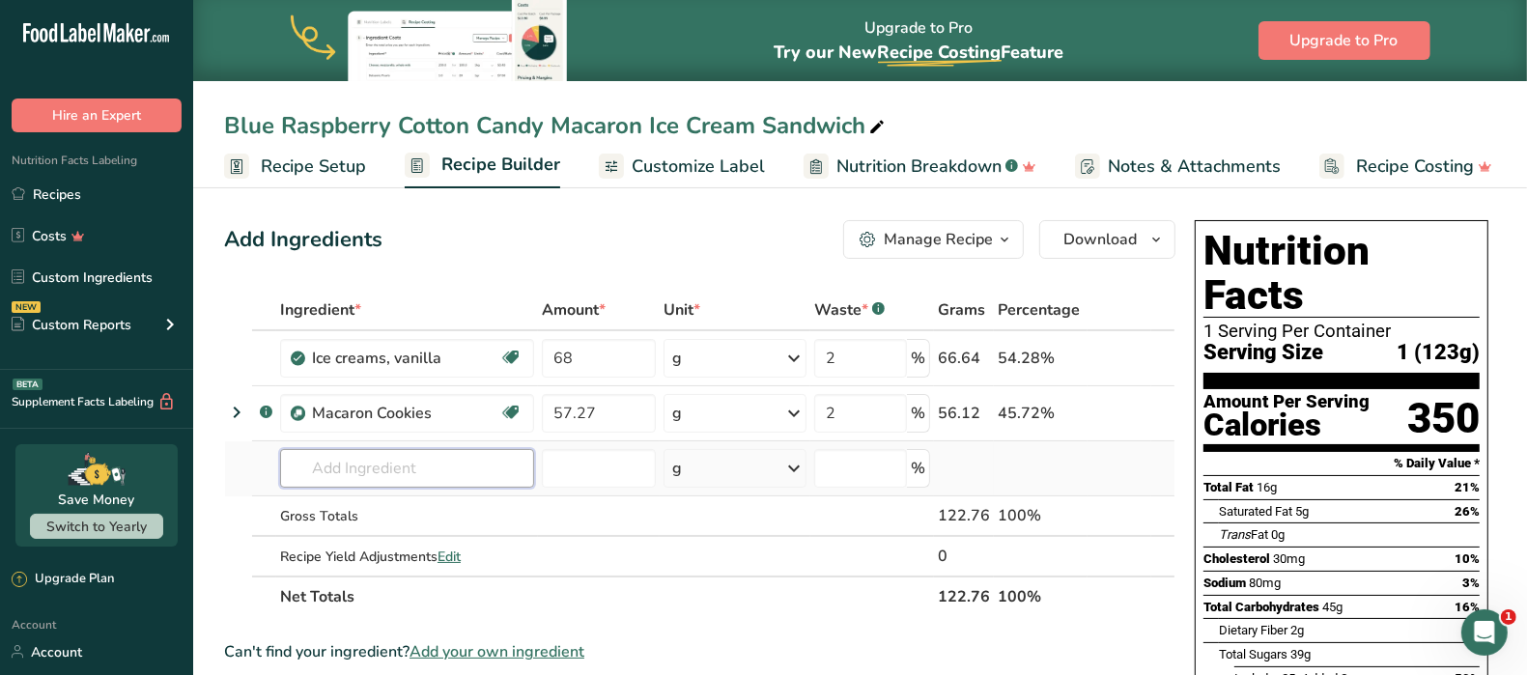
click at [353, 466] on input "text" at bounding box center [407, 468] width 254 height 39
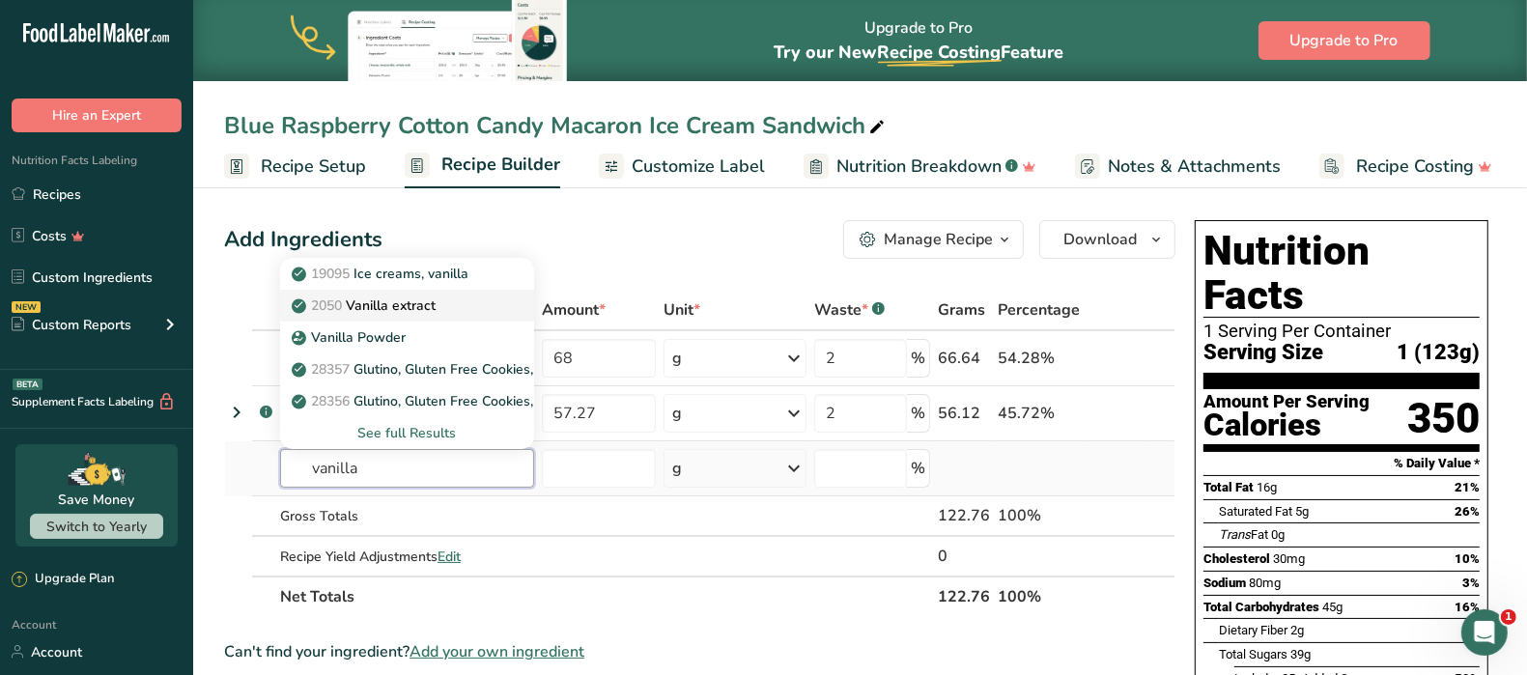
type input "vanilla"
click at [436, 311] on p "2050 Vanilla extract" at bounding box center [366, 306] width 140 height 20
type input "Vanilla extract"
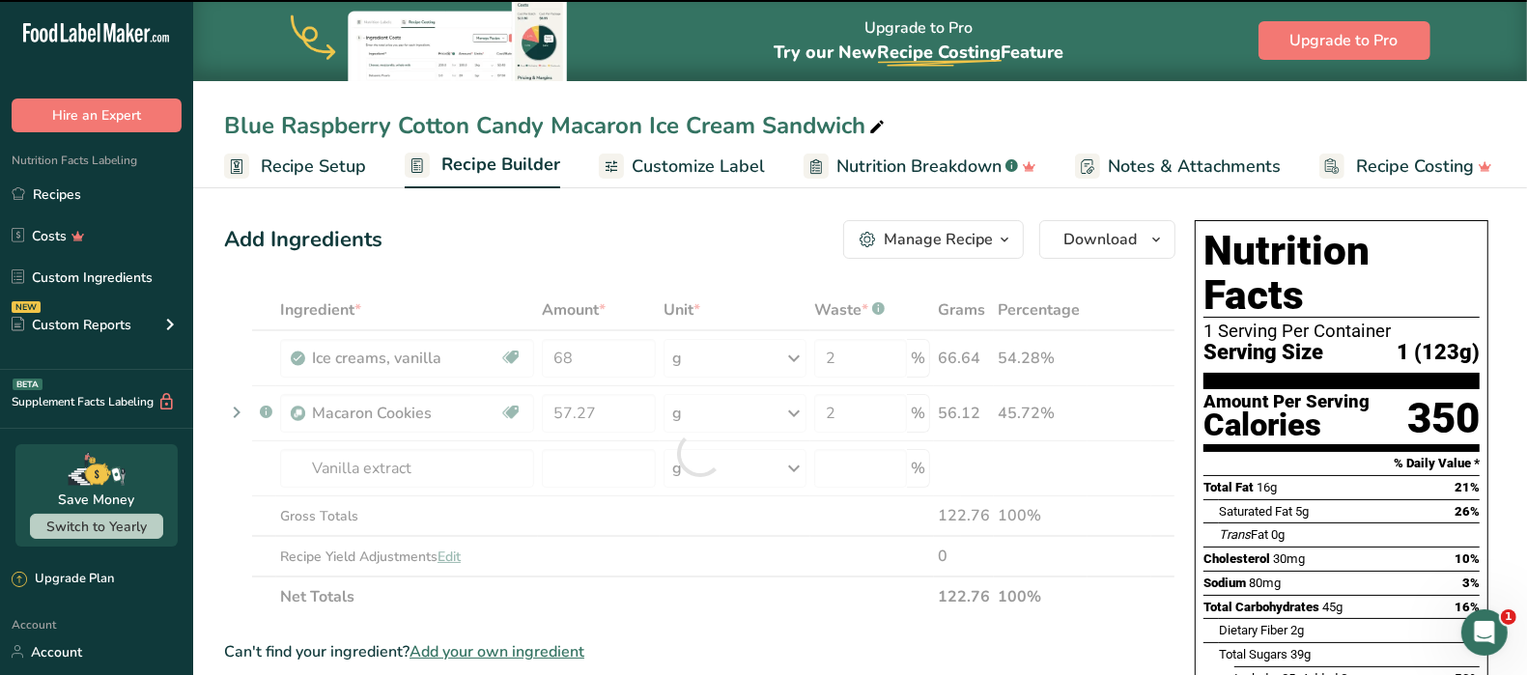
type input "0"
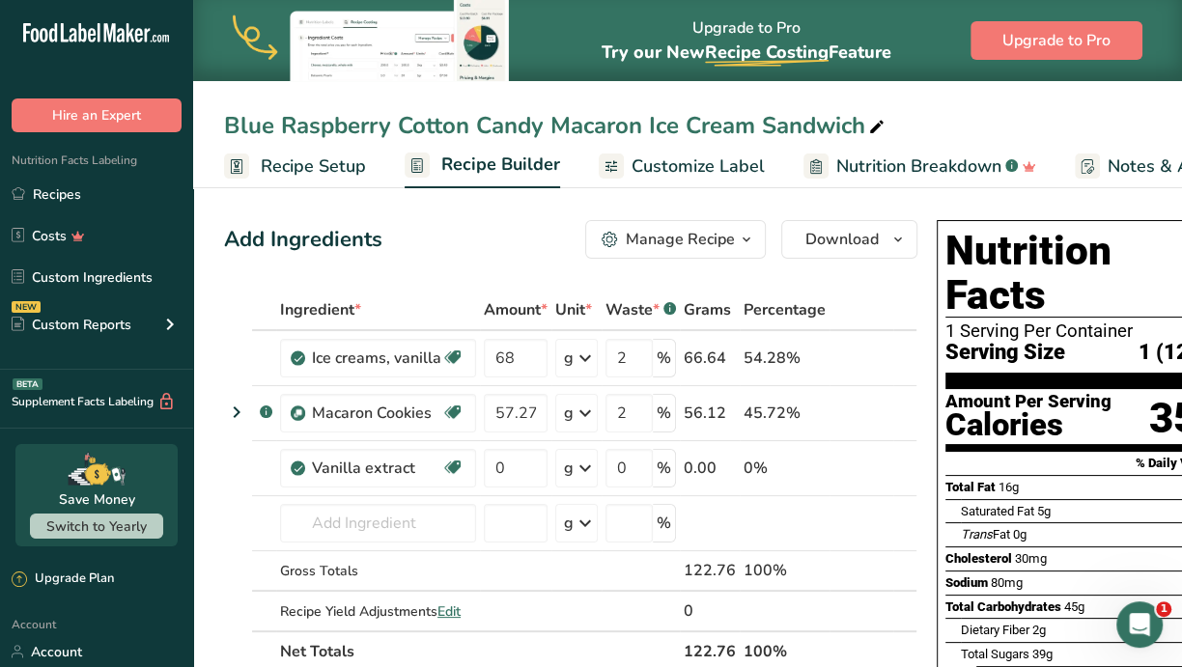
click at [1068, 132] on div "Blue Raspberry Cotton Candy Macaron Ice Cream Sandwich" at bounding box center [687, 125] width 989 height 35
drag, startPoint x: 518, startPoint y: 460, endPoint x: 468, endPoint y: 459, distance: 49.3
click at [468, 459] on tr "Vanilla extract Dairy free Gluten free Vegan Vegetarian Soy free 0 g Portions 1…" at bounding box center [571, 468] width 692 height 55
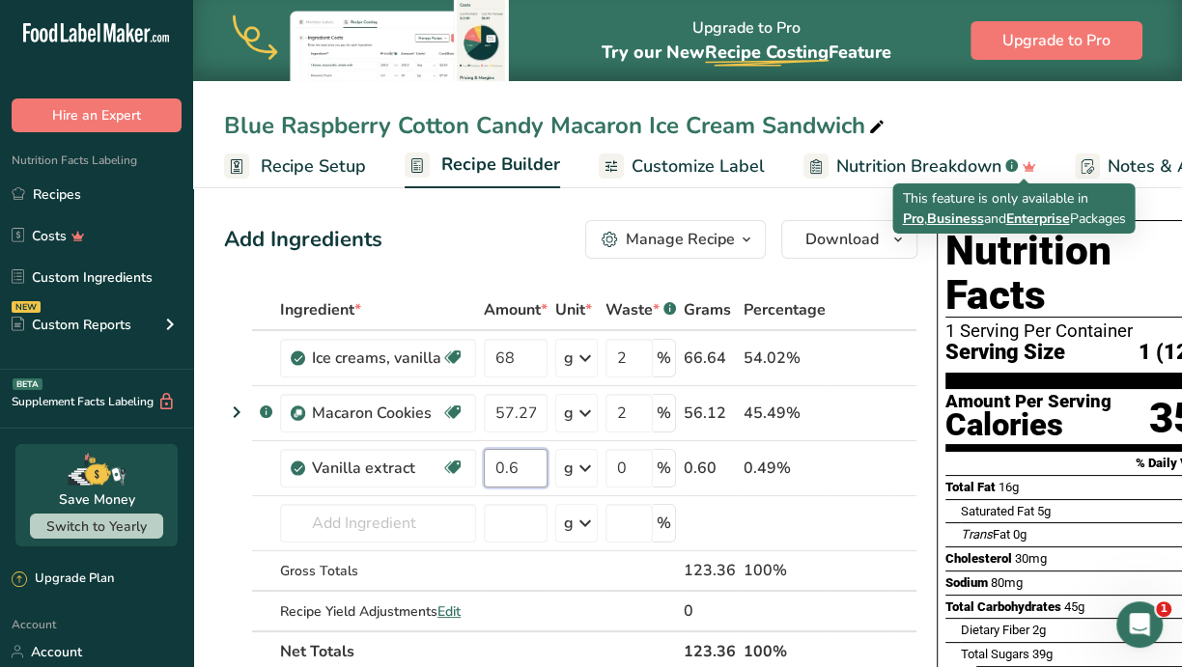
type input "0.6"
click at [1040, 114] on div "Blue Raspberry Cotton Candy Macaron Ice Cream Sandwich" at bounding box center [687, 125] width 989 height 35
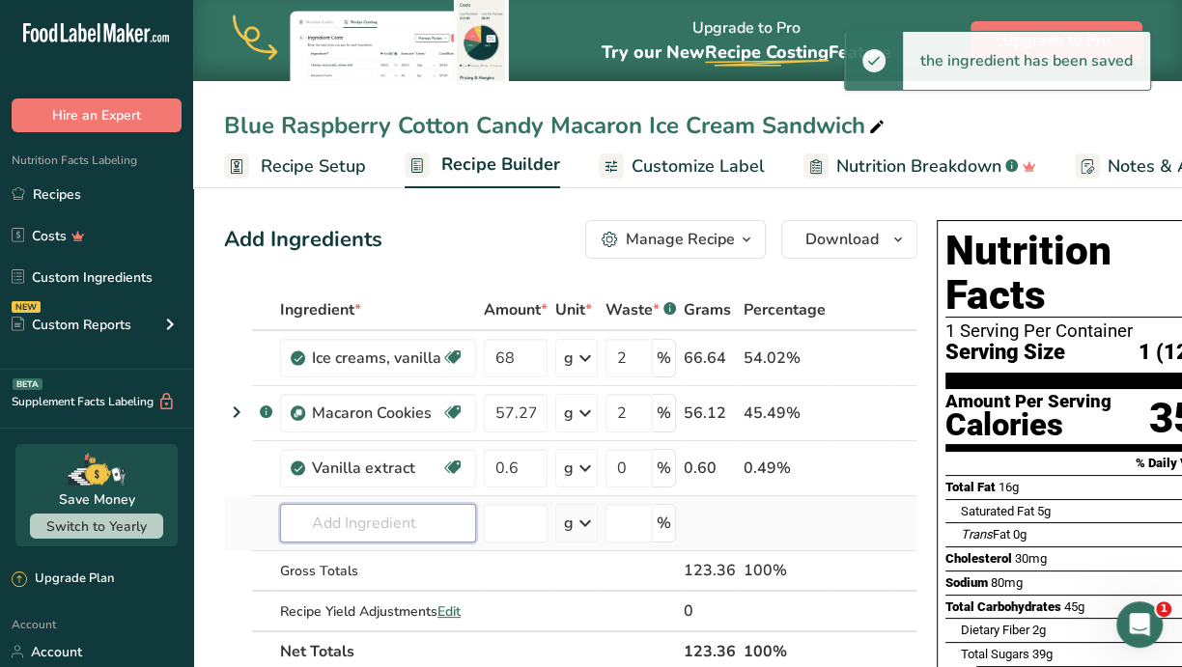
click at [371, 516] on input "text" at bounding box center [378, 523] width 196 height 39
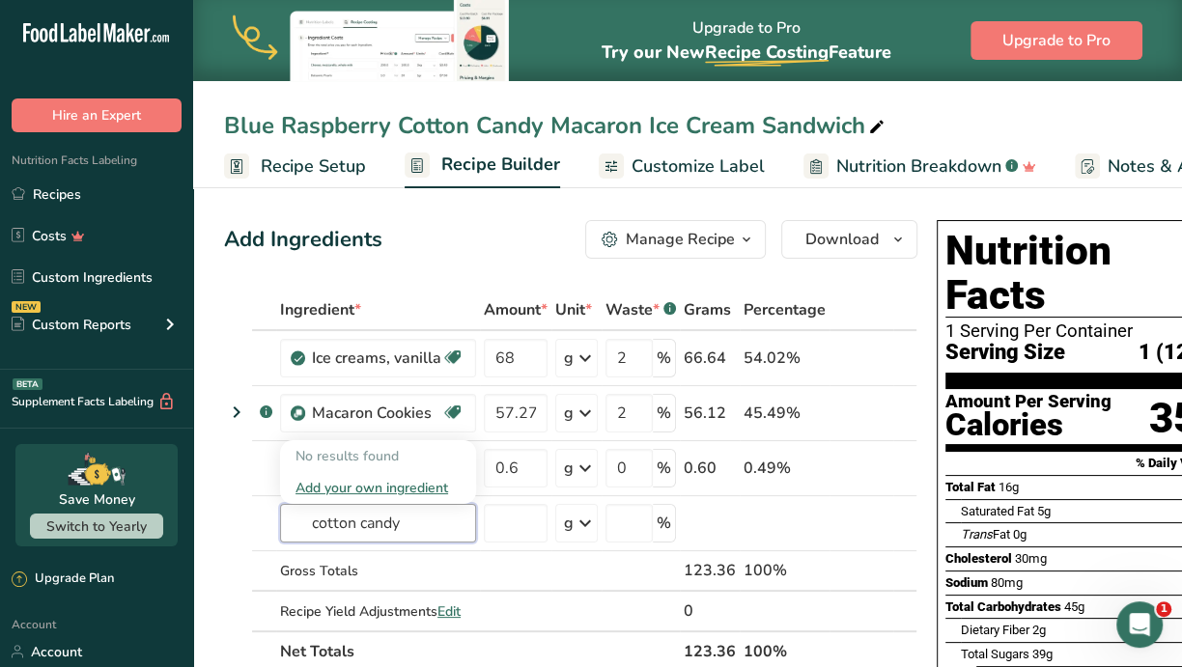
type input "cotton candy"
click at [1075, 108] on div "Blue Raspberry Cotton Candy Macaron Ice Cream Sandwich" at bounding box center [687, 125] width 989 height 35
click at [358, 530] on input "text" at bounding box center [378, 523] width 196 height 39
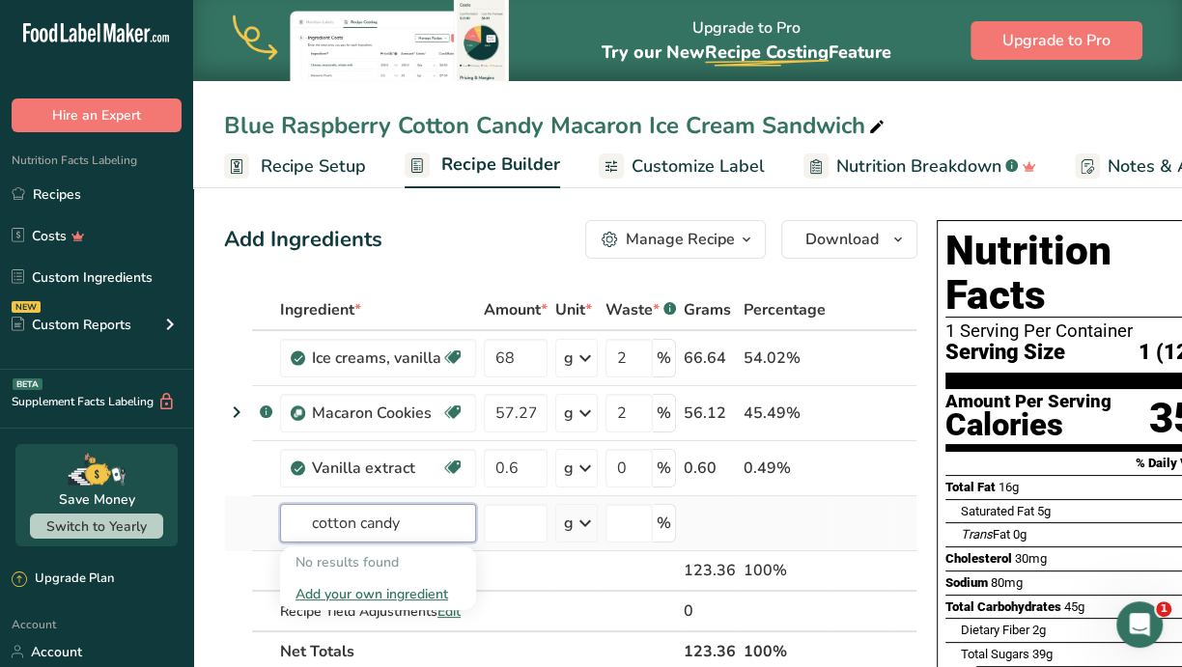
type input "cotton candy"
click at [366, 587] on div "Add your own ingredient" at bounding box center [378, 594] width 165 height 20
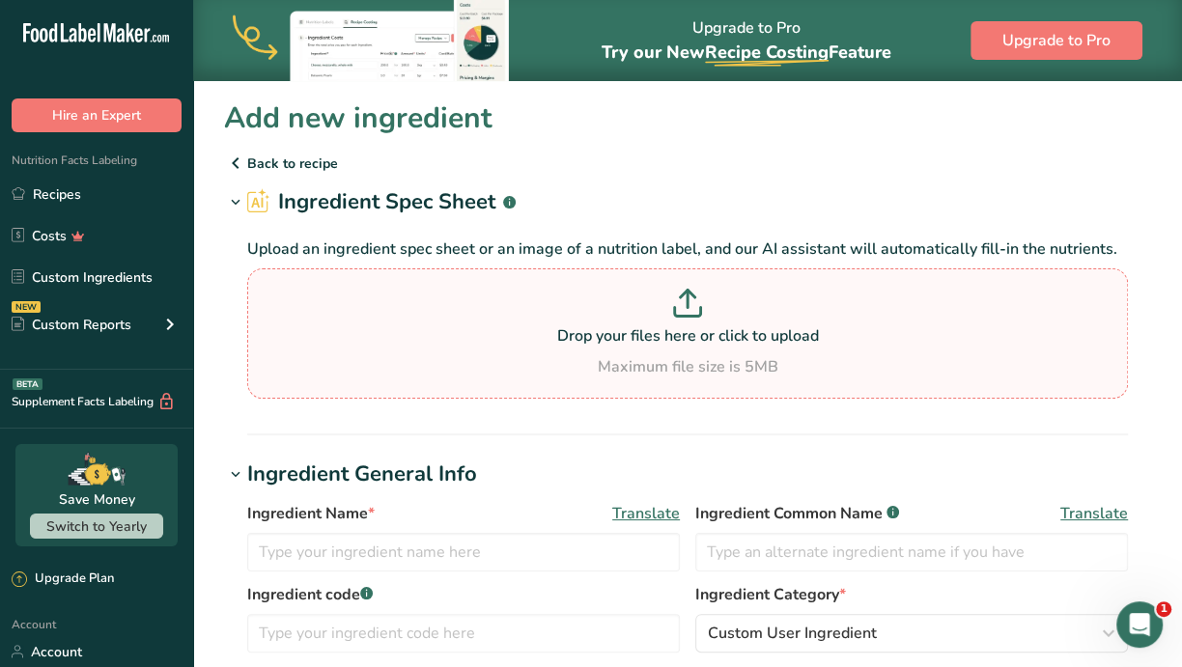
click at [693, 286] on section "Drop your files here or click to upload Maximum file size is 5MB" at bounding box center [687, 333] width 871 height 121
click at [693, 286] on input "Drop your files here or click to upload Maximum file size is 5MB" at bounding box center [687, 334] width 881 height 130
type input "C:\fakepath\Cotton Candy Extract.jpg"
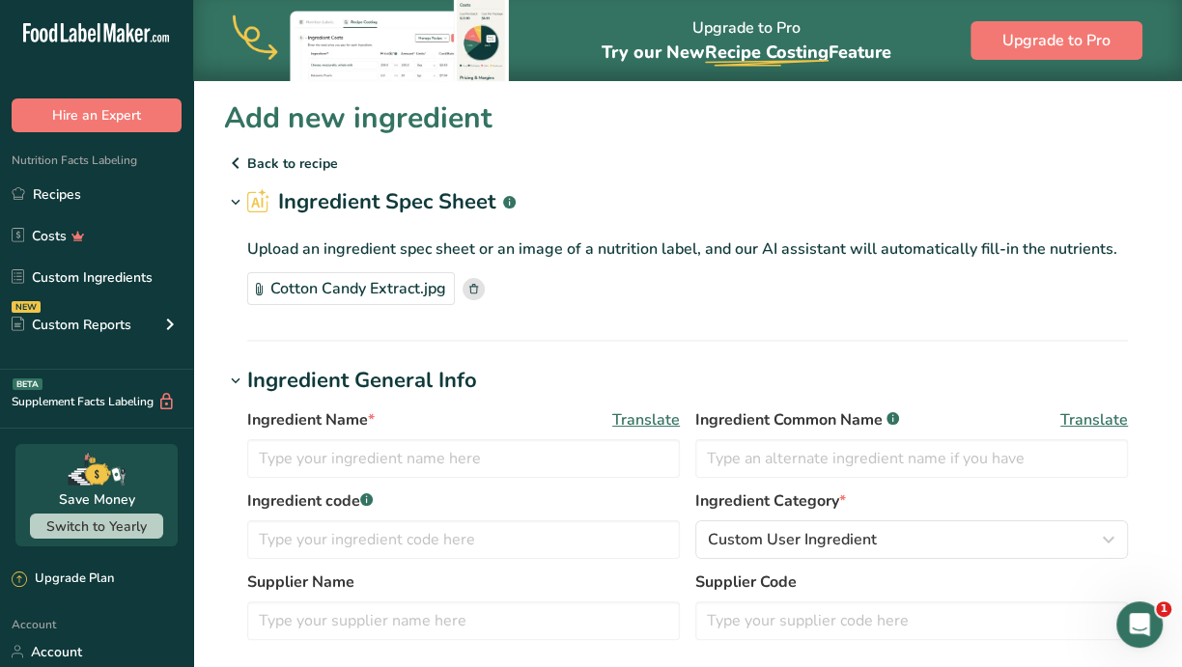
scroll to position [121, 0]
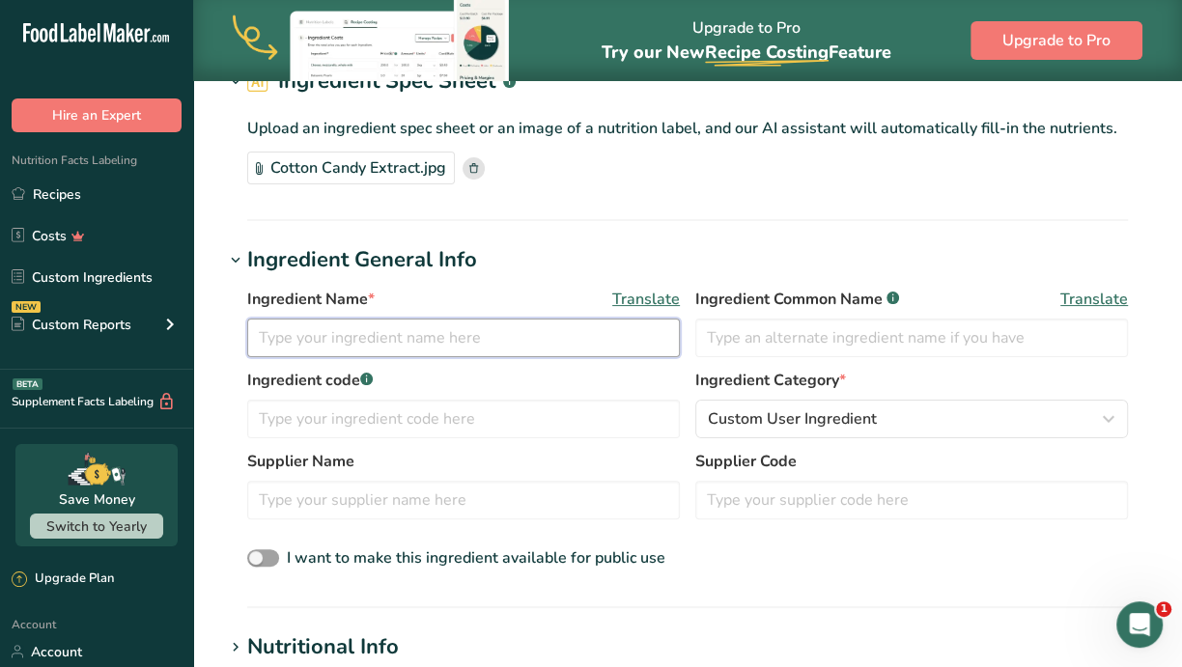
click at [495, 330] on input "text" at bounding box center [463, 338] width 433 height 39
type input "Cotton Candy Extract"
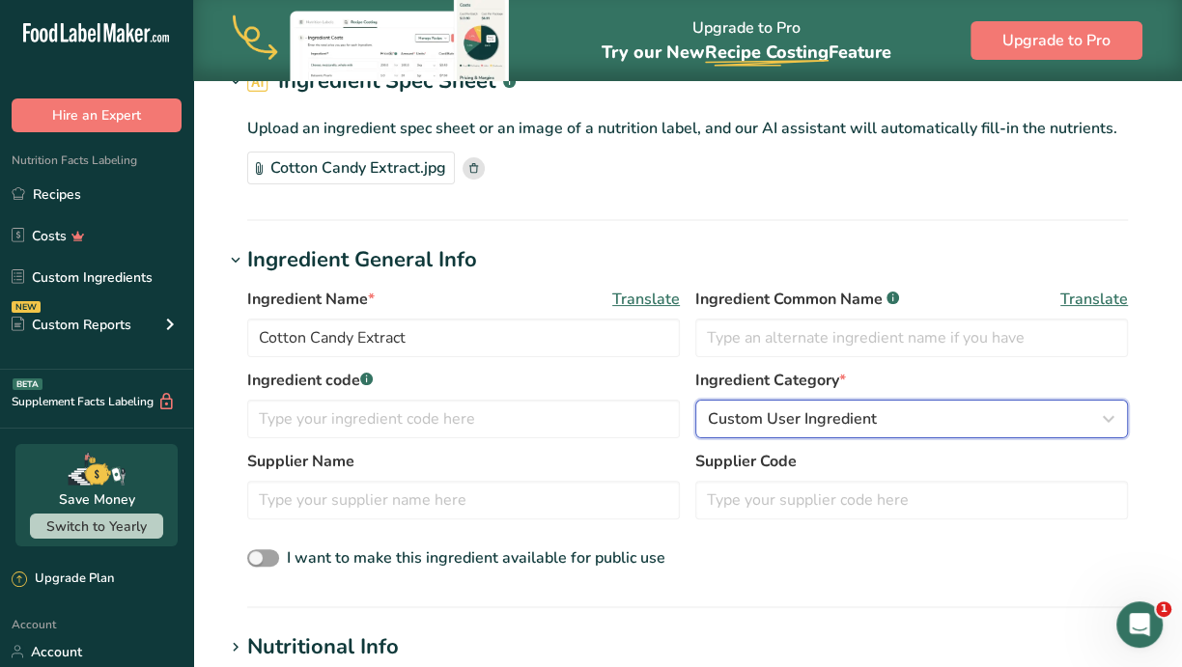
click at [851, 412] on span "Custom User Ingredient" at bounding box center [792, 419] width 169 height 23
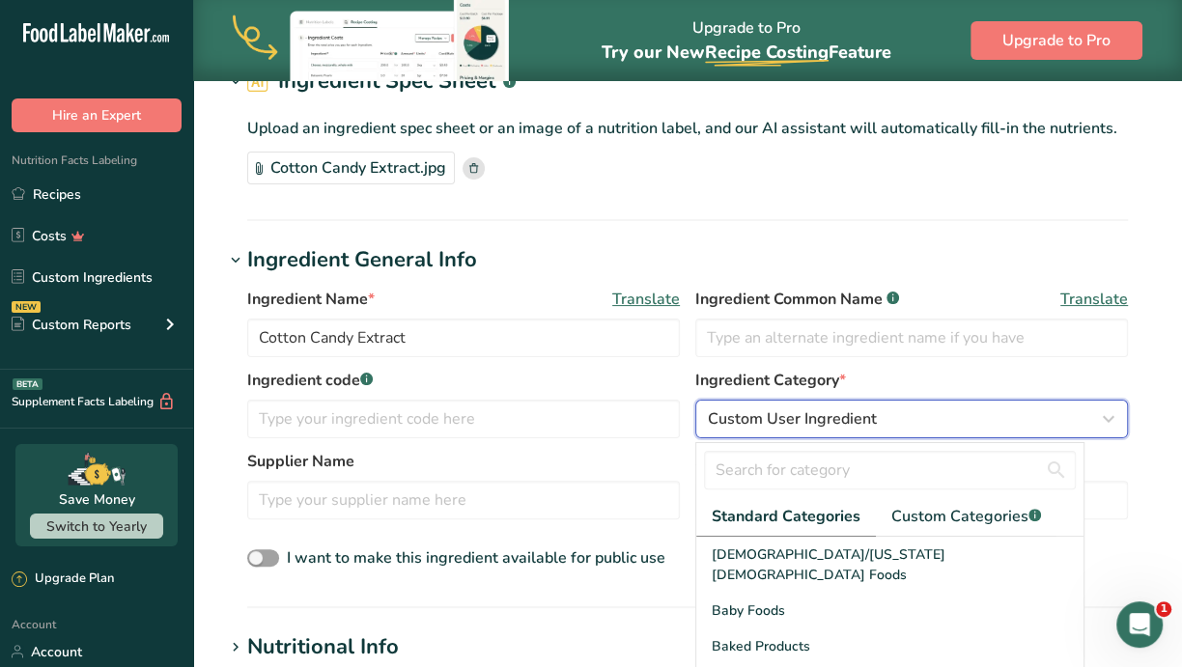
click at [851, 412] on span "Custom User Ingredient" at bounding box center [792, 419] width 169 height 23
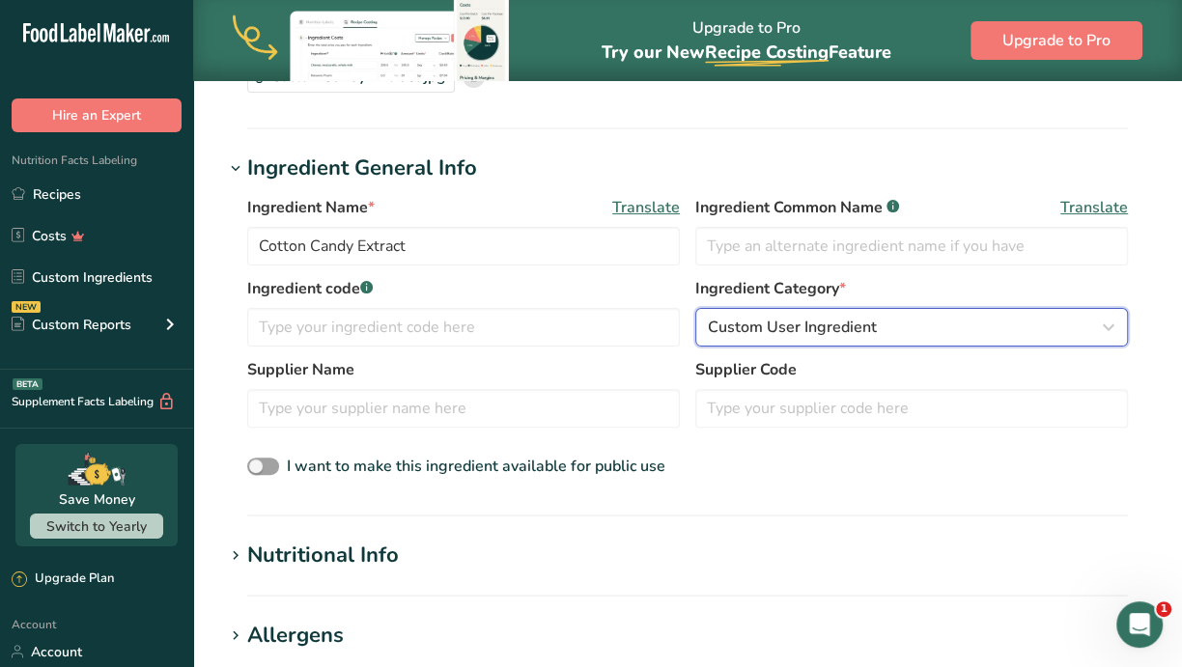
scroll to position [362, 0]
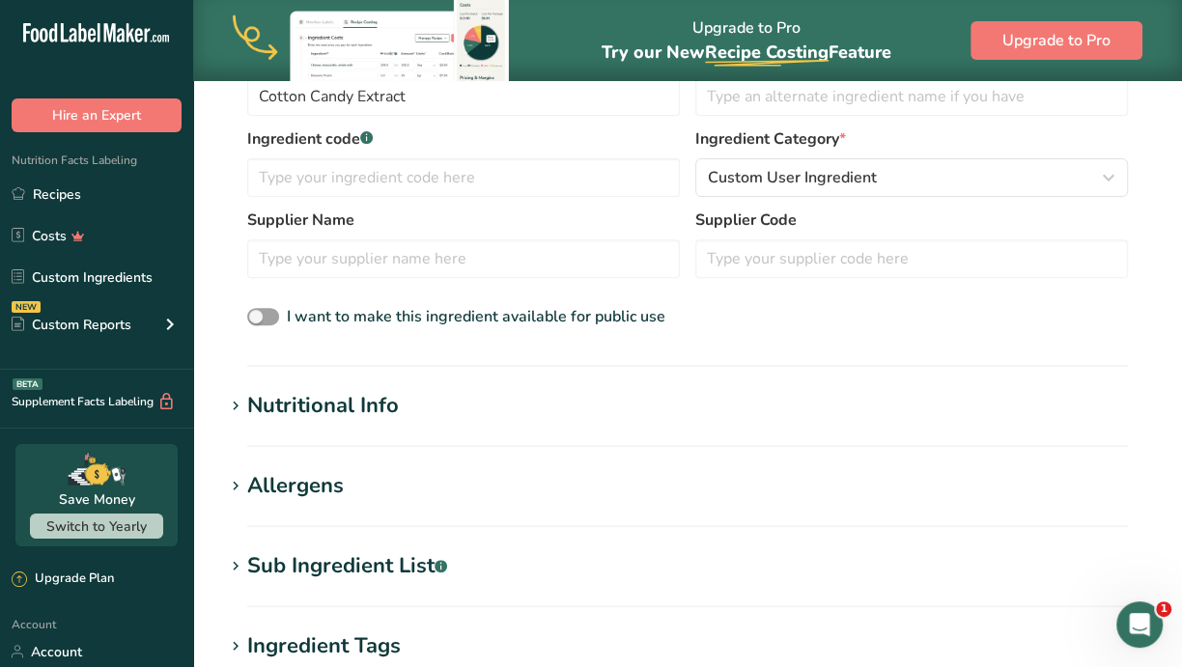
click at [373, 409] on div "Nutritional Info" at bounding box center [323, 406] width 152 height 32
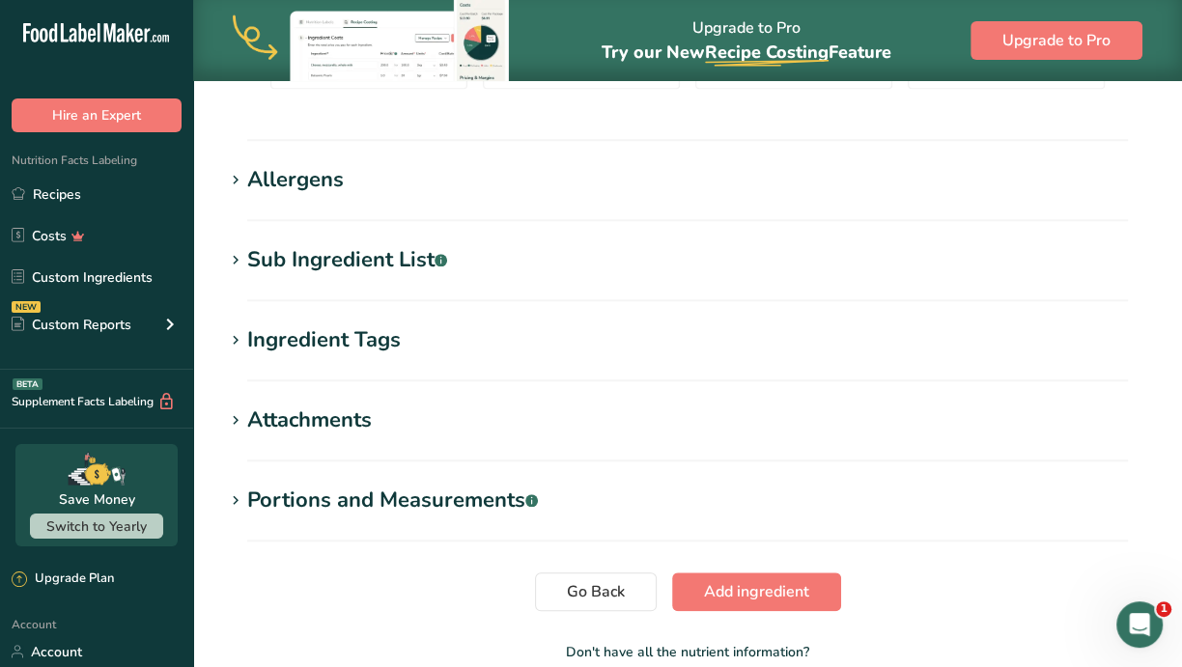
scroll to position [1087, 0]
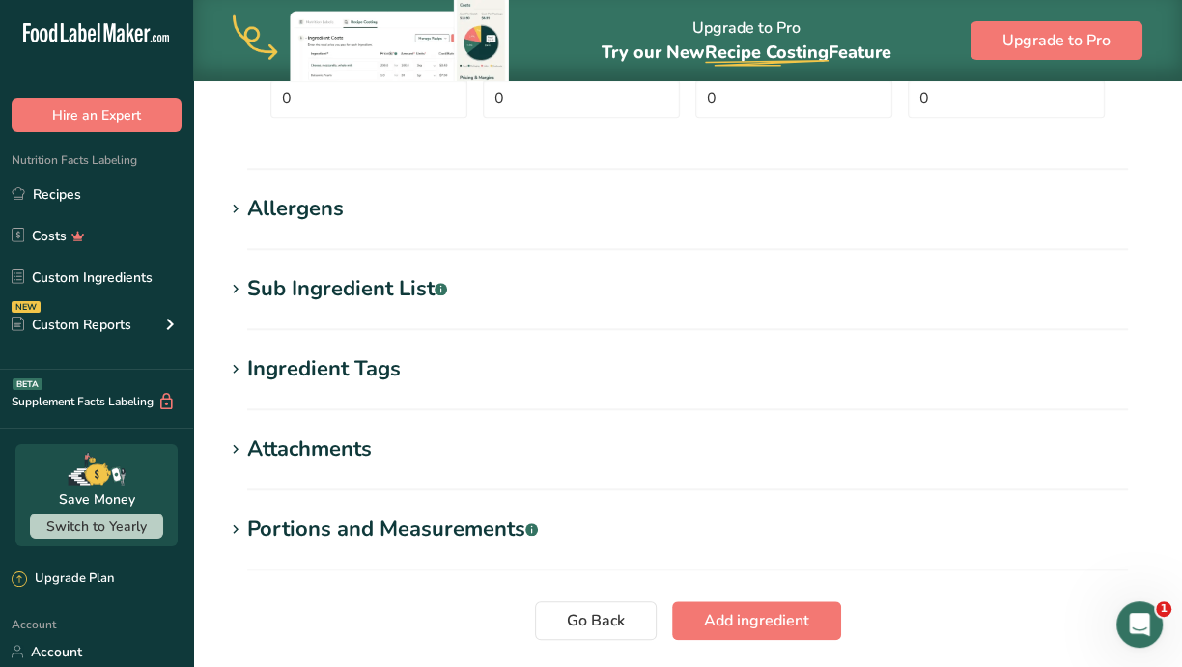
click at [295, 202] on div "Allergens" at bounding box center [295, 209] width 97 height 32
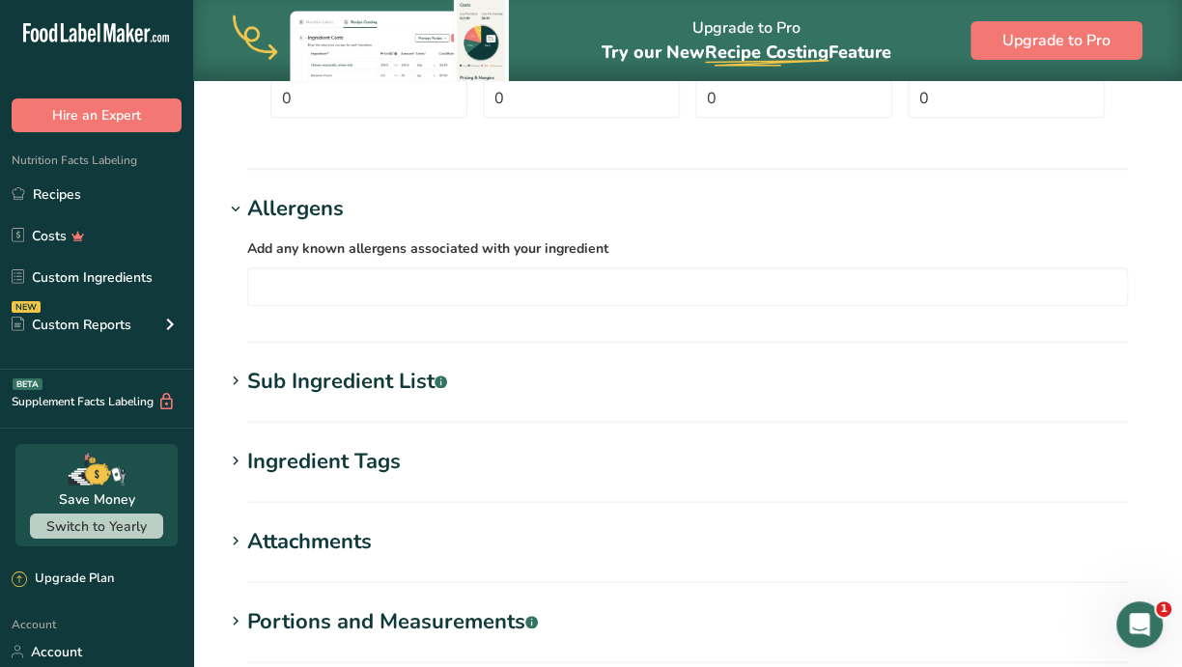
click at [295, 205] on div "Allergens" at bounding box center [295, 209] width 97 height 32
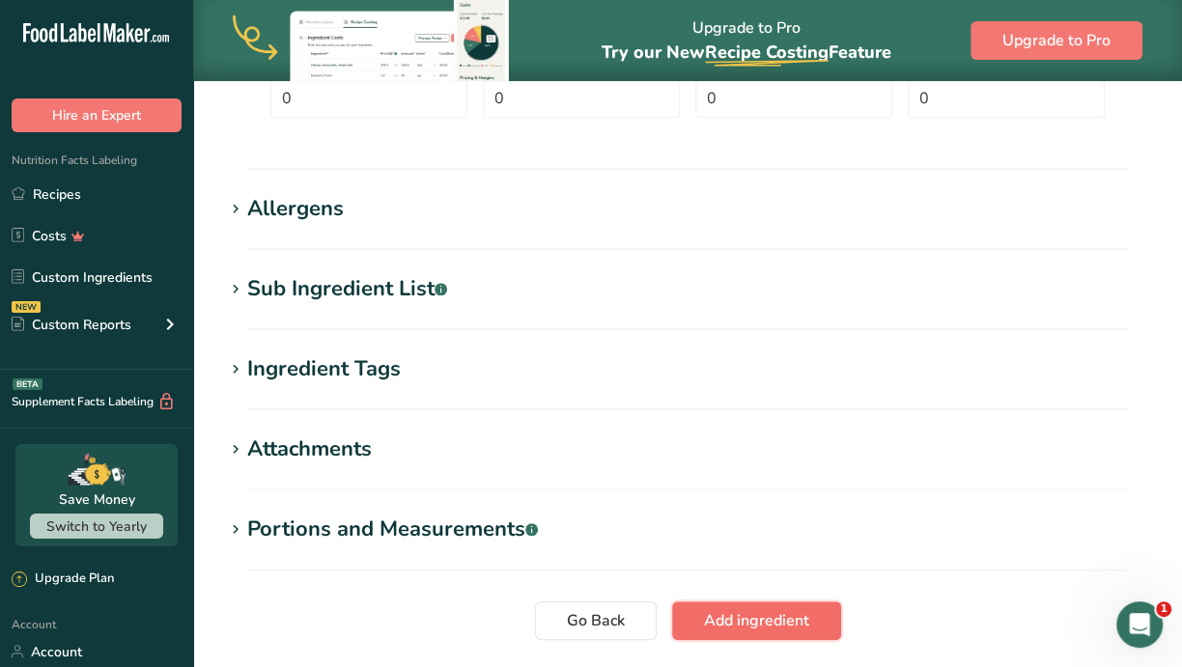
click at [761, 608] on button "Add ingredient" at bounding box center [756, 621] width 169 height 39
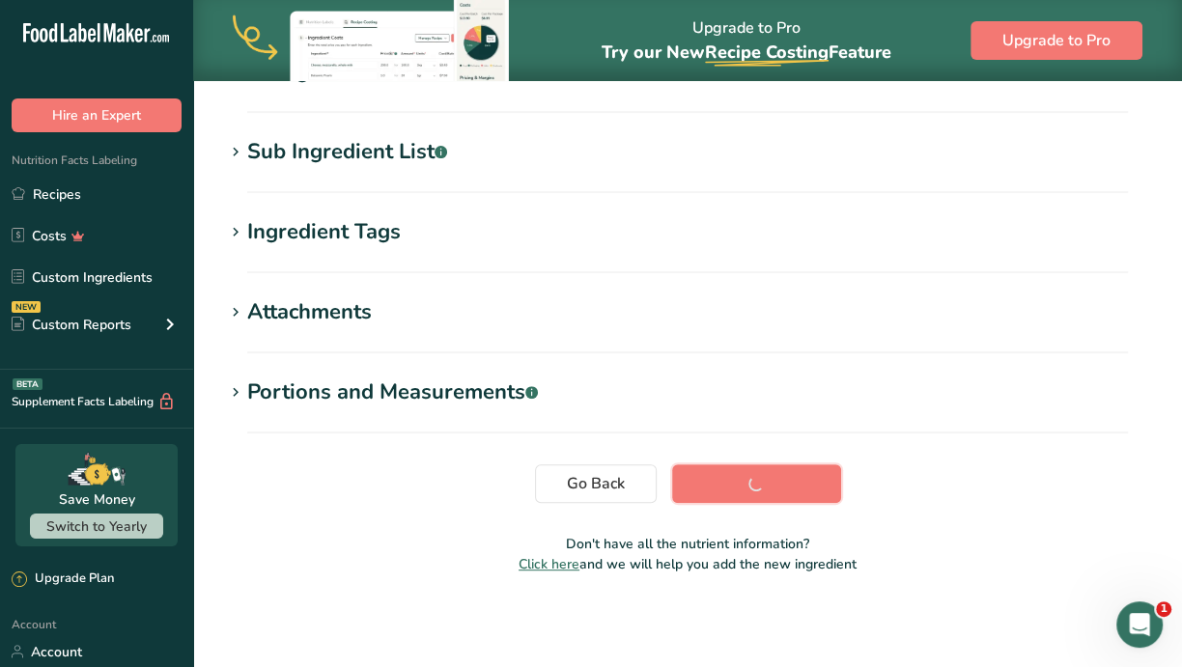
scroll to position [370, 0]
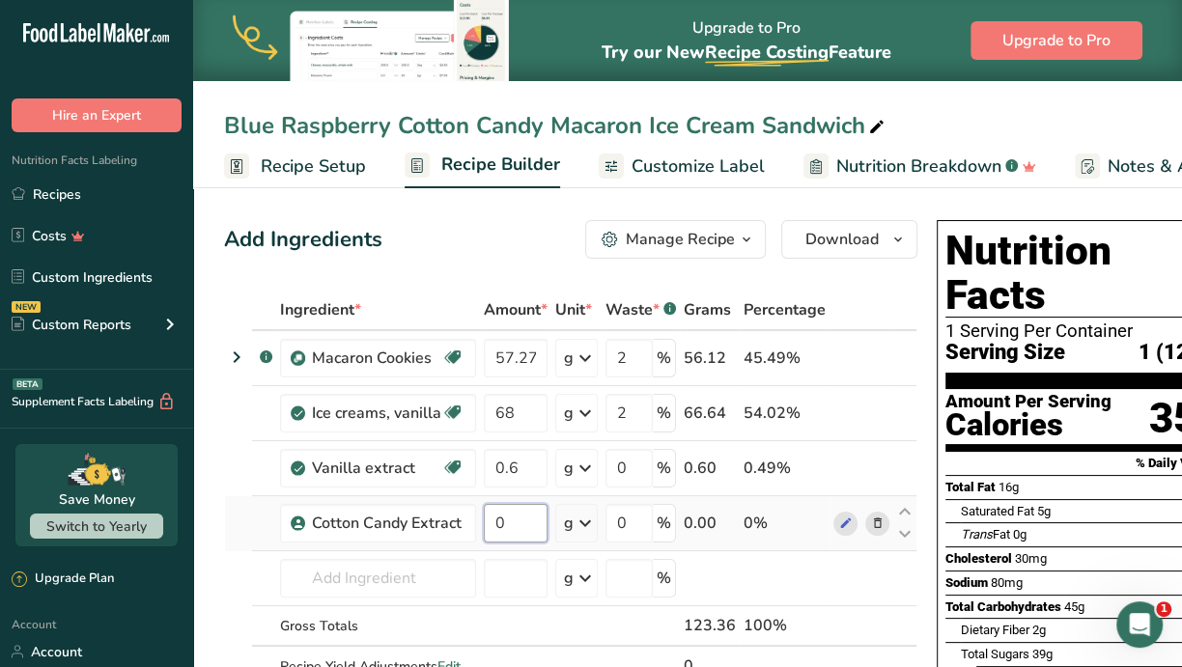
drag, startPoint x: 517, startPoint y: 520, endPoint x: 476, endPoint y: 512, distance: 41.3
click at [476, 512] on tr "Cotton Candy Extract 0 g Weight Units g kg mg See more Volume Units l Volume un…" at bounding box center [571, 523] width 692 height 55
type input "0.3"
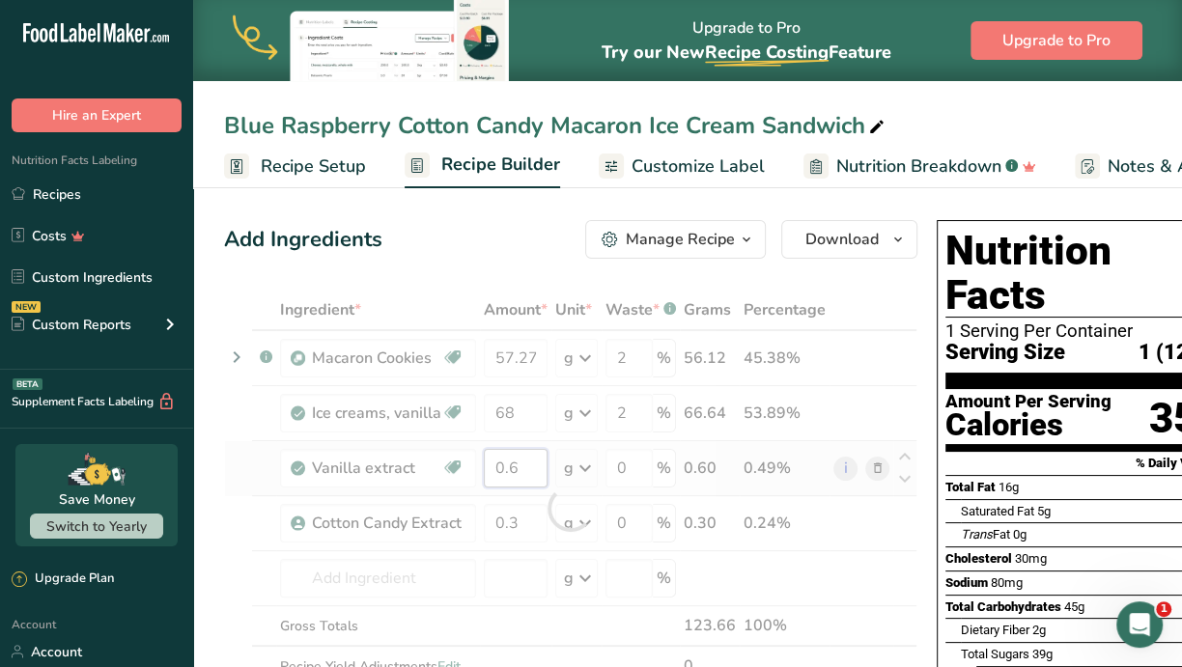
click at [517, 467] on div "Ingredient * Amount * Unit * Waste * .a-a{fill:#347362;}.b-a{fill:#fff;} Grams …" at bounding box center [570, 509] width 693 height 438
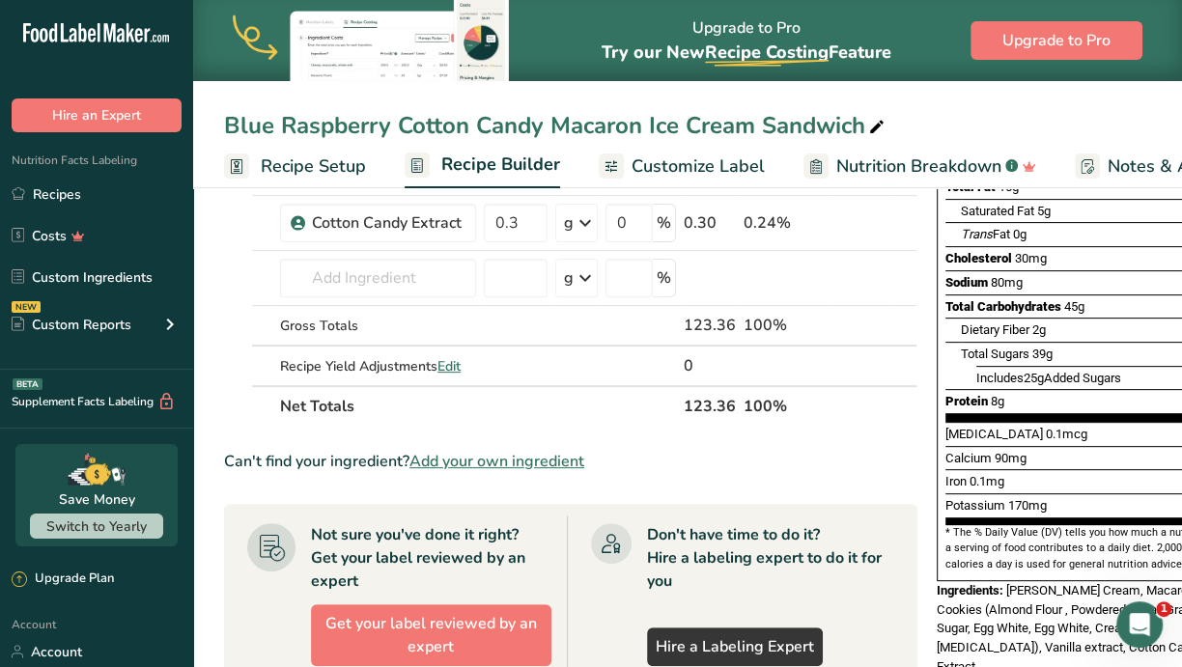
scroll to position [362, 0]
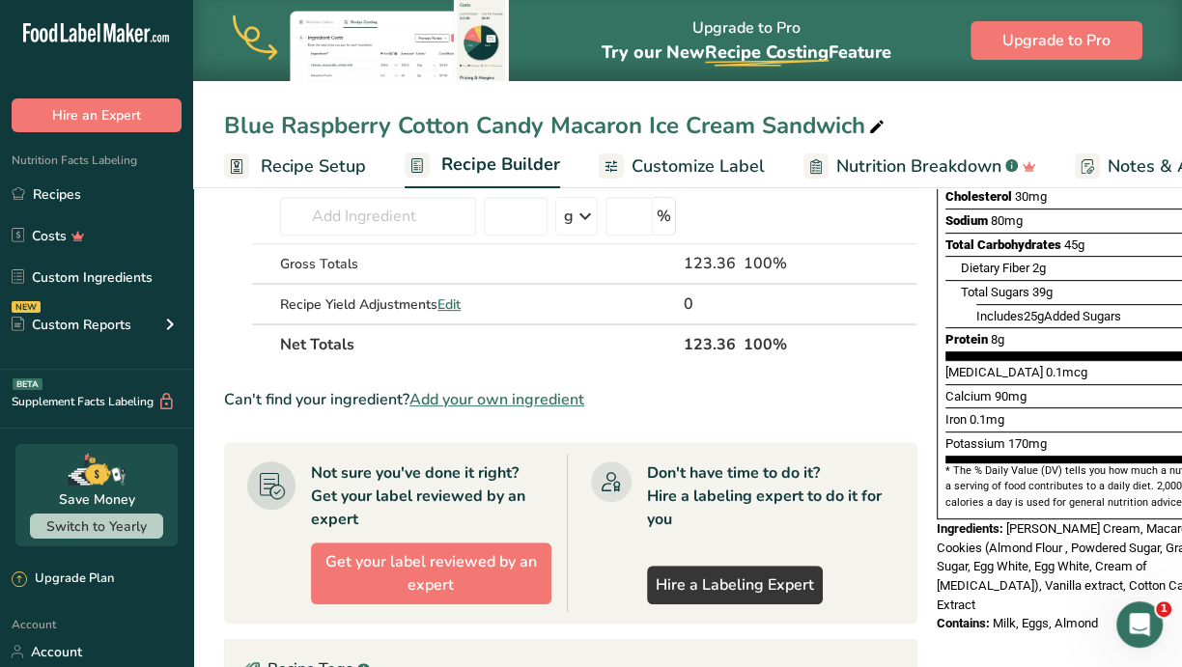
type input "0.3"
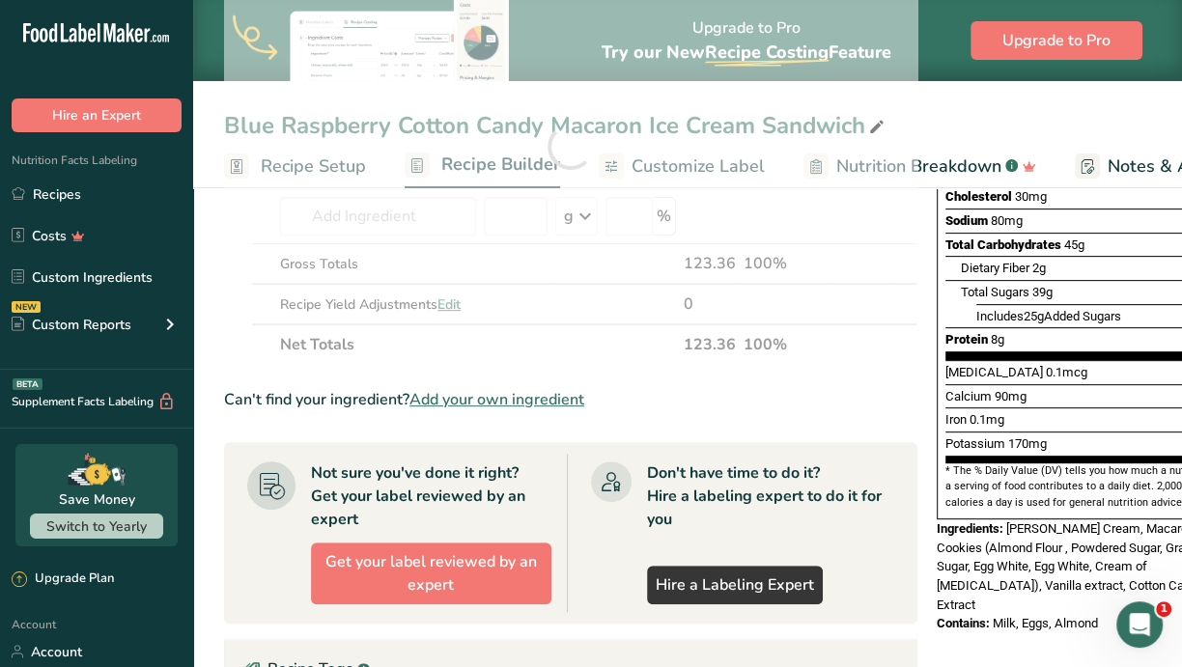
click at [937, 544] on span "[PERSON_NAME] Cream, Macaron Cookies (Almond Flour , Powdered Sugar, Granulated…" at bounding box center [1081, 567] width 289 height 91
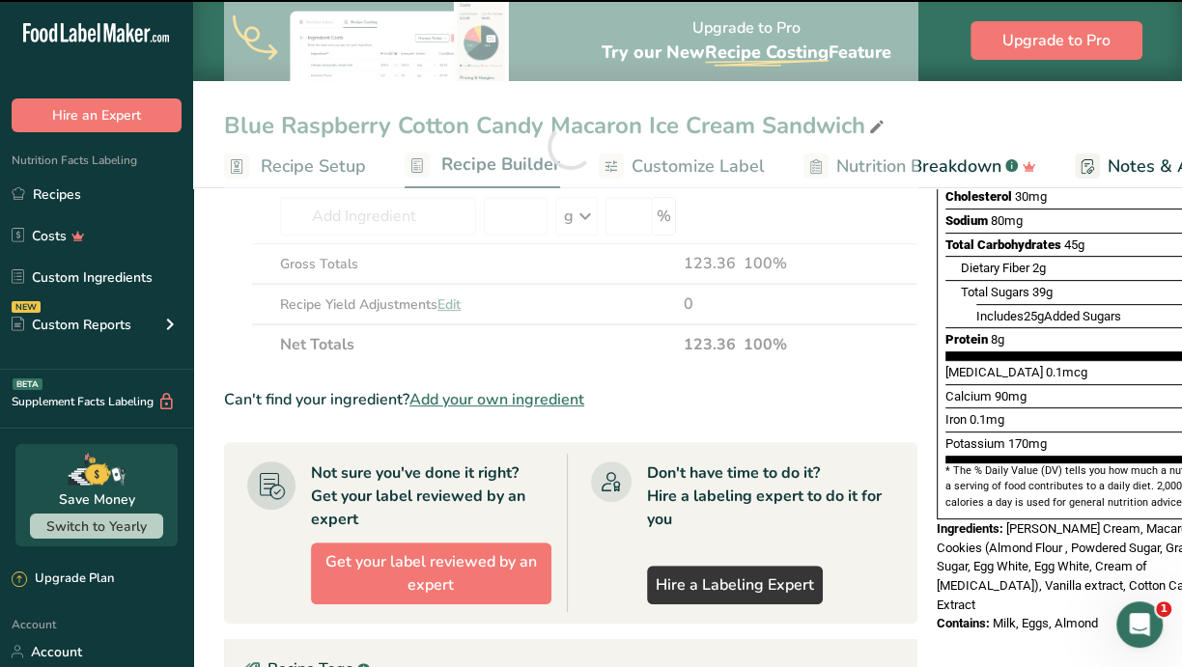
click at [940, 542] on span "[PERSON_NAME] Cream, Macaron Cookies (Almond Flour , Powdered Sugar, Granulated…" at bounding box center [1081, 567] width 289 height 91
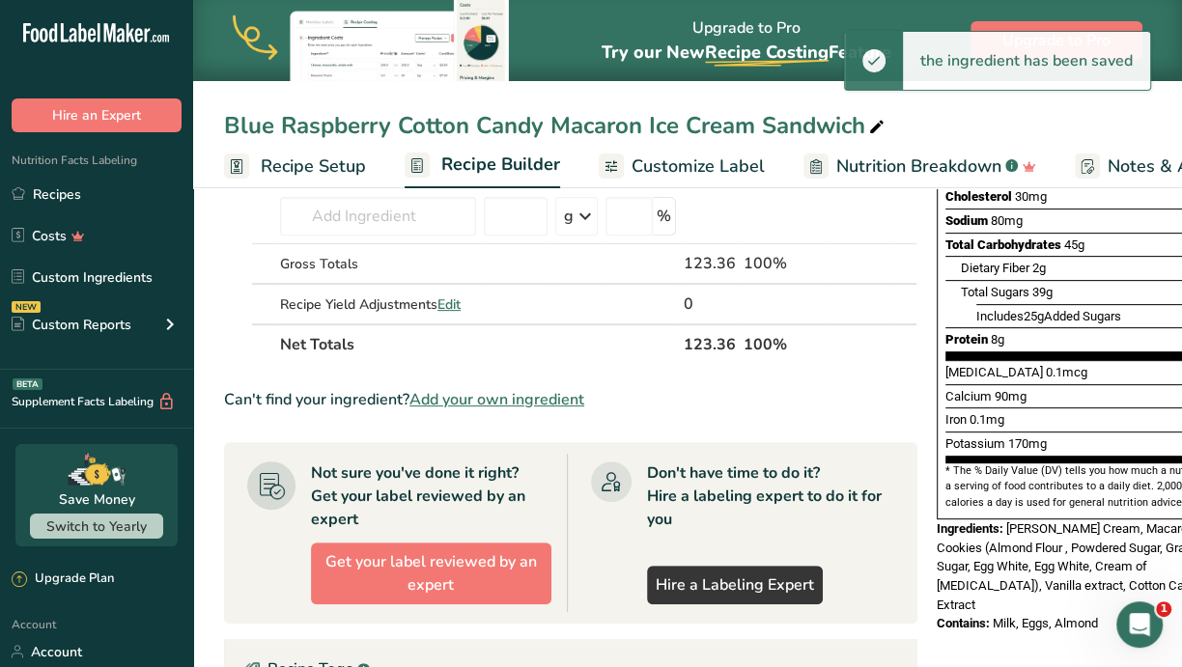
click at [1104, 522] on span "[PERSON_NAME] Cream, Macaron Cookies (Almond Flour , Powdered Sugar, Granulated…" at bounding box center [1081, 567] width 289 height 91
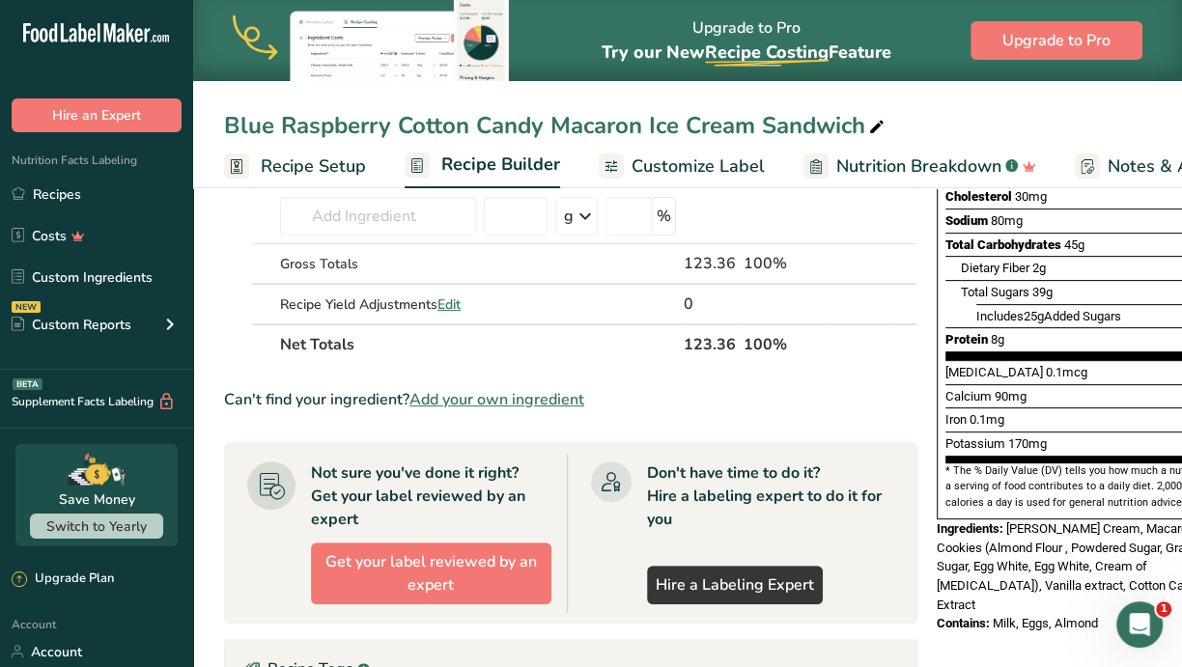
click at [941, 538] on span "[PERSON_NAME] Cream, Macaron Cookies (Almond Flour , Powdered Sugar, Granulated…" at bounding box center [1081, 567] width 289 height 91
click at [939, 540] on span "[PERSON_NAME] Cream, Macaron Cookies (Almond Flour , Powdered Sugar, Granulated…" at bounding box center [1081, 567] width 289 height 91
click at [938, 543] on span "[PERSON_NAME] Cream, Macaron Cookies (Almond Flour , Powdered Sugar, Granulated…" at bounding box center [1081, 567] width 289 height 91
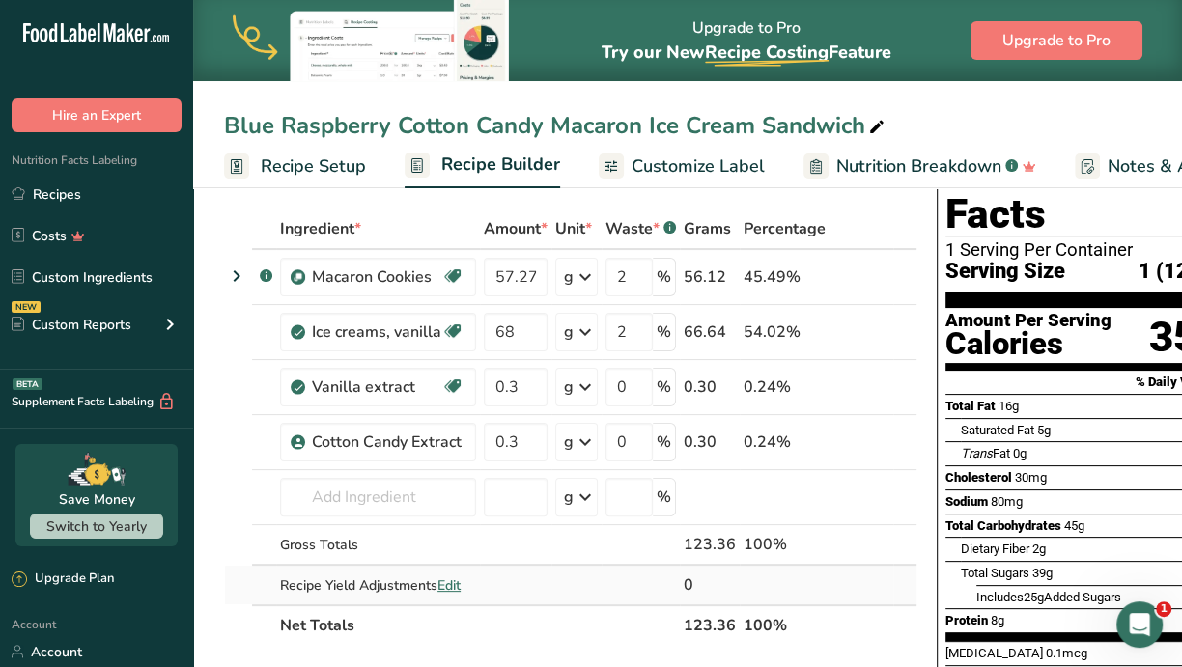
scroll to position [121, 0]
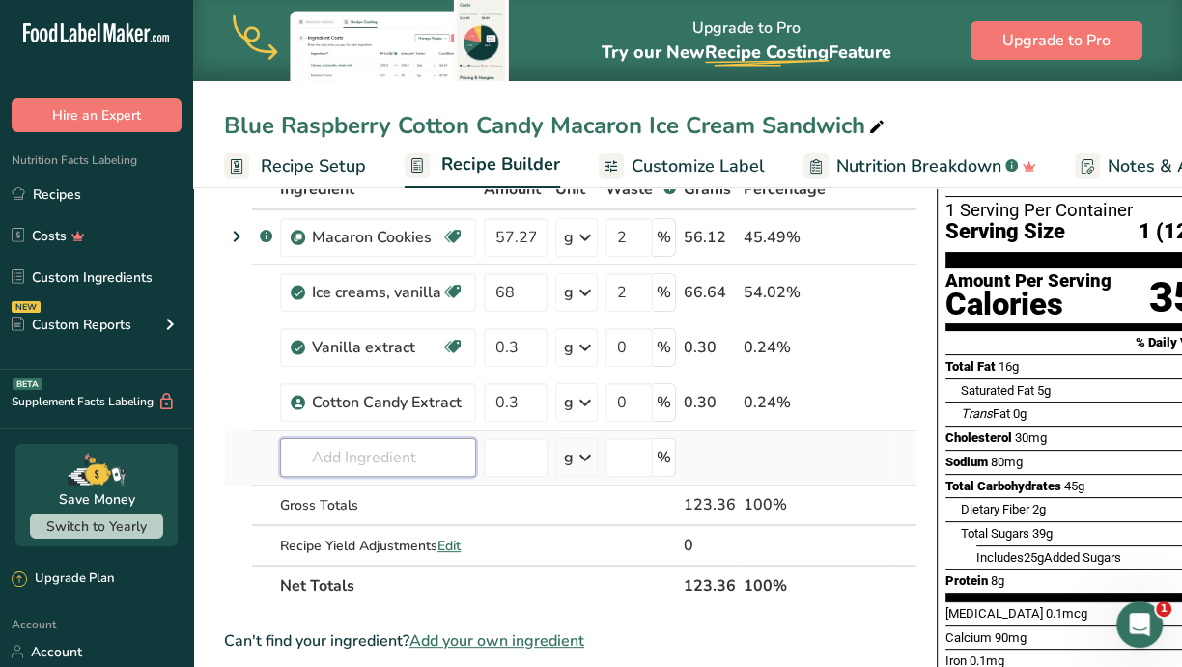
click at [346, 452] on input "text" at bounding box center [378, 457] width 196 height 39
type input "Blue Raspb"
click at [365, 420] on div "Add your own ingredient" at bounding box center [378, 422] width 165 height 20
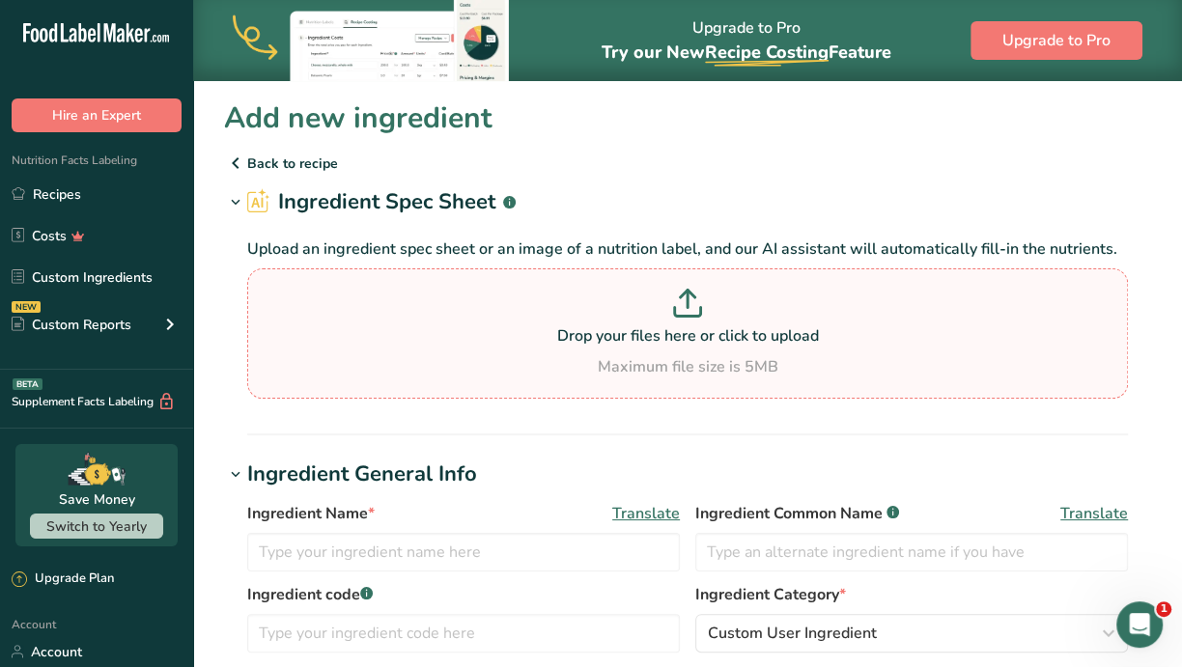
click at [671, 329] on p "Drop your files here or click to upload" at bounding box center [687, 336] width 871 height 23
click at [671, 329] on input "Drop your files here or click to upload Maximum file size is 5MB" at bounding box center [687, 334] width 881 height 130
type input "C:\fakepath\Blue Raspberry Drink Mix.jpg"
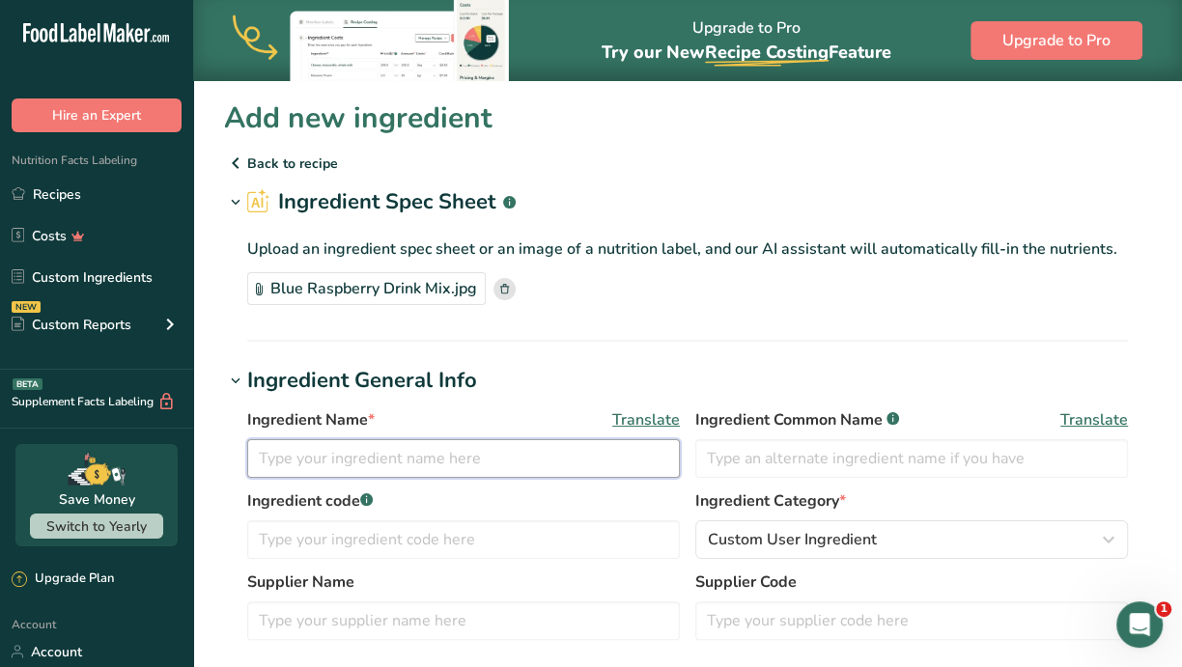
click at [351, 467] on input "text" at bounding box center [463, 458] width 433 height 39
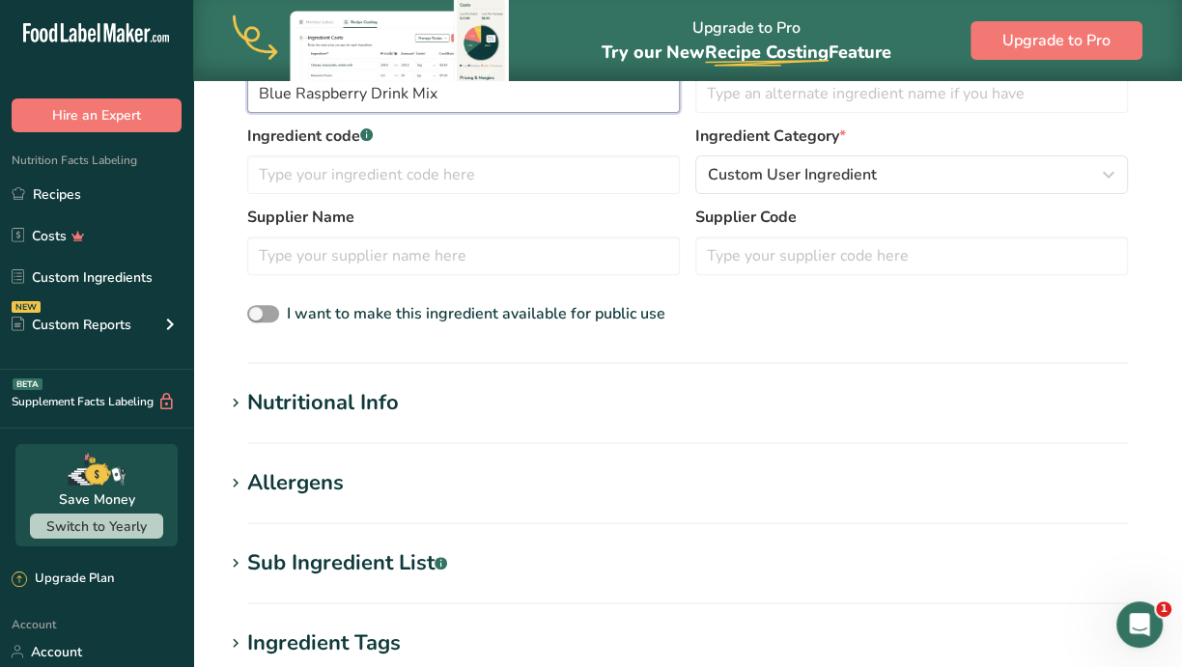
scroll to position [362, 0]
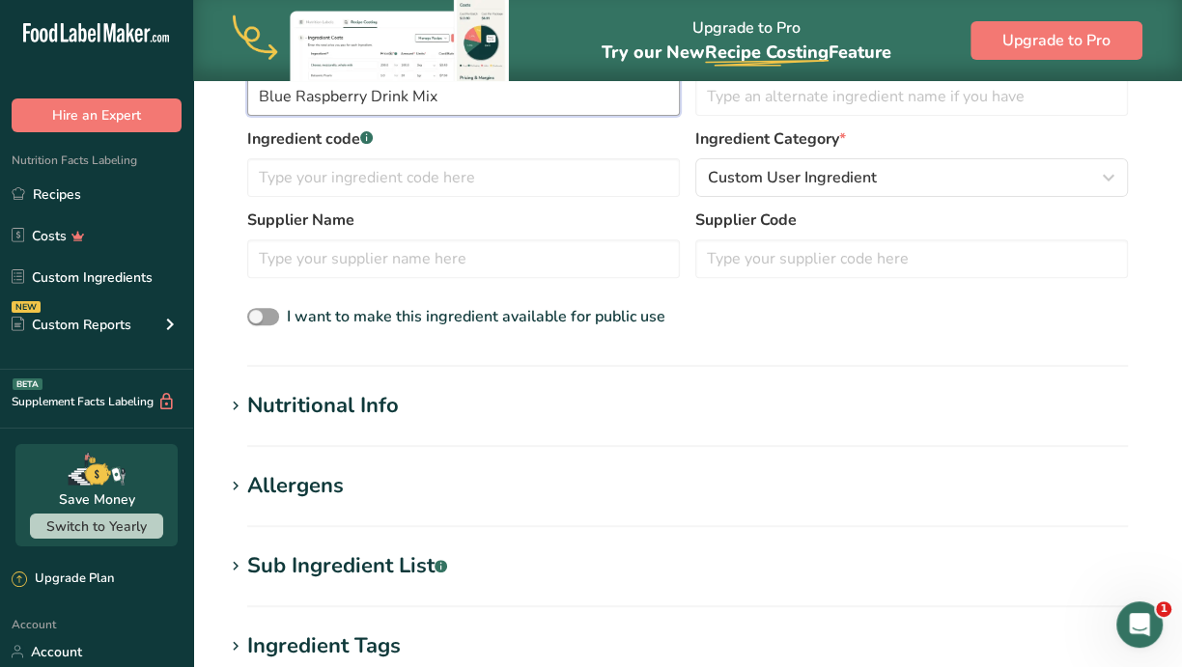
type input "Blue Raspberry Drink Mix"
click at [402, 401] on h1 "Nutritional Info" at bounding box center [687, 406] width 927 height 32
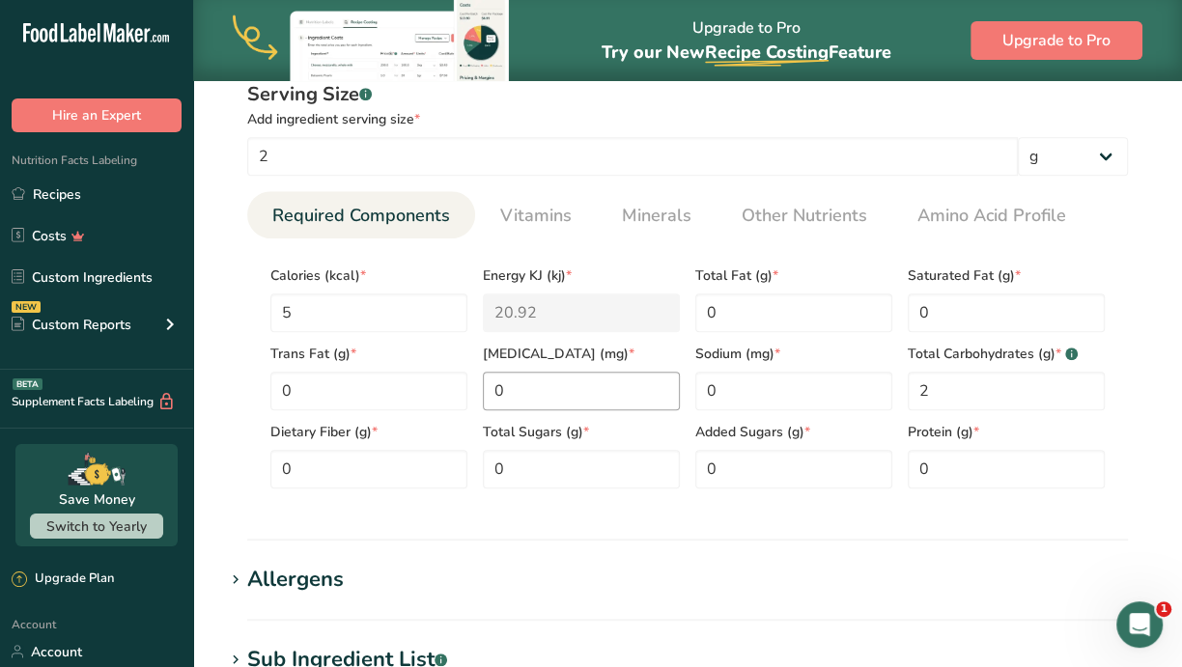
scroll to position [724, 0]
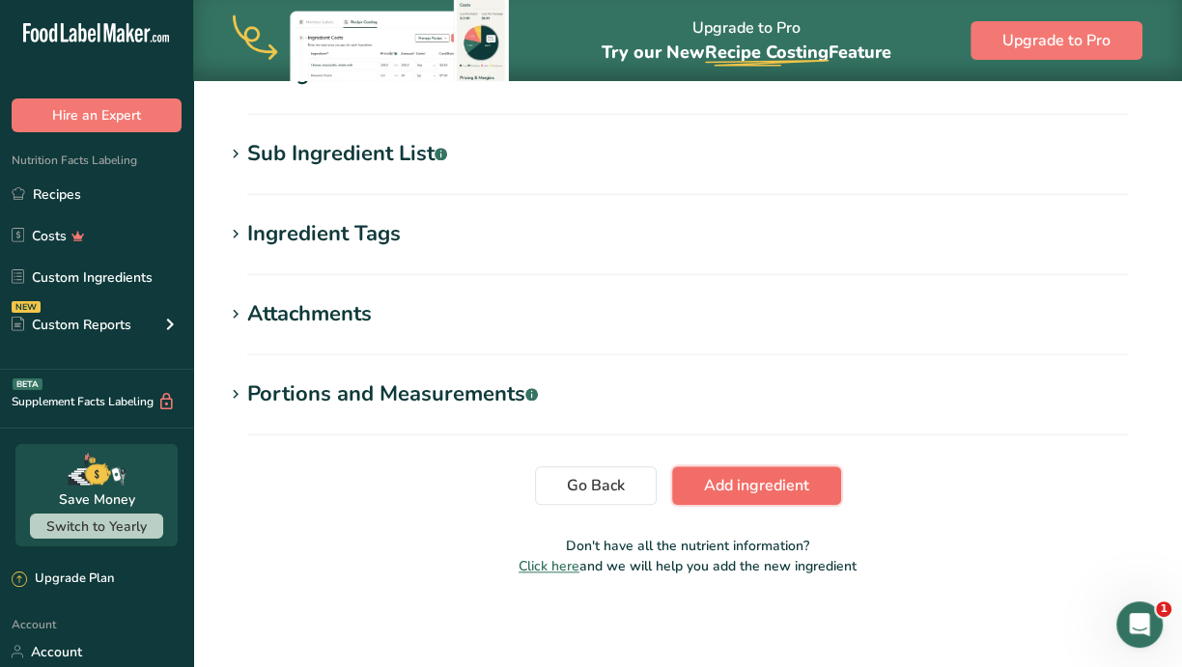
click at [734, 489] on span "Add ingredient" at bounding box center [756, 485] width 105 height 23
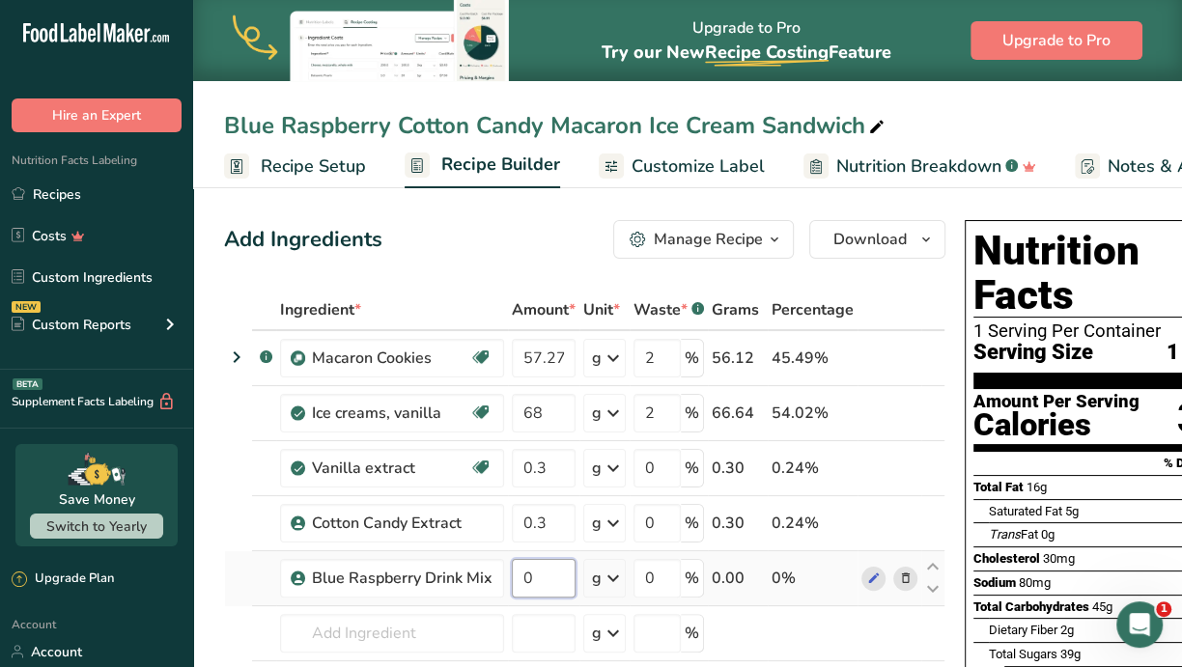
drag, startPoint x: 542, startPoint y: 580, endPoint x: 558, endPoint y: 571, distance: 18.6
click at [542, 580] on input "0" at bounding box center [544, 578] width 64 height 39
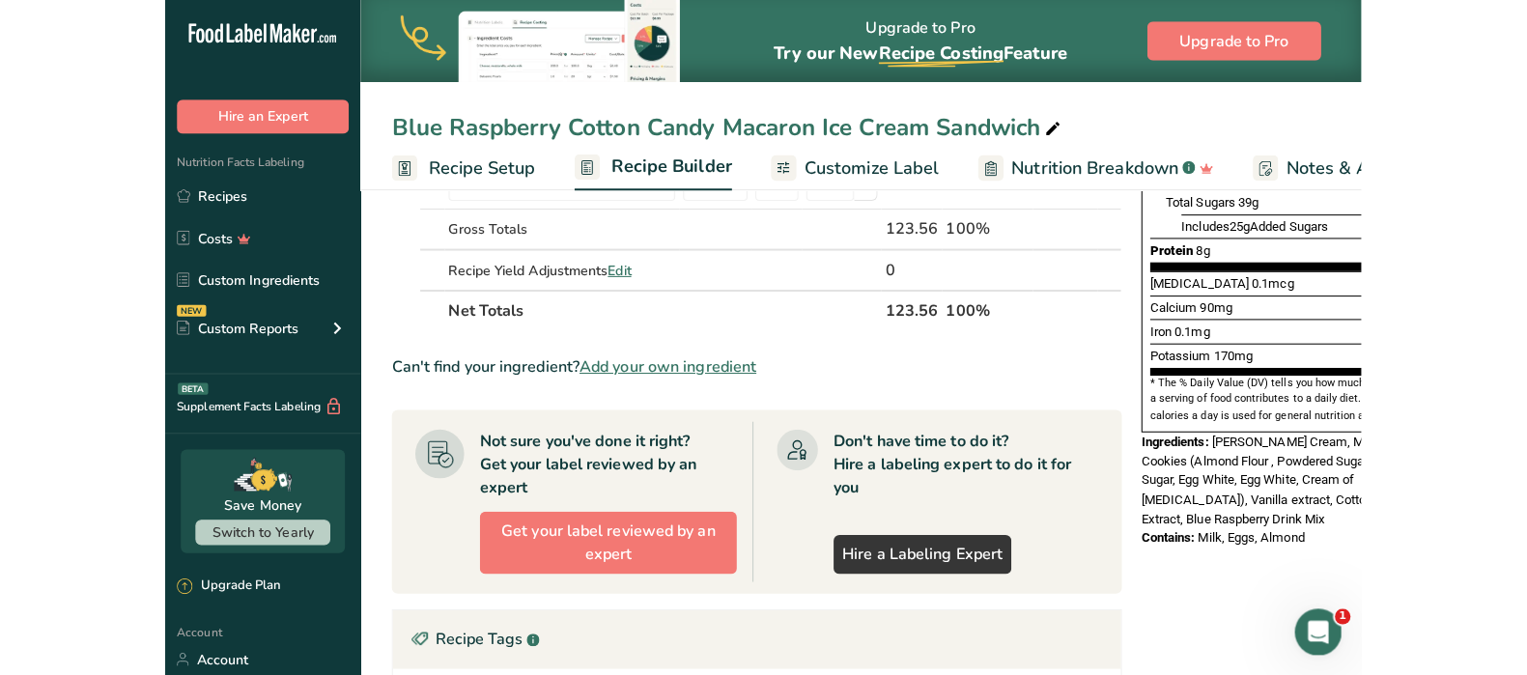
scroll to position [483, 0]
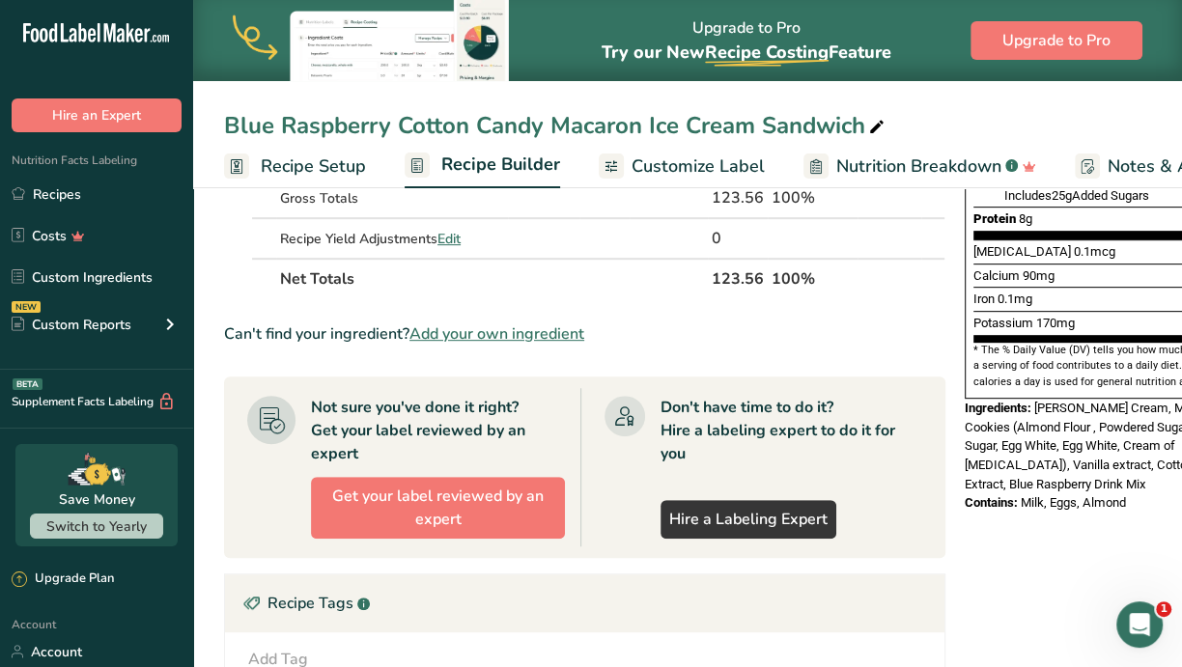
type input "0.2"
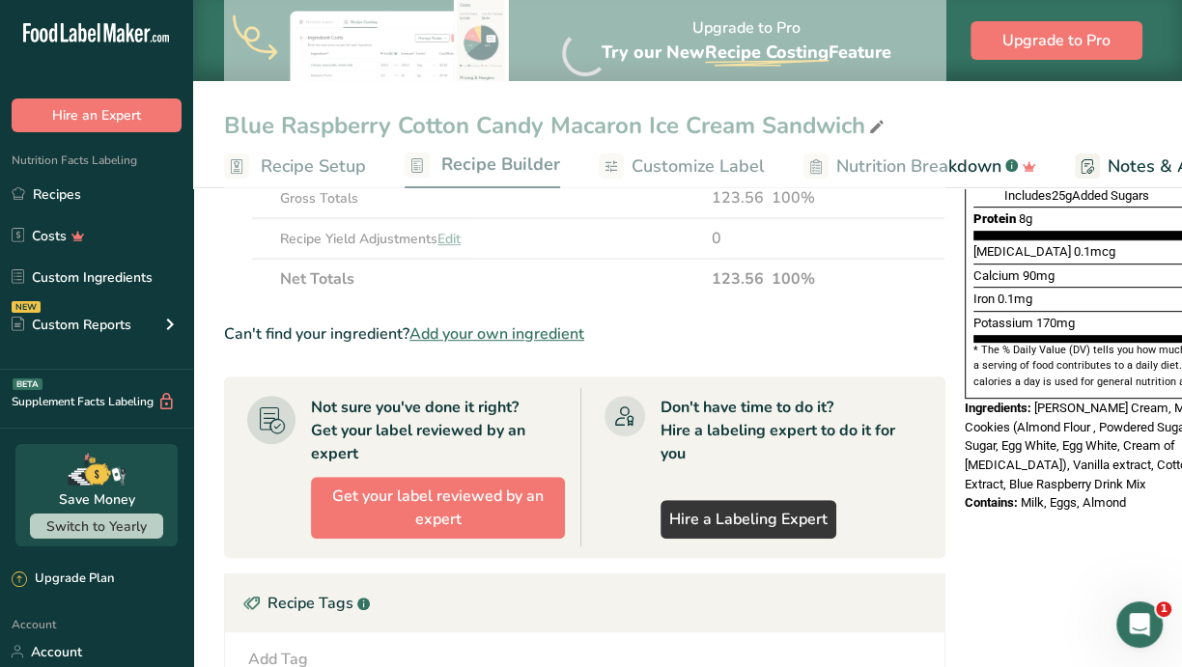
click at [1044, 483] on div "Nutrition Facts 1 Serving Per Container Serving Size 1 (123g) Amount Per Servin…" at bounding box center [1111, 131] width 309 height 803
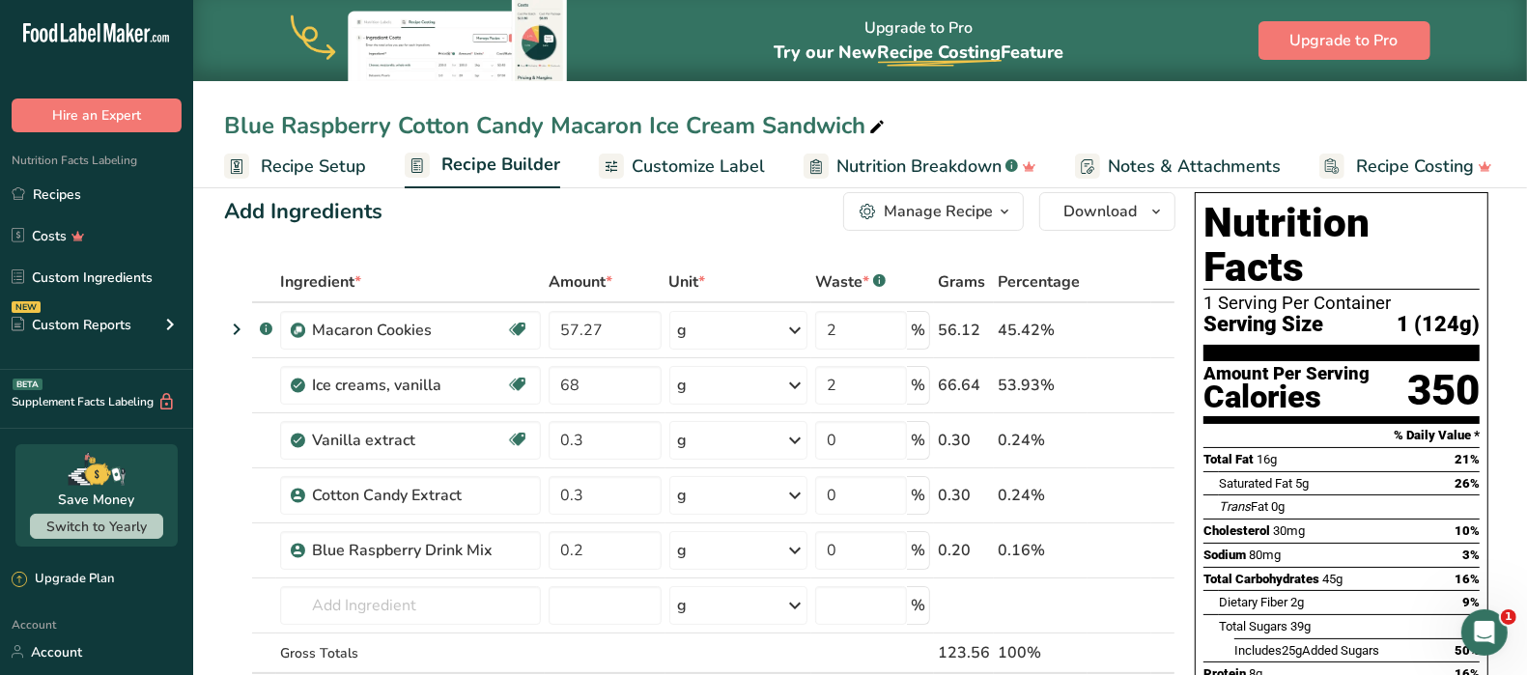
scroll to position [0, 0]
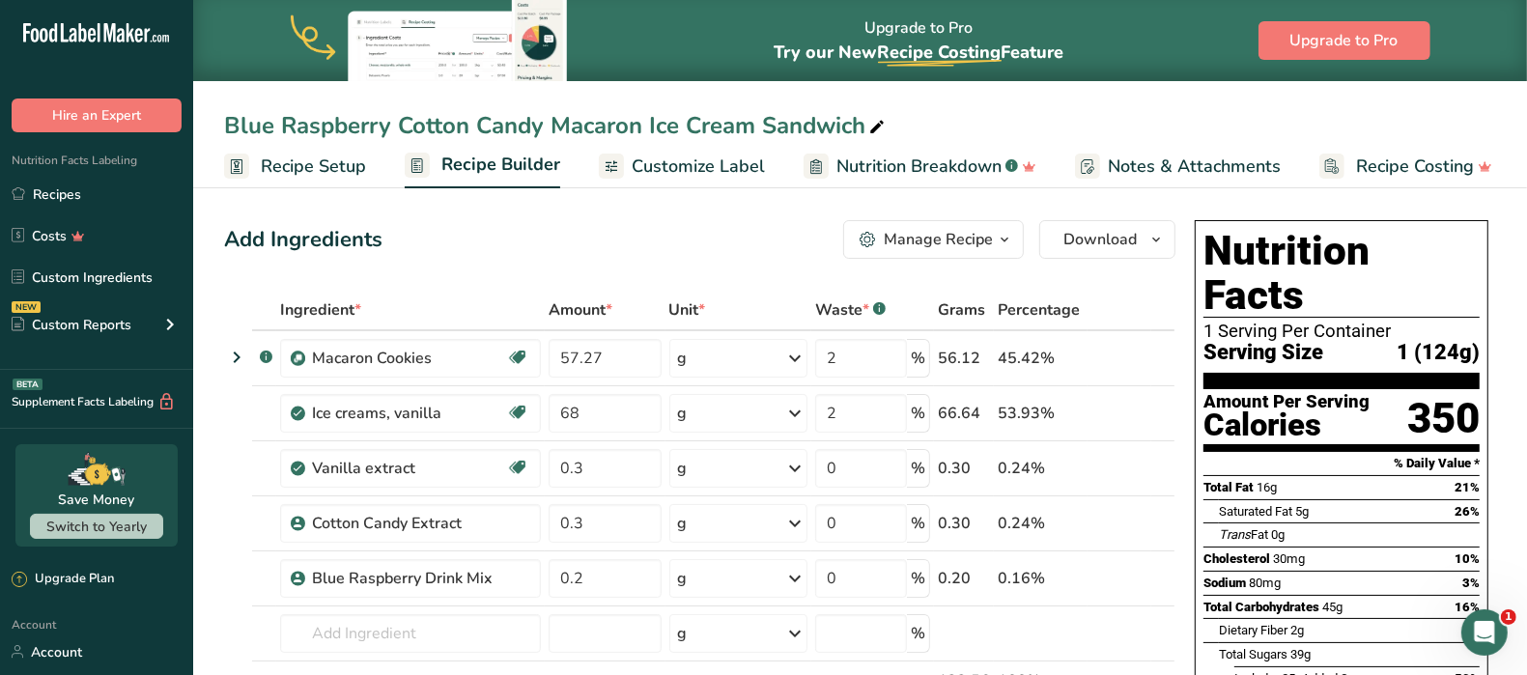
click at [1005, 239] on icon "button" at bounding box center [1004, 240] width 15 height 24
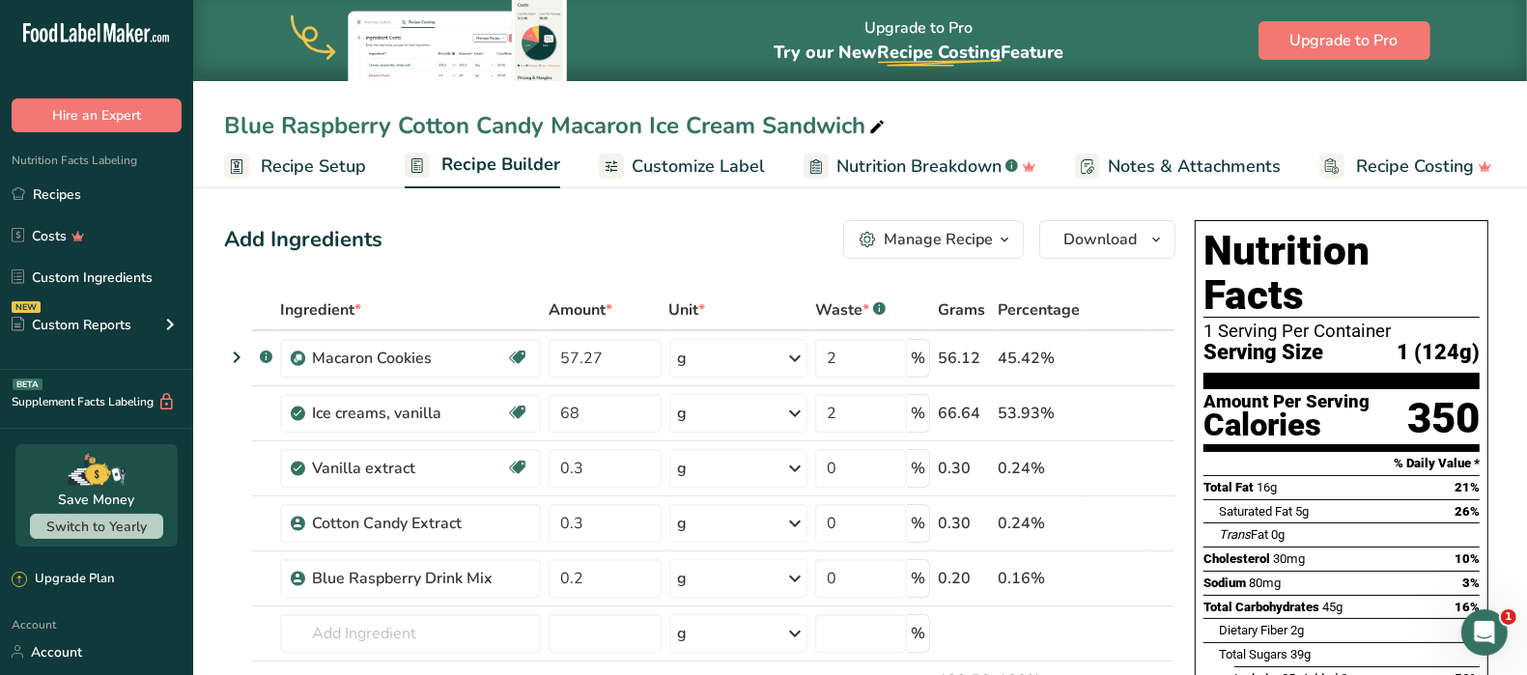
click at [716, 157] on span "Customize Label" at bounding box center [698, 167] width 133 height 26
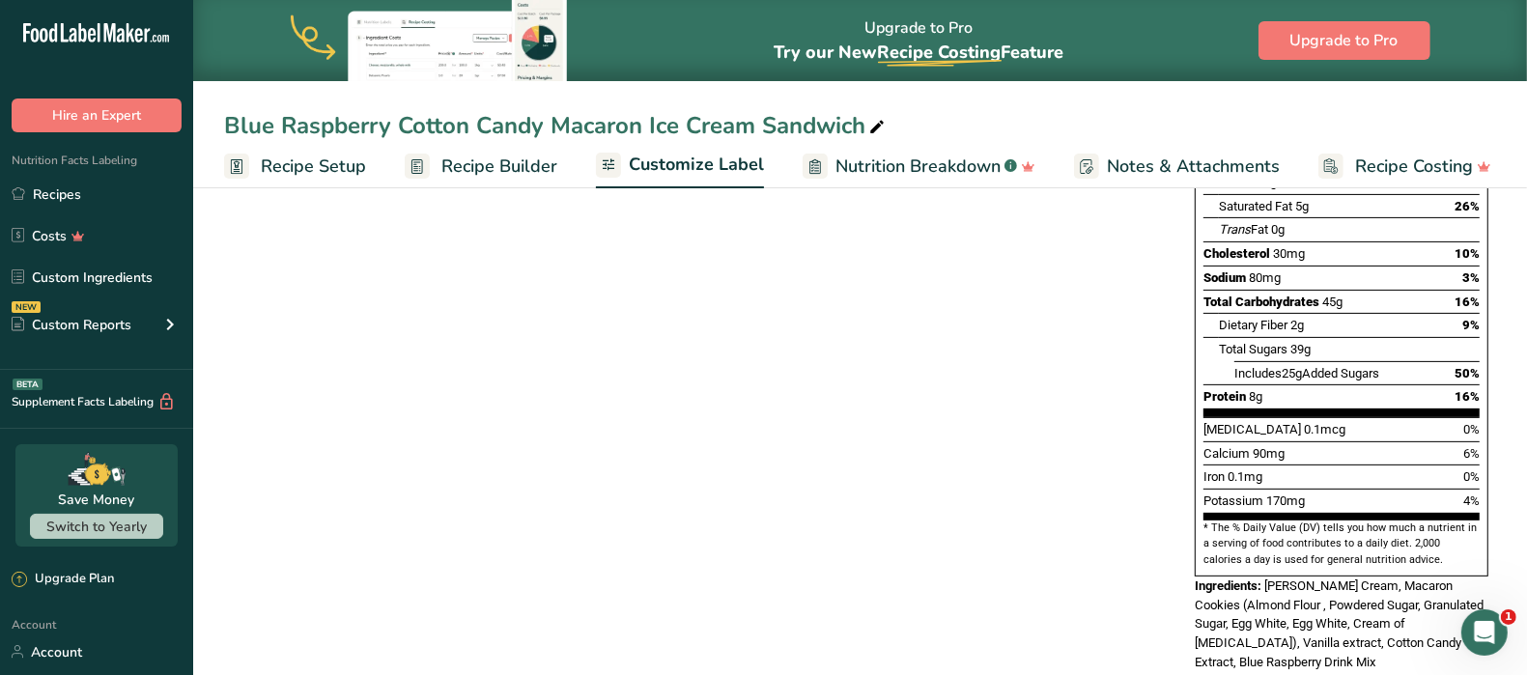
scroll to position [451, 0]
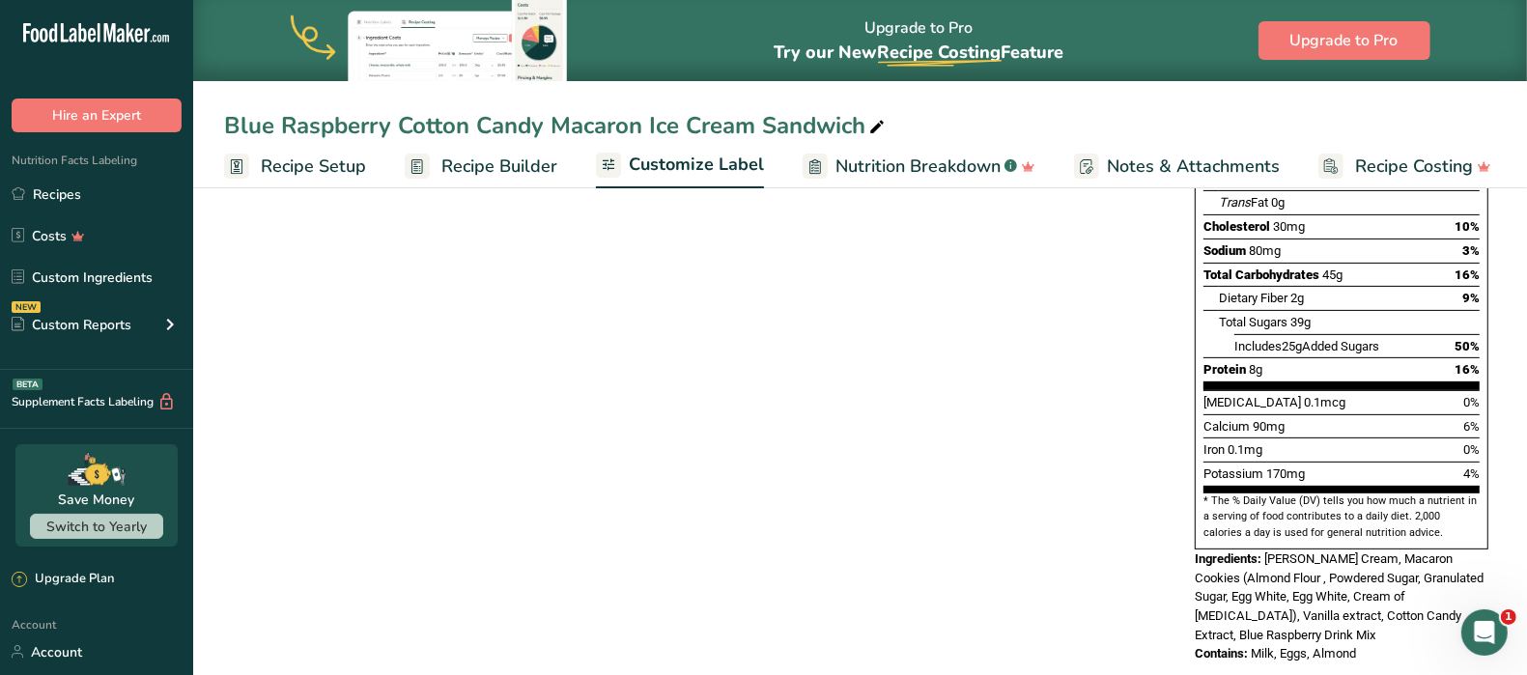
click at [1293, 562] on span "[PERSON_NAME] Cream, Macaron Cookies (Almond Flour , Powdered Sugar, Granulated…" at bounding box center [1339, 596] width 289 height 91
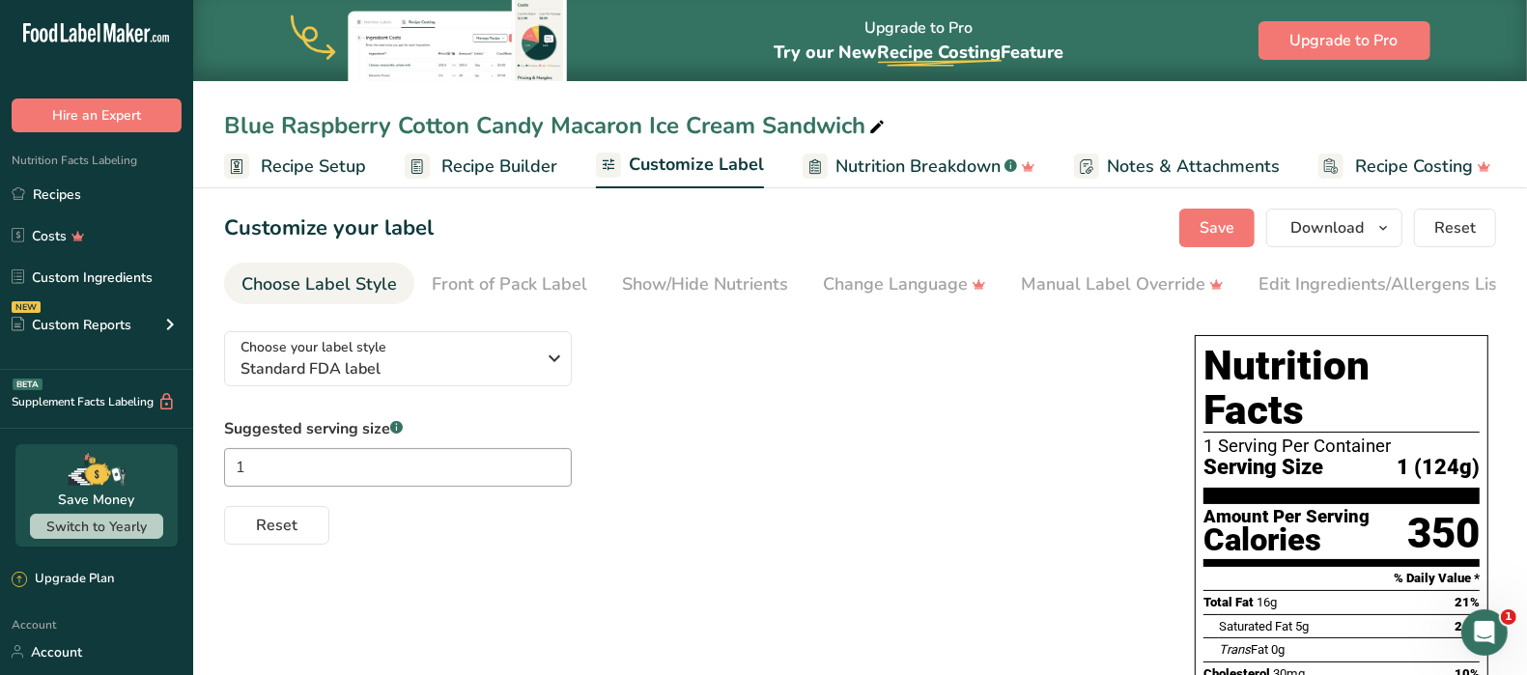
scroll to position [0, 0]
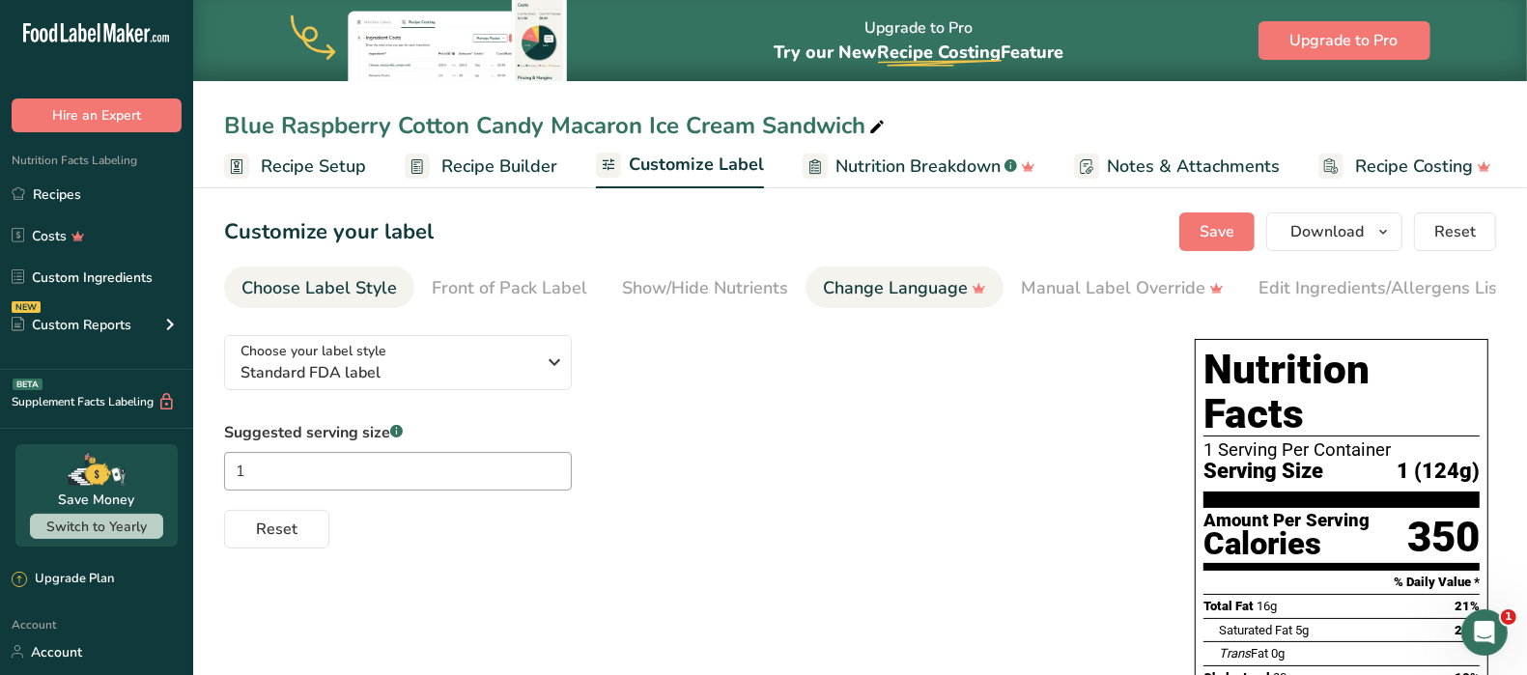
click at [935, 291] on div "Change Language" at bounding box center [904, 288] width 163 height 26
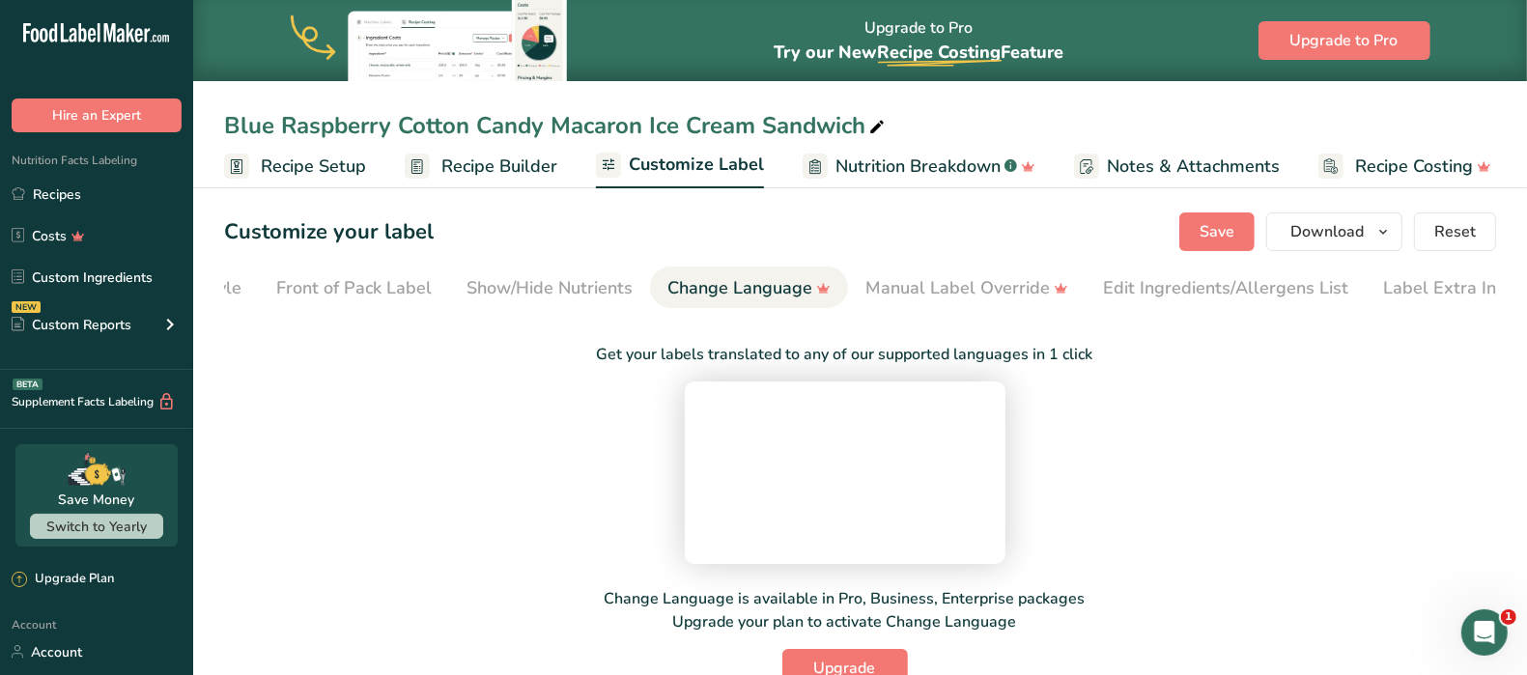
scroll to position [0, 177]
click at [319, 292] on div "Front of Pack Label" at bounding box center [333, 288] width 156 height 26
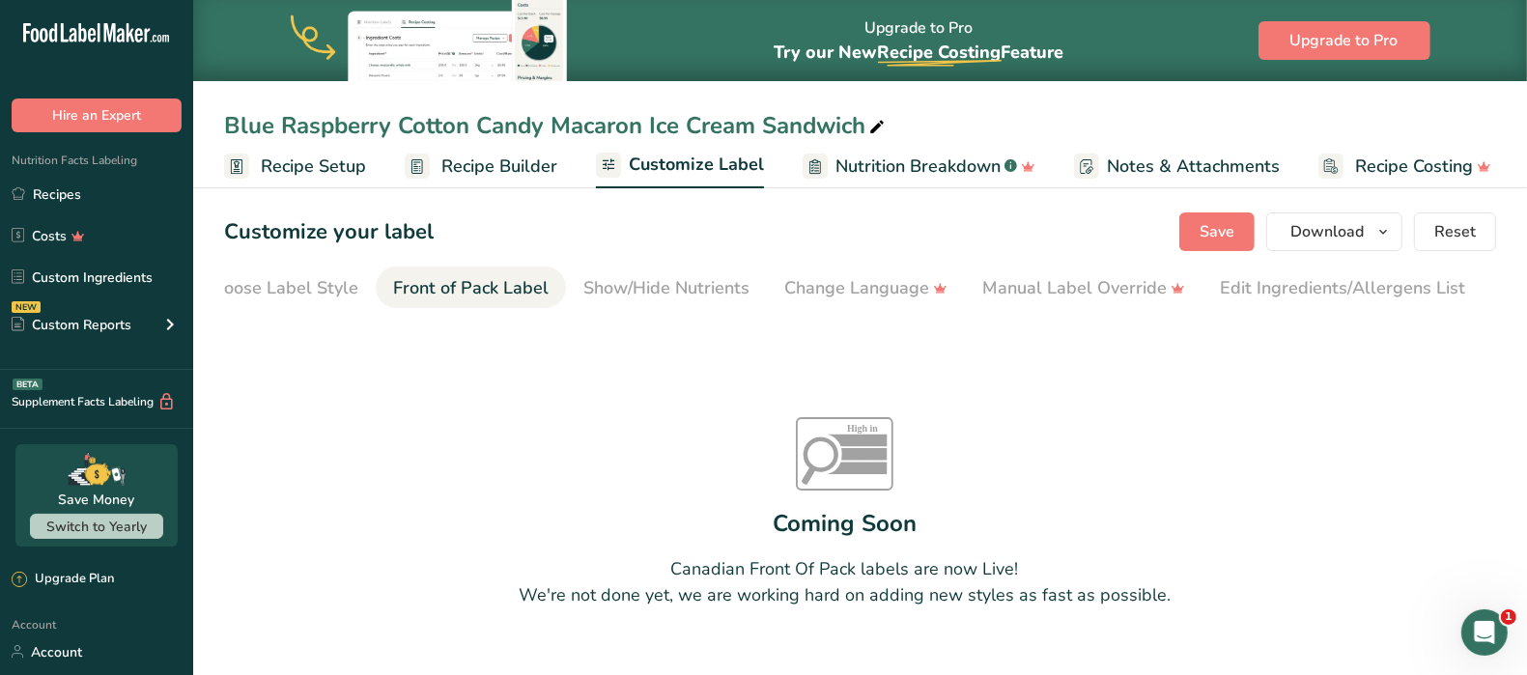
scroll to position [0, 0]
click at [326, 279] on div "Choose Label Style" at bounding box center [319, 288] width 156 height 26
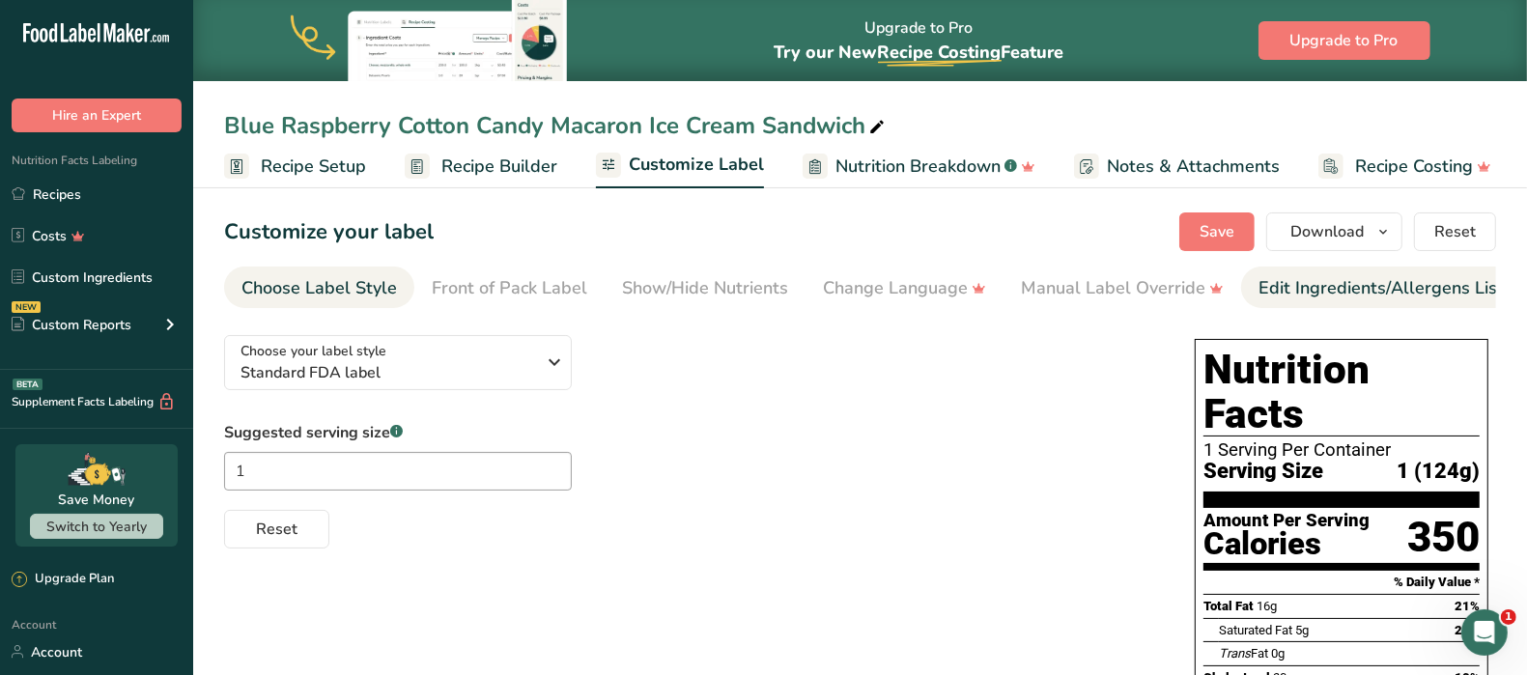
click at [1424, 293] on div "Edit Ingredients/Allergens List" at bounding box center [1380, 288] width 245 height 26
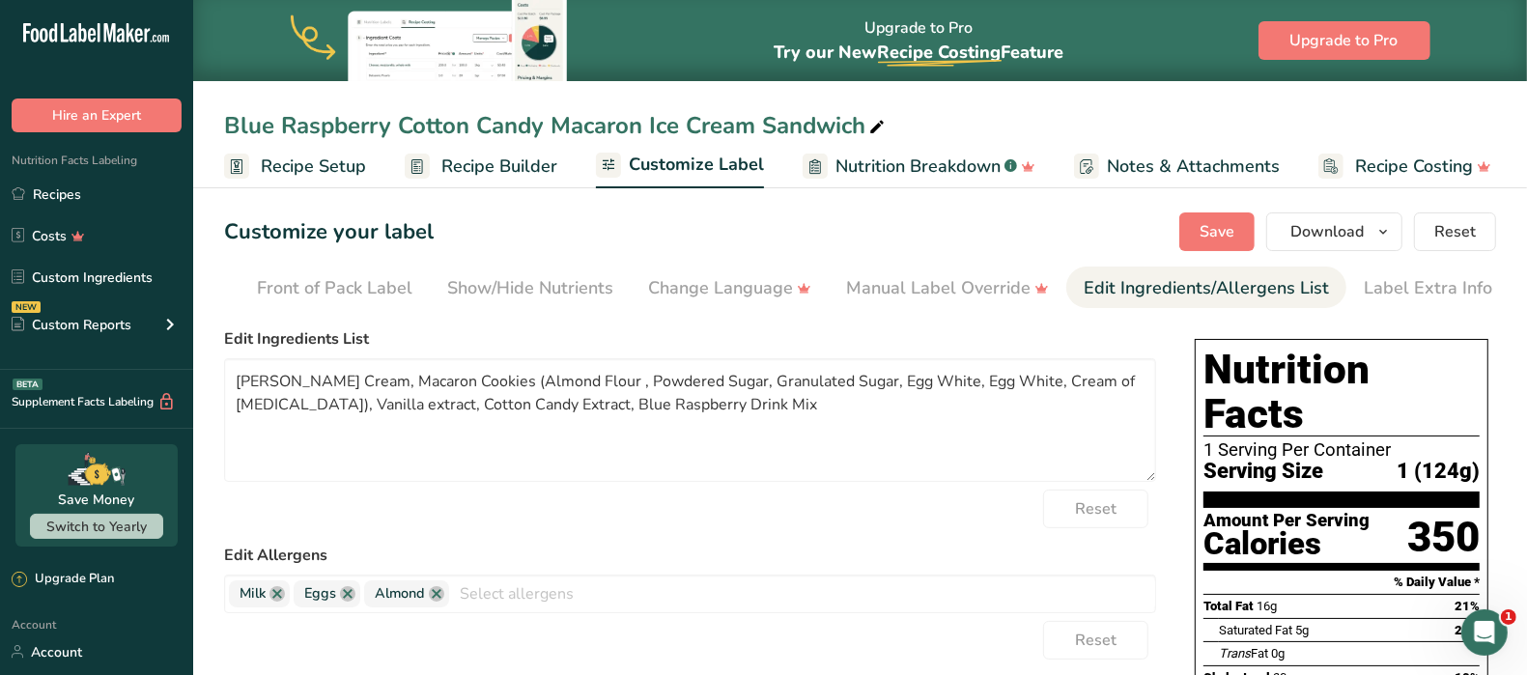
scroll to position [0, 177]
click at [705, 404] on textarea "[PERSON_NAME] Cream, Macaron Cookies (Almond Flour , Powdered Sugar, Granulated…" at bounding box center [690, 420] width 932 height 124
paste textarea "Blue 1 (Color), [MEDICAL_DATA], Maltodextrin (Adds a Trivial Amount of Sugar), …"
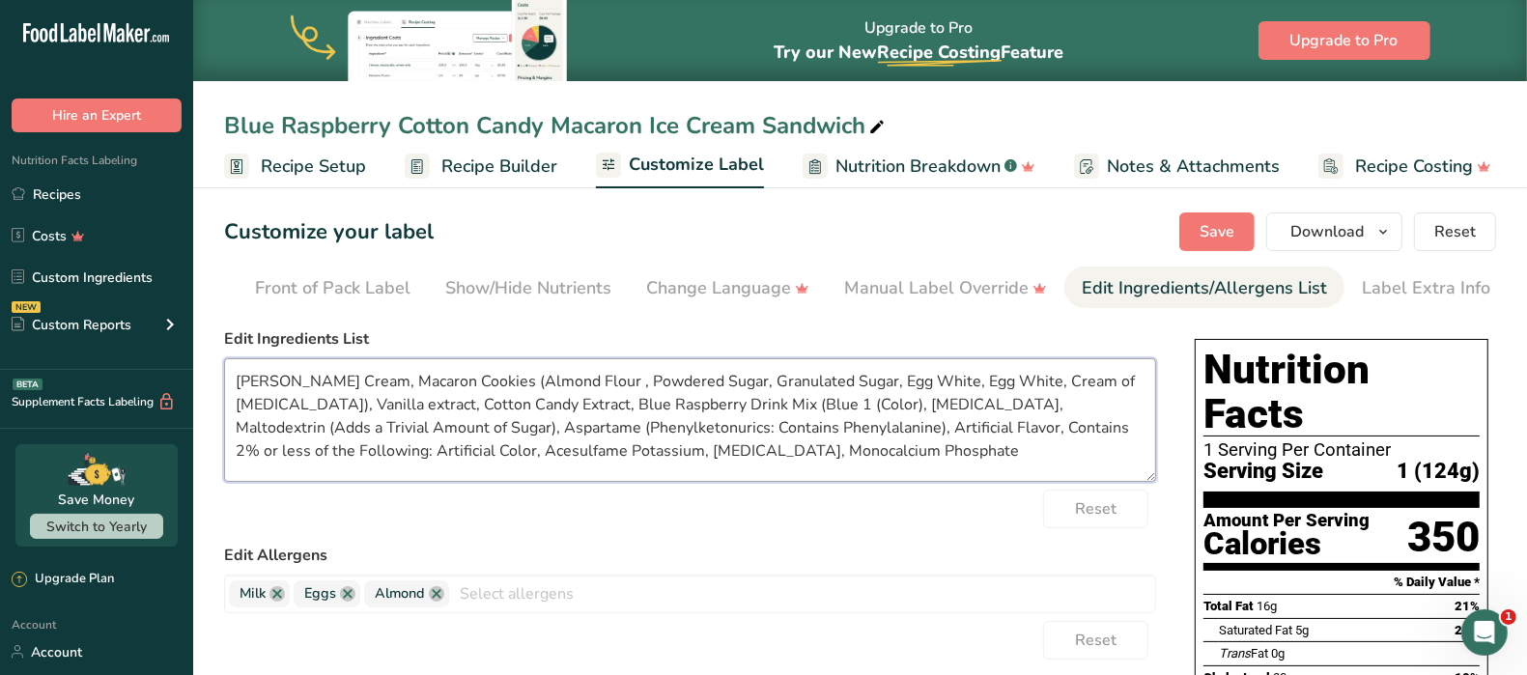
click at [698, 438] on textarea "[PERSON_NAME] Cream, Macaron Cookies (Almond Flour , Powdered Sugar, Granulated…" at bounding box center [690, 420] width 932 height 124
drag, startPoint x: 278, startPoint y: 431, endPoint x: 957, endPoint y: 412, distance: 679.2
click at [957, 412] on textarea "[PERSON_NAME] Cream, Macaron Cookies (Almond Flour , Powdered Sugar, Granulated…" at bounding box center [690, 420] width 932 height 124
click at [778, 409] on textarea "[PERSON_NAME] Cream, Macaron Cookies (Almond Flour , Powdered Sugar, Granulated…" at bounding box center [690, 420] width 932 height 124
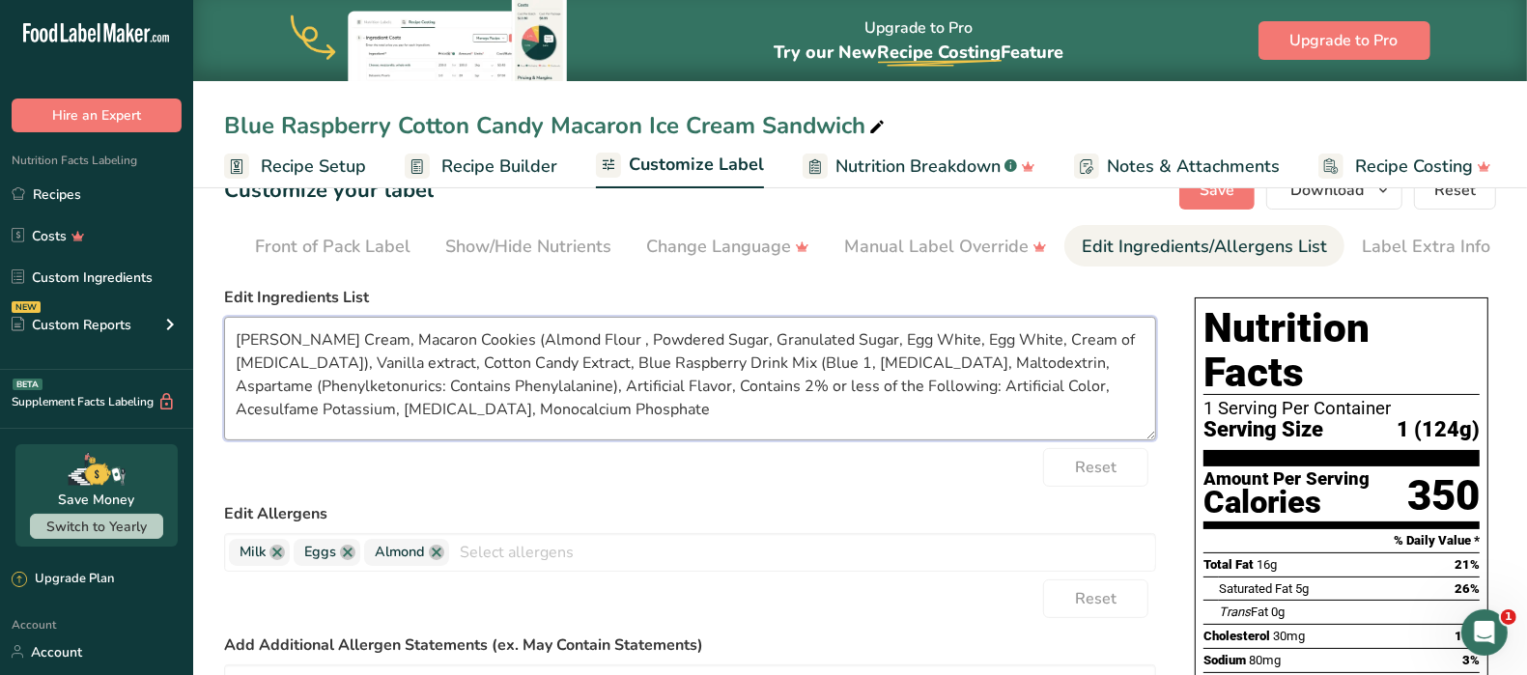
scroll to position [0, 0]
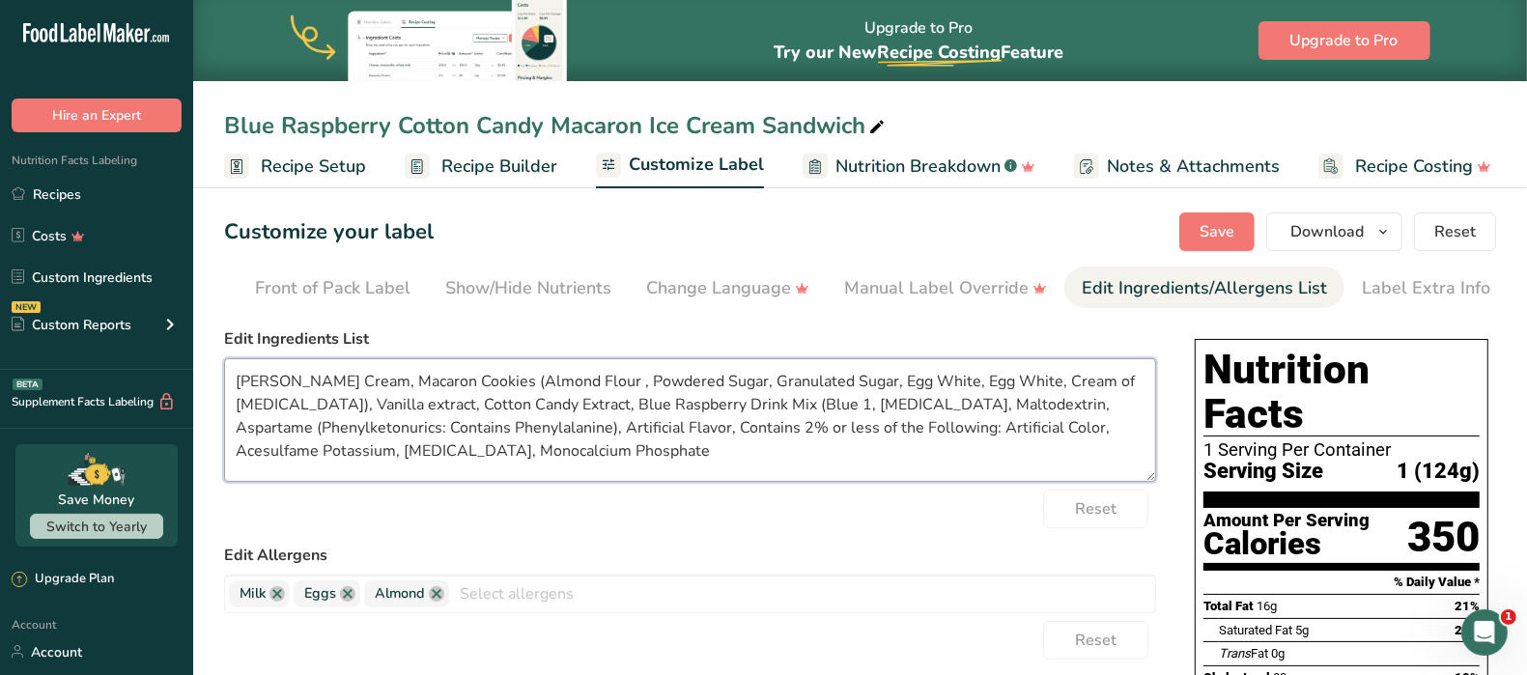
type textarea "[PERSON_NAME] Cream, Macaron Cookies (Almond Flour , Powdered Sugar, Granulated…"
click at [1210, 205] on section "Customize your label Save Download Choose what to show on your downloaded label…" at bounding box center [860, 673] width 1334 height 983
click at [1210, 232] on span "Save" at bounding box center [1217, 231] width 35 height 23
click at [1203, 227] on span "Save" at bounding box center [1217, 231] width 35 height 23
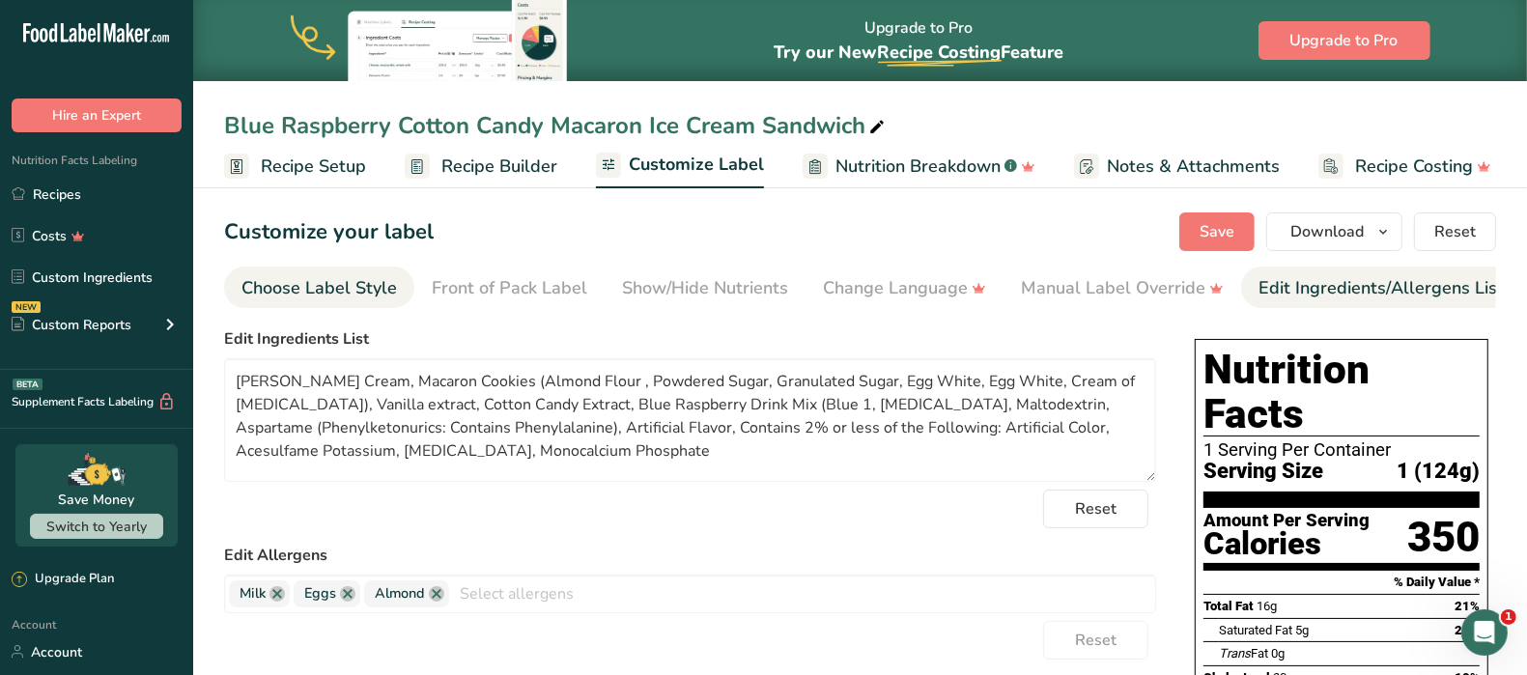
click at [341, 285] on div "Choose Label Style" at bounding box center [319, 288] width 156 height 26
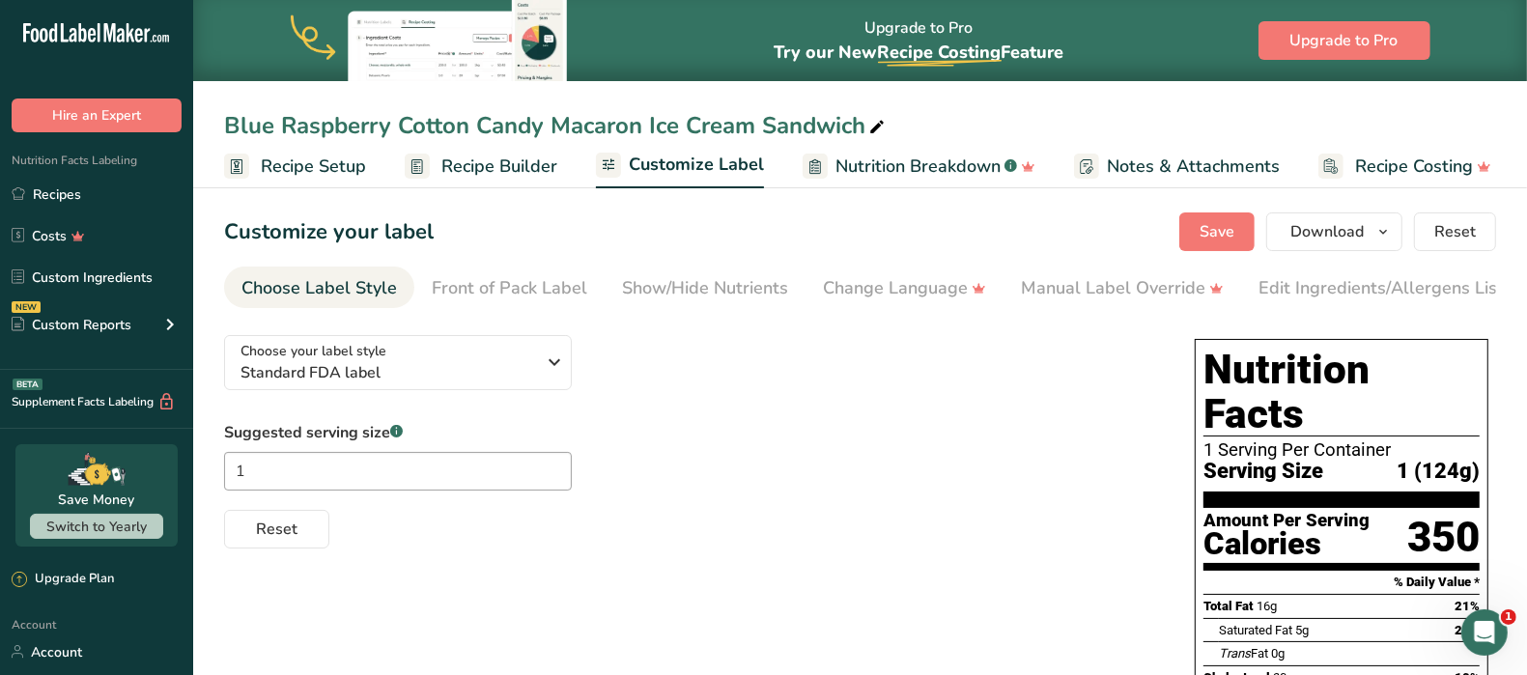
click at [443, 165] on span "Recipe Builder" at bounding box center [499, 167] width 116 height 26
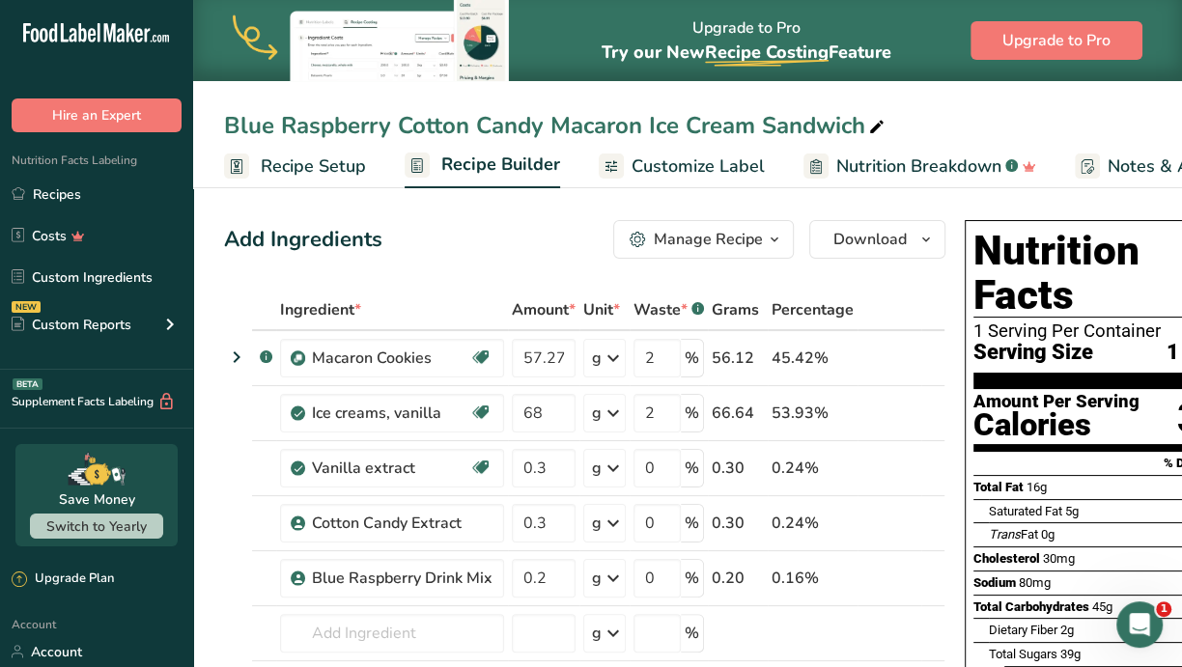
click at [90, 190] on link "Recipes" at bounding box center [96, 194] width 193 height 37
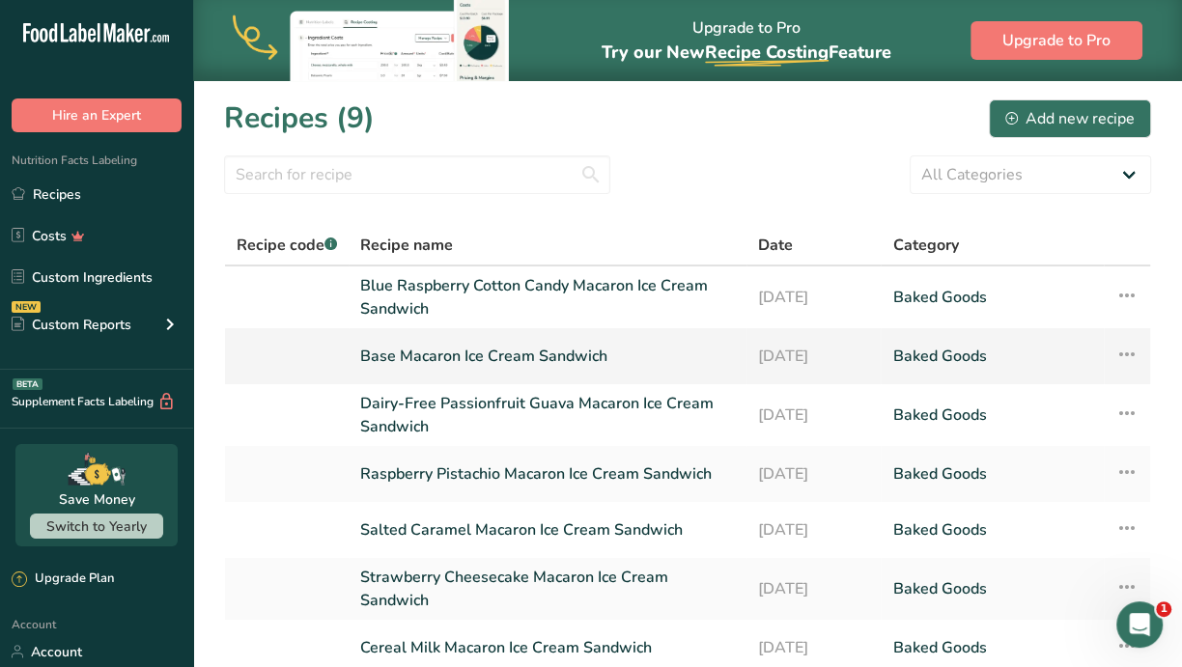
click at [1135, 353] on icon at bounding box center [1127, 354] width 23 height 35
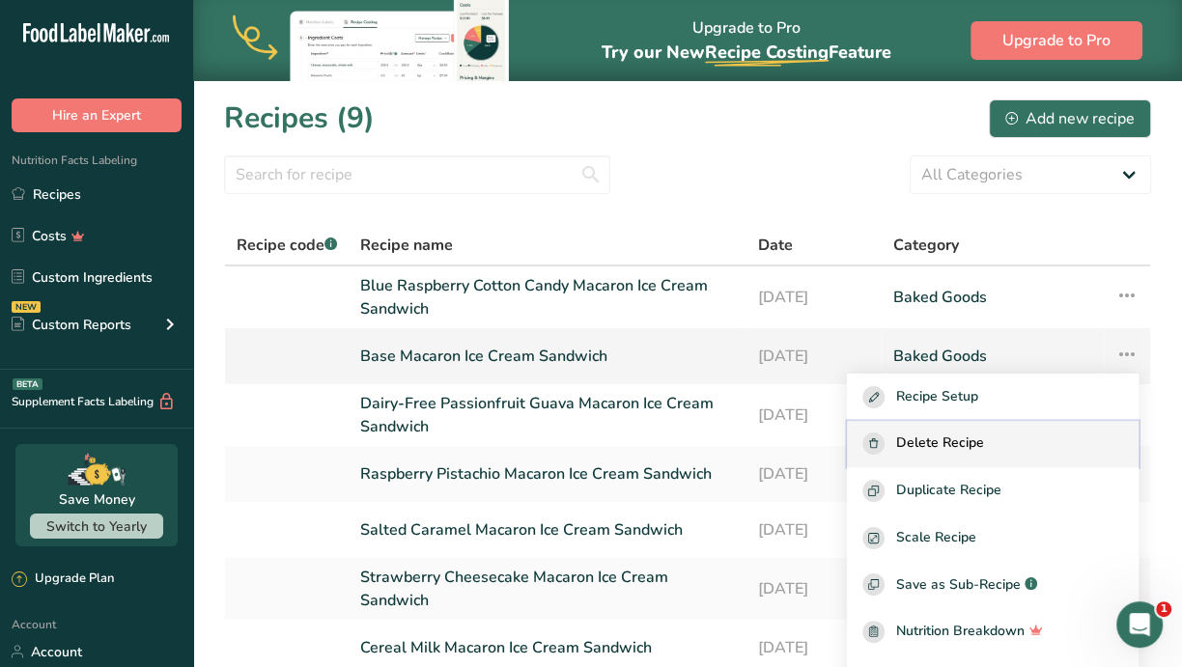
click at [1029, 440] on div "Delete Recipe" at bounding box center [992, 444] width 261 height 22
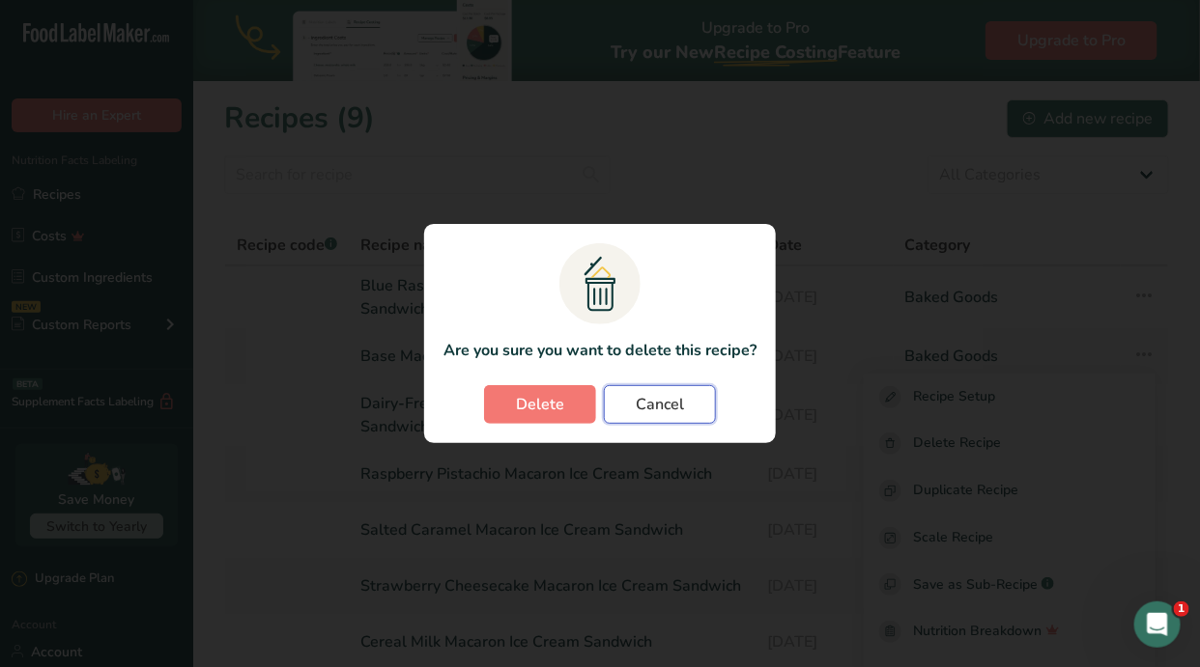
click at [686, 410] on button "Cancel" at bounding box center [660, 404] width 112 height 39
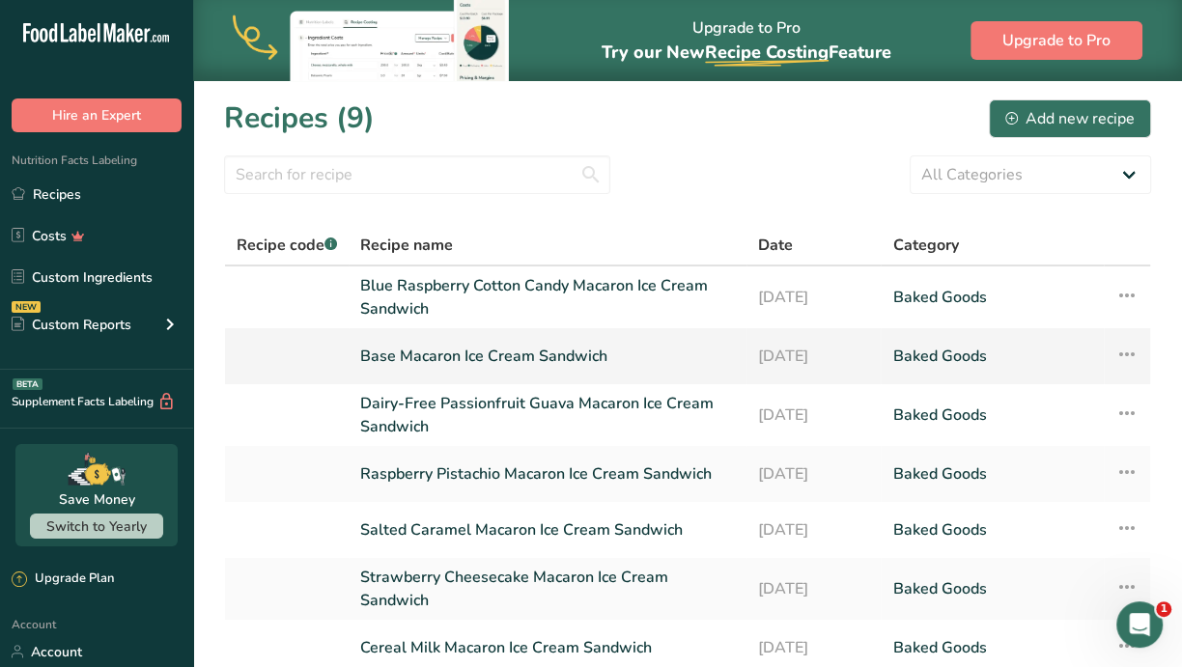
click at [1126, 353] on icon at bounding box center [1127, 354] width 23 height 35
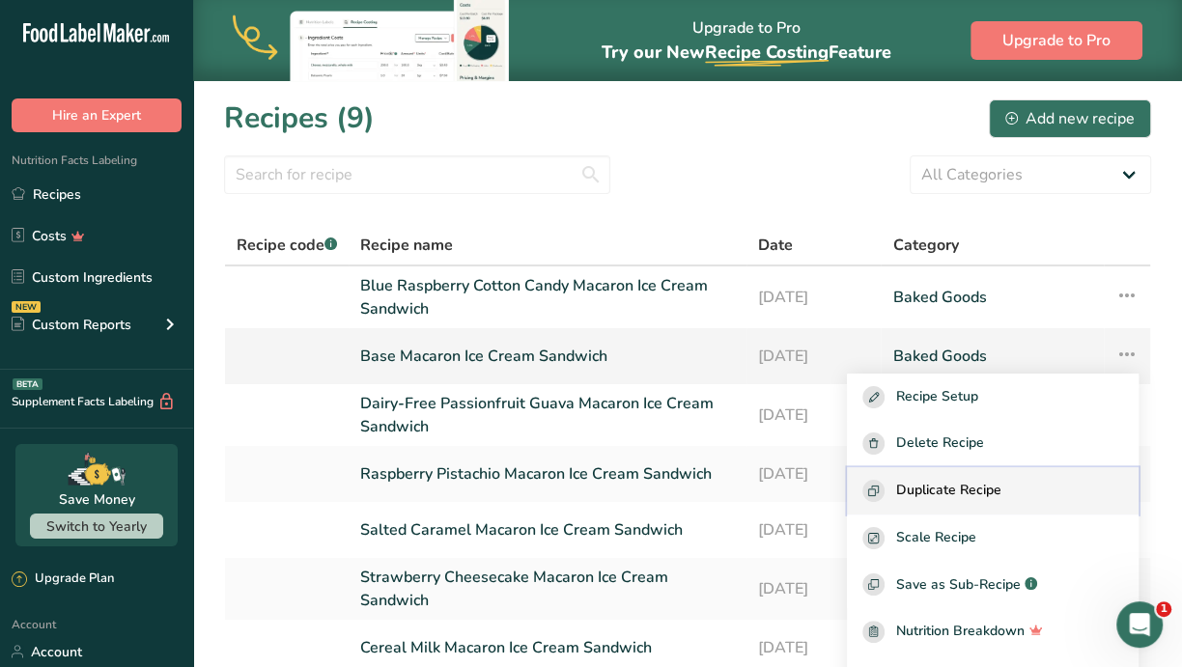
click at [1048, 485] on div "Duplicate Recipe" at bounding box center [992, 491] width 261 height 22
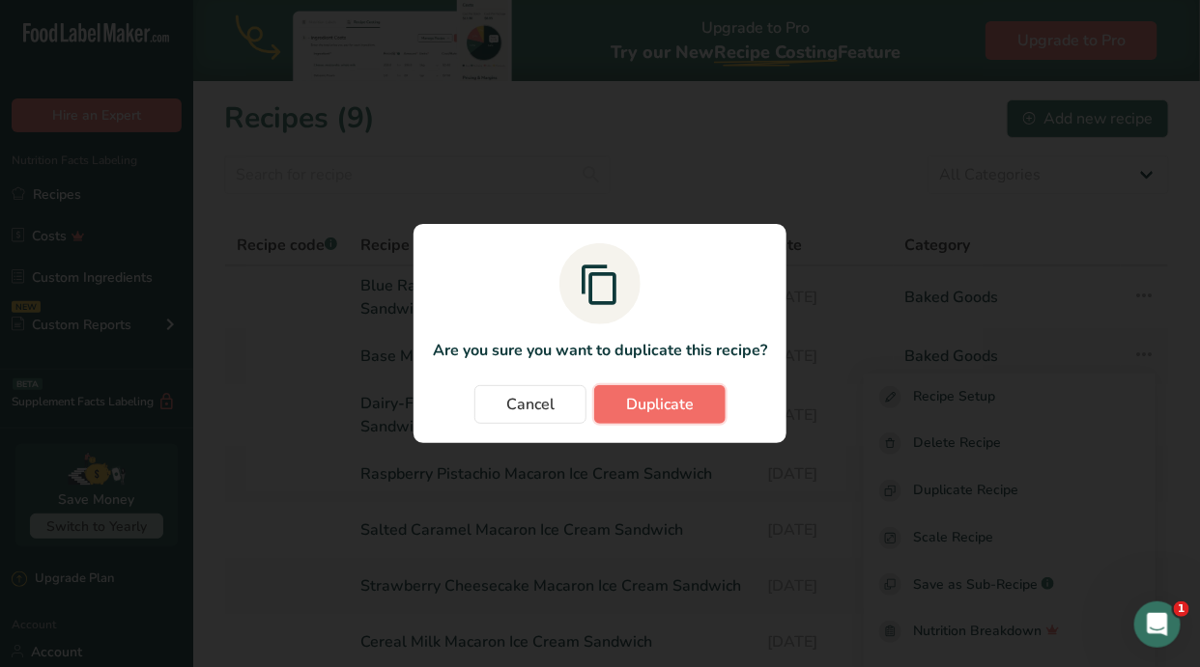
click at [650, 410] on span "Duplicate" at bounding box center [660, 404] width 68 height 23
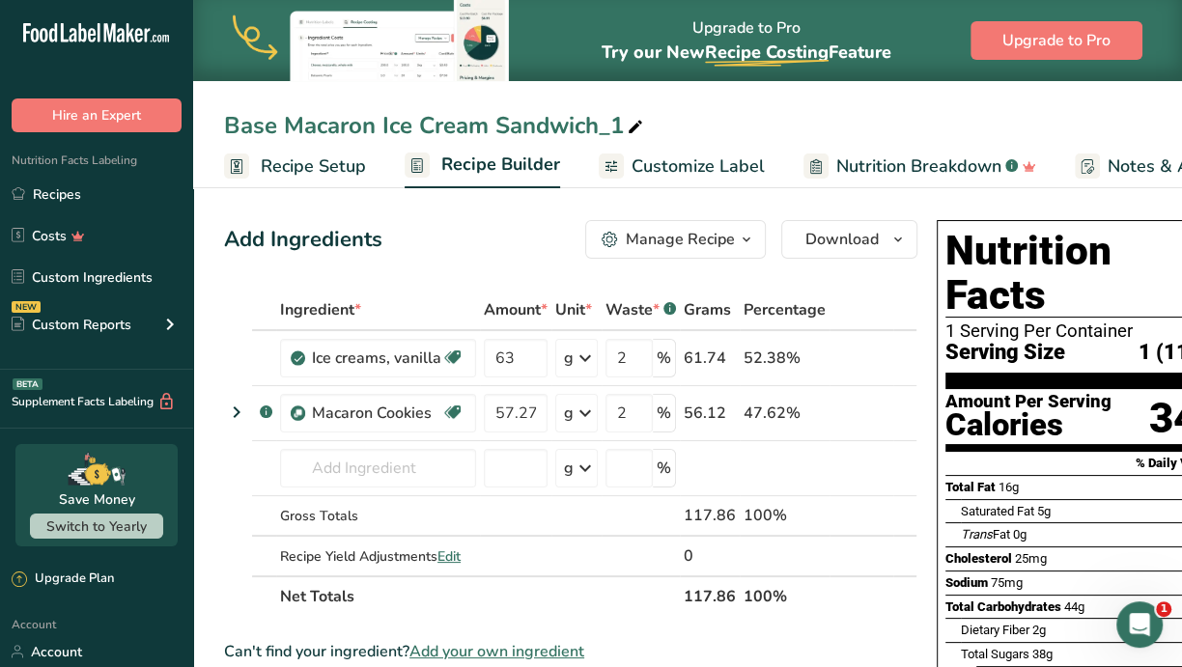
click at [382, 120] on div "Base Macaron Ice Cream Sandwich_1" at bounding box center [435, 125] width 423 height 35
drag, startPoint x: 272, startPoint y: 127, endPoint x: 254, endPoint y: 125, distance: 18.5
click at [254, 125] on input "Base Macaron Ice Cream Sandwich_1" at bounding box center [687, 125] width 927 height 35
click at [759, 120] on input "Banana Pudding Macaron Ice Cream Sandwich_1" at bounding box center [687, 125] width 927 height 35
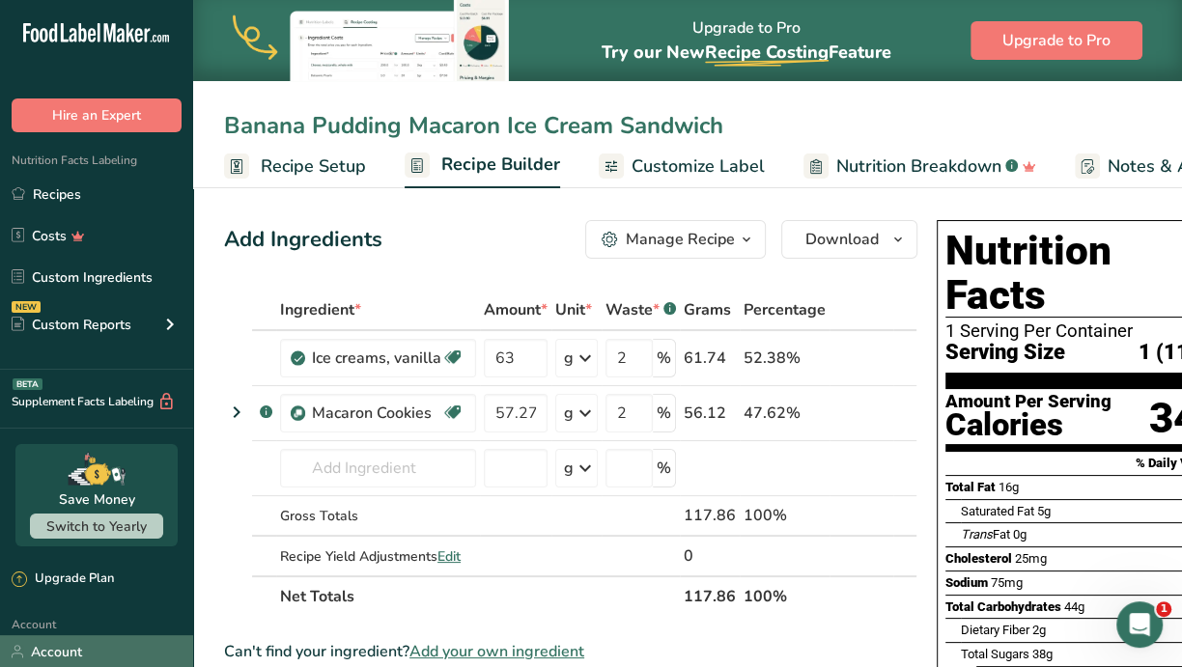
type input "Banana Pudding Macaron Ice Cream Sandwich"
